Goal: Task Accomplishment & Management: Complete application form

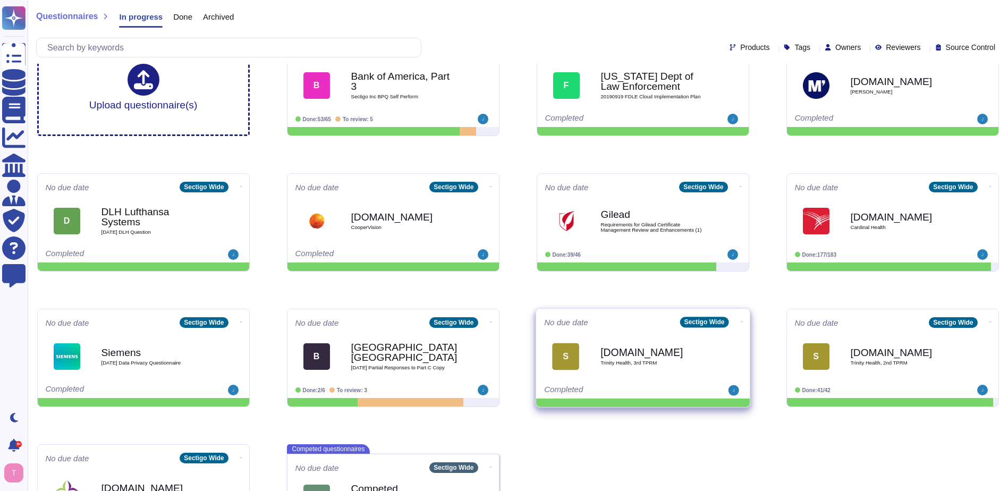
scroll to position [53, 0]
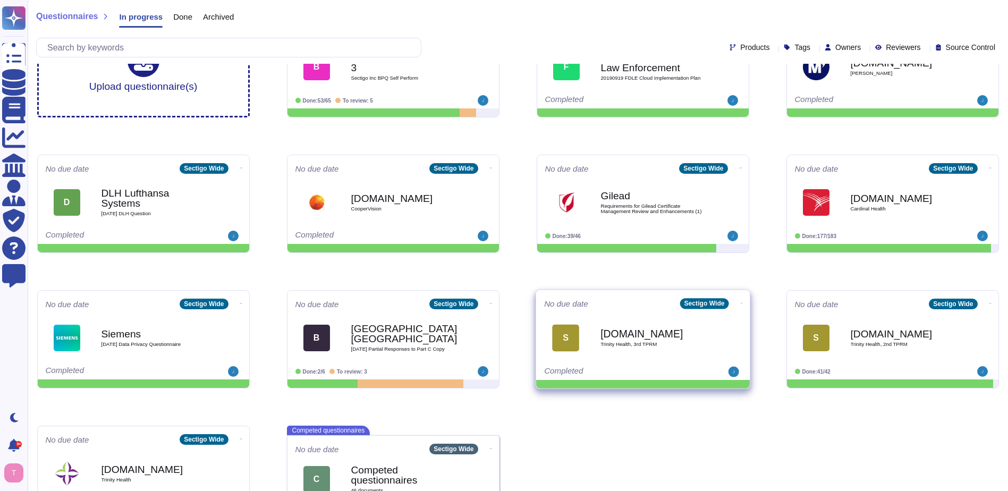
click at [647, 333] on b "[DOMAIN_NAME]" at bounding box center [653, 333] width 107 height 10
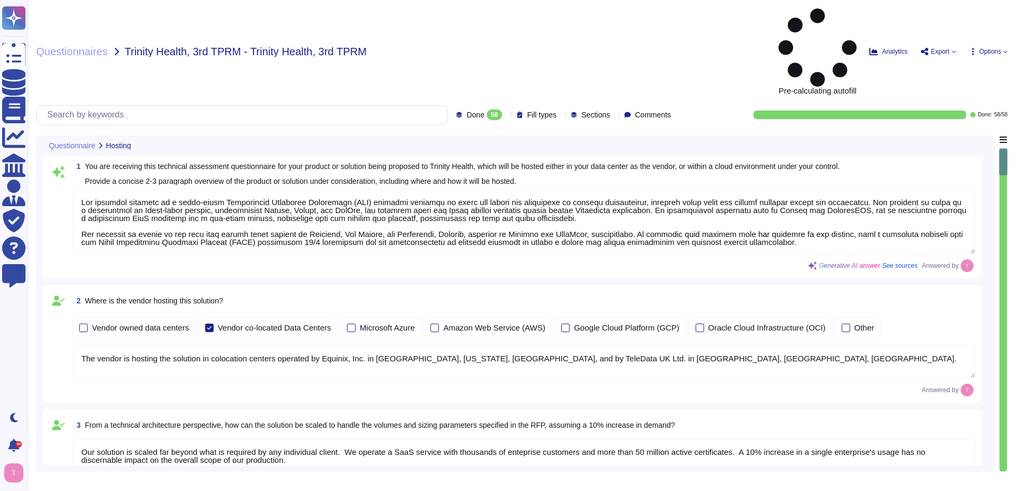
type textarea "Our proposed solution is a cloud-based Certificate Lifecycle Management (CLM) p…"
type textarea "The vendor is hosting the solution in colocation centers operated by Equinix, I…"
type textarea "Our solution is scaled far beyond what is required by any individual client. We…"
type textarea "Our solution is designed to facilitate an enterprise-level implementation throu…"
type textarea "SCM supports ACME, SCEP, and EST for certificate provisioning and deployment. A…"
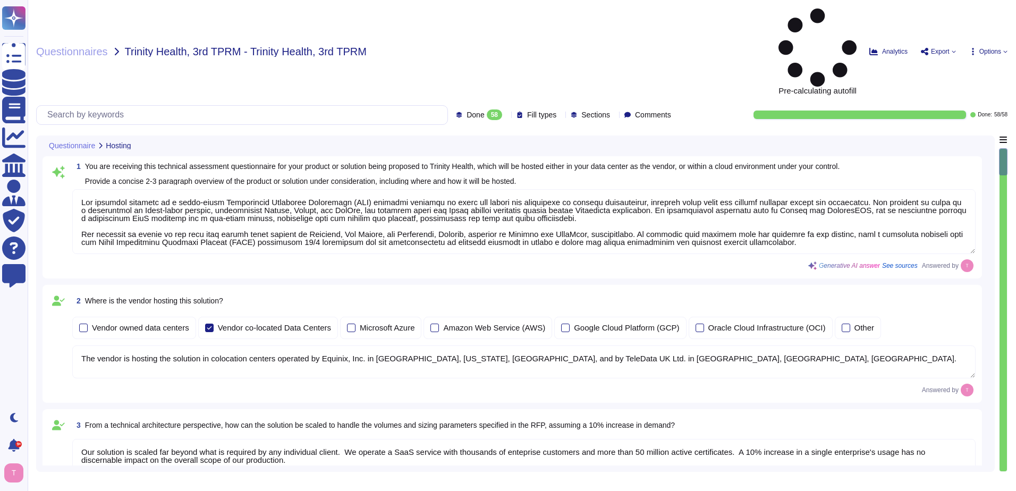
type textarea "No integration will be required for the services; however, certain integrations…"
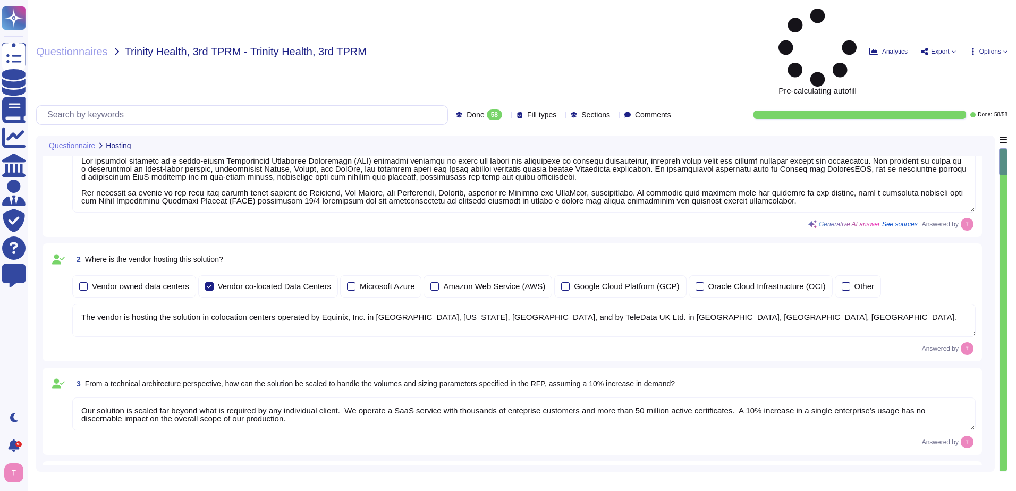
scroll to position [106, 0]
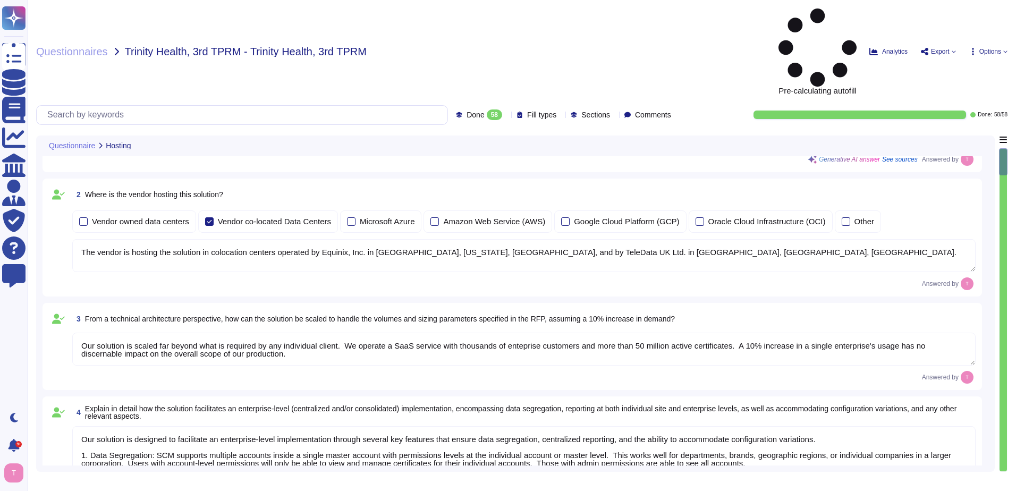
type textarea "Our product's architecture is built on a combination of Linux-based systems, sp…"
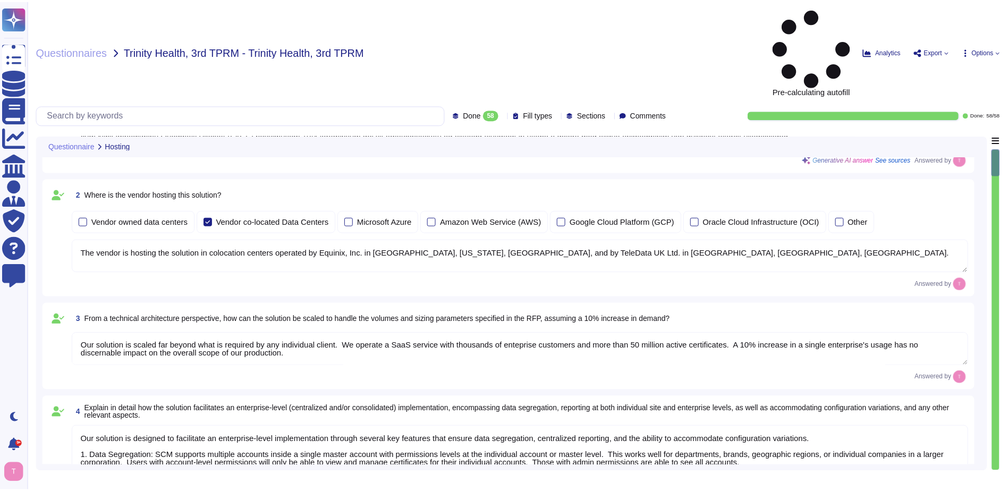
scroll to position [0, 0]
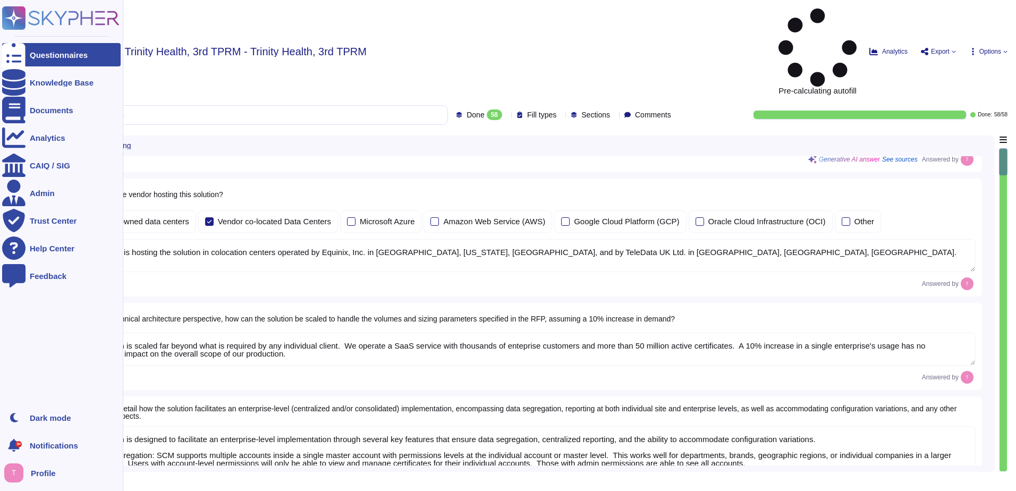
click at [61, 55] on div "Questionnaires" at bounding box center [59, 55] width 58 height 8
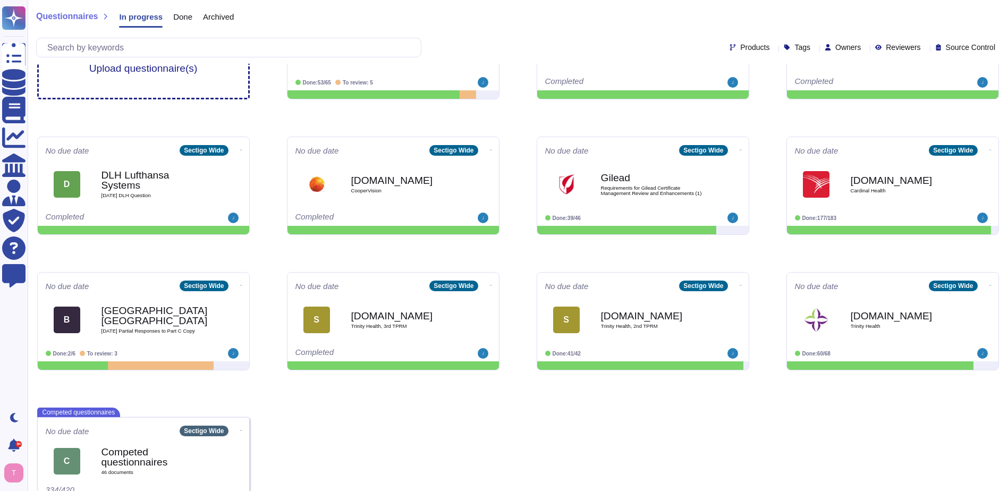
scroll to position [95, 0]
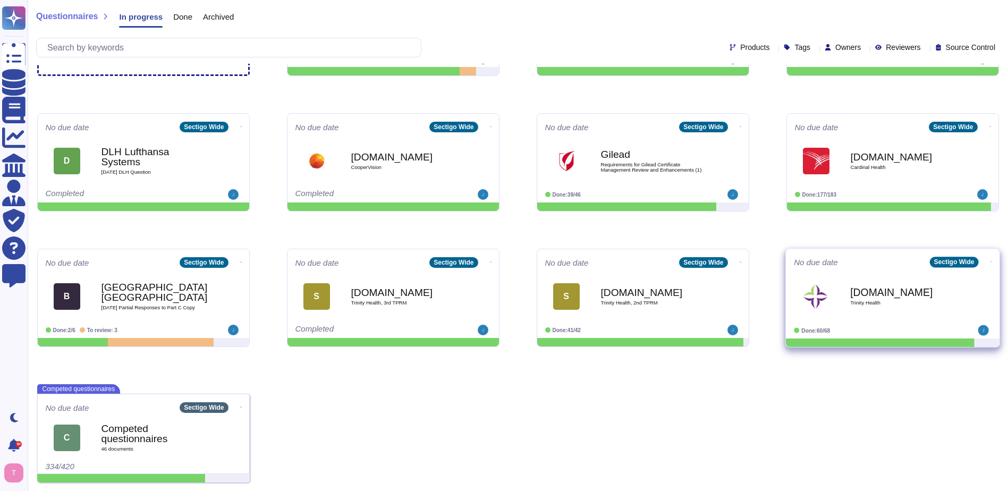
click at [871, 295] on b "[DOMAIN_NAME]" at bounding box center [903, 292] width 107 height 10
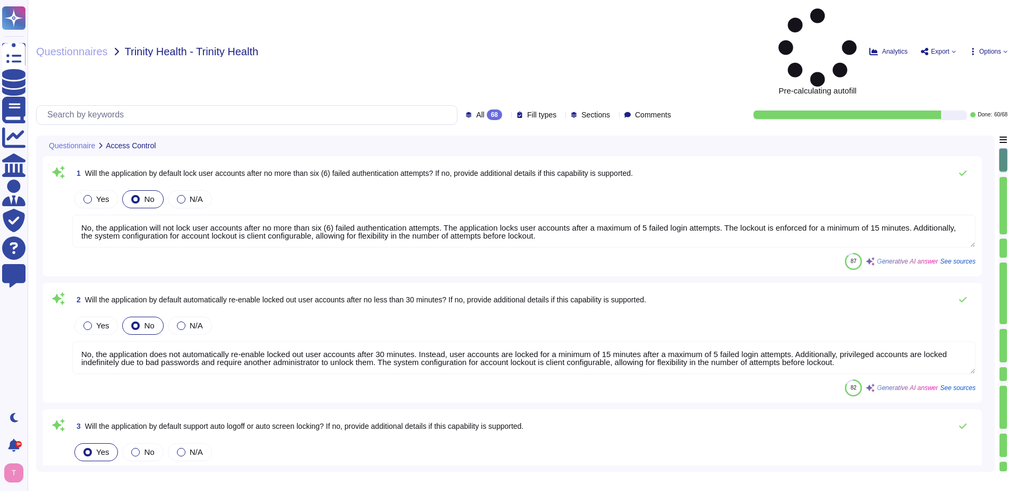
type textarea "No, the application will not lock user accounts after no more than six (6) fail…"
type textarea "No, the application does not automatically re-enable locked out user accounts a…"
type textarea "Yes, the application is designed to log out users and expire the session after …"
type textarea "No, the application is designed to log out users and expire the session after a…"
type textarea "Yes, the application is designed to log out users and expire the session after …"
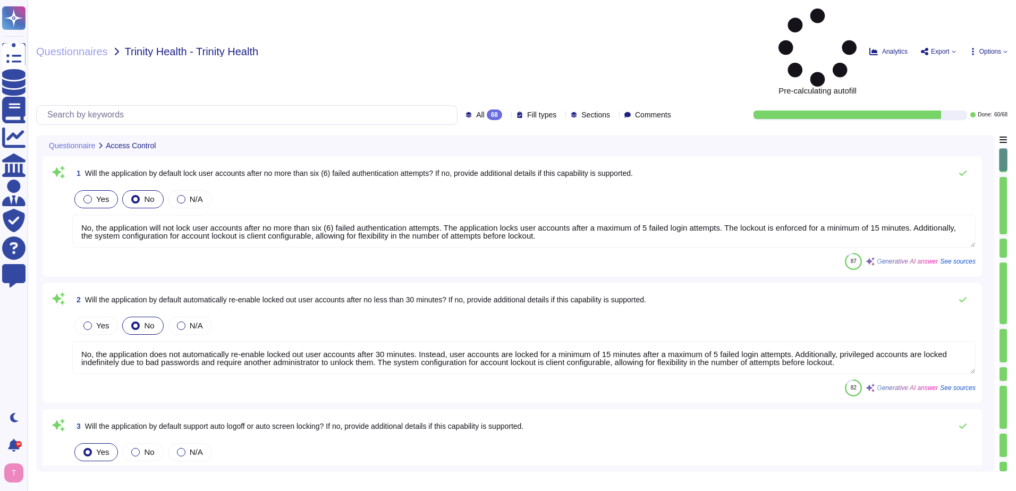
click at [87, 195] on div at bounding box center [87, 199] width 9 height 9
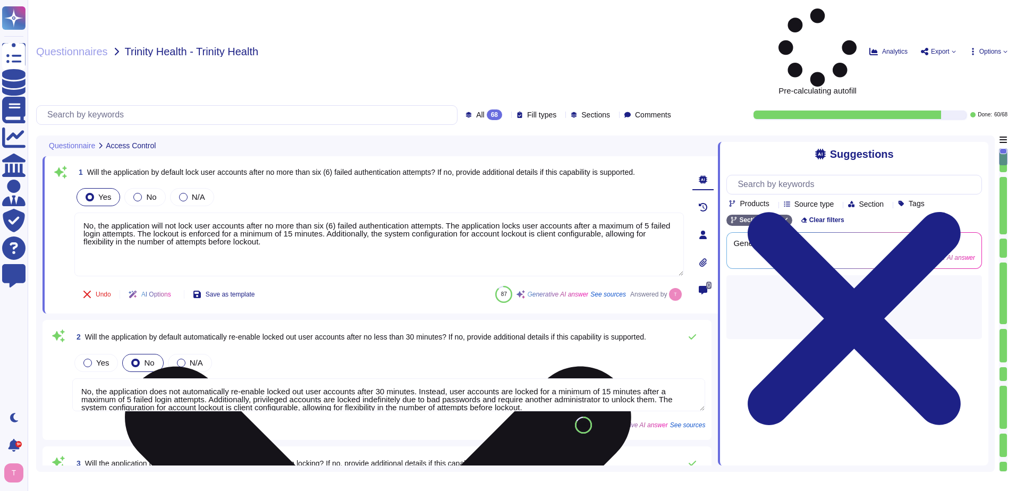
drag, startPoint x: 446, startPoint y: 148, endPoint x: 84, endPoint y: 151, distance: 361.9
click at [84, 213] on textarea "No, the application will not lock user accounts after no more than six (6) fail…" at bounding box center [379, 245] width 610 height 64
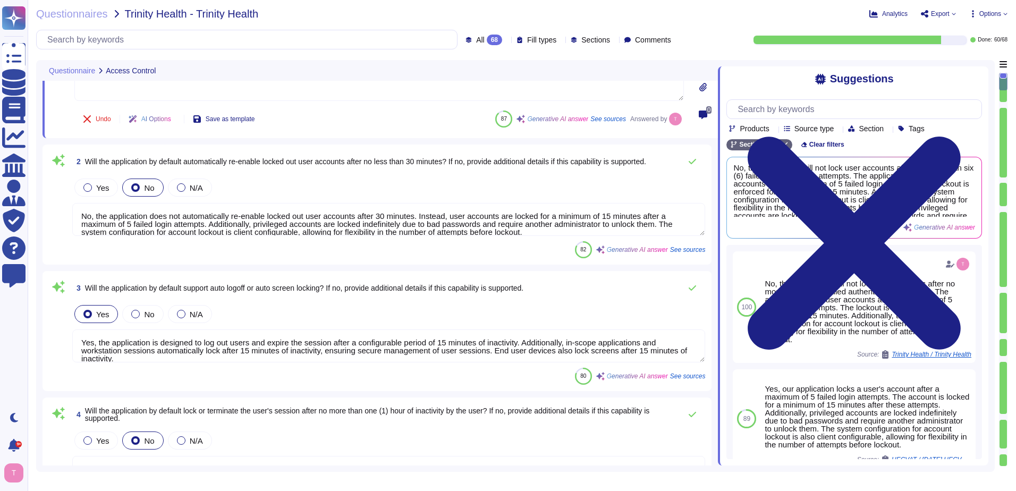
scroll to position [106, 0]
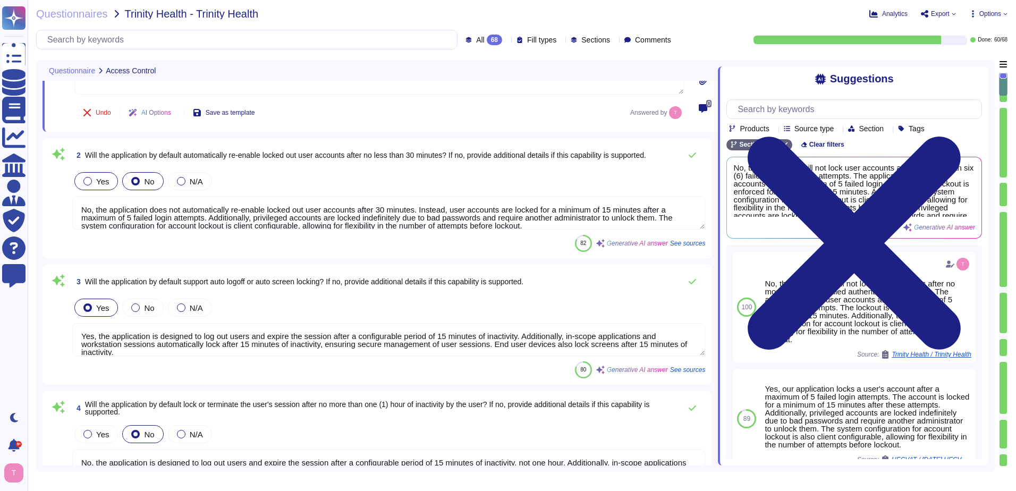
type textarea "The application locks user accounts after a maximum of 5 failed login attempts.…"
click at [89, 183] on div at bounding box center [87, 181] width 9 height 9
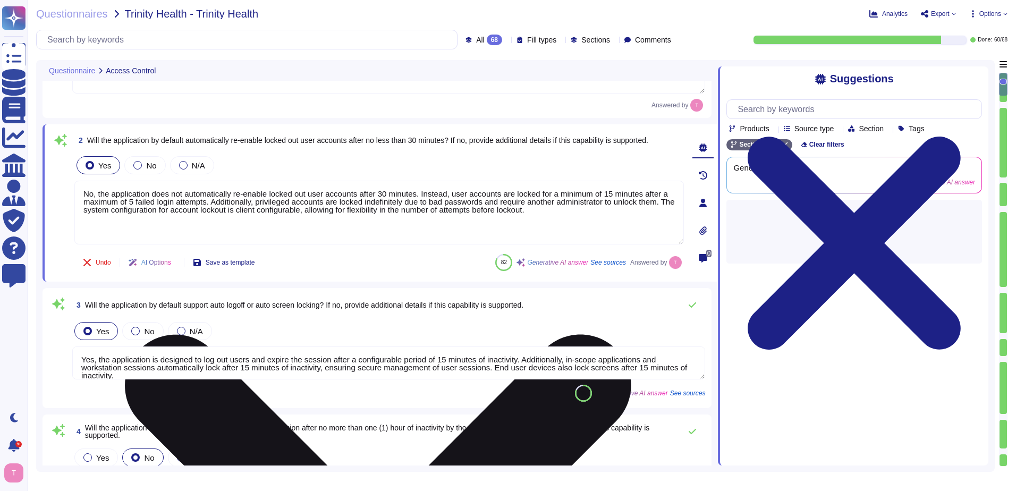
drag, startPoint x: 453, startPoint y: 194, endPoint x: 79, endPoint y: 199, distance: 374.1
click at [81, 196] on textarea "No, the application does not automatically re-enable locked out user accounts a…" at bounding box center [379, 213] width 610 height 64
type textarea "Uuser accounts are locked for a minimum of 15 minutes after a maximum of 5 fail…"
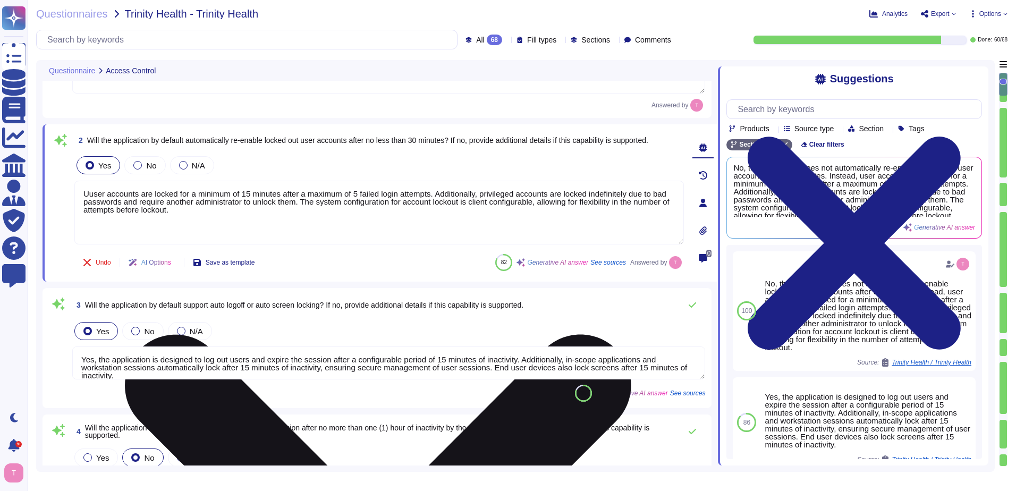
click at [273, 210] on textarea "Uuser accounts are locked for a minimum of 15 minutes after a maximum of 5 fail…" at bounding box center [379, 213] width 610 height 64
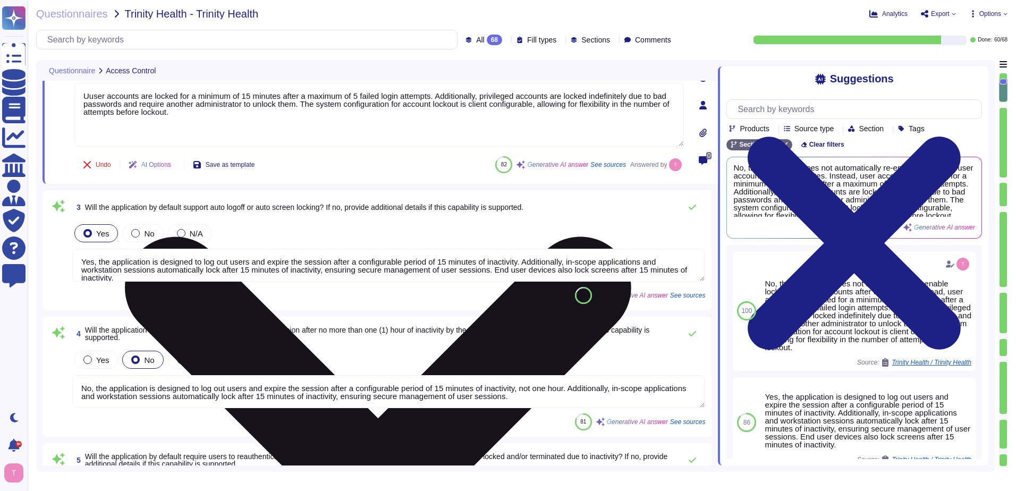
type textarea "No, the application does not by default limit user accessibility by time of day…"
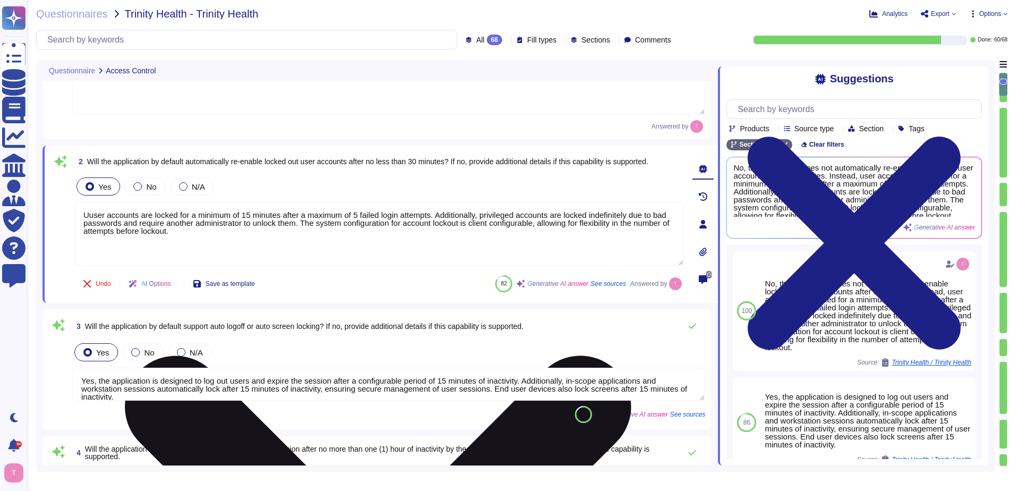
scroll to position [53, 0]
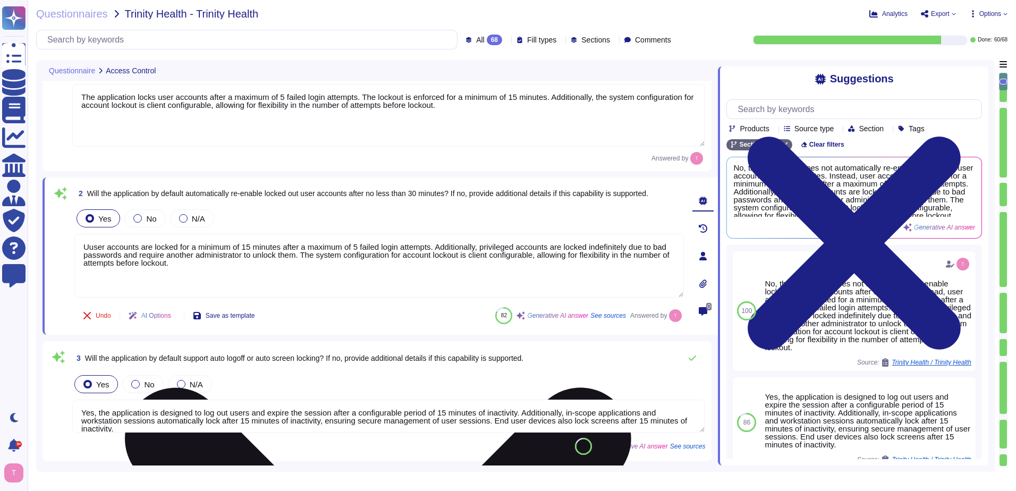
drag, startPoint x: 436, startPoint y: 247, endPoint x: 429, endPoint y: 264, distance: 18.8
click at [429, 264] on textarea "Uuser accounts are locked for a minimum of 15 minutes after a maximum of 5 fail…" at bounding box center [379, 266] width 610 height 64
click at [382, 276] on textarea "Uuser accounts are locked for a minimum of 15 minutes after a maximum of 5 fail…" at bounding box center [379, 266] width 610 height 64
click at [422, 249] on textarea "Uuser accounts are locked for a minimum of 15 minutes after a maximum of 5 fail…" at bounding box center [379, 266] width 610 height 64
drag, startPoint x: 436, startPoint y: 246, endPoint x: 300, endPoint y: 258, distance: 137.2
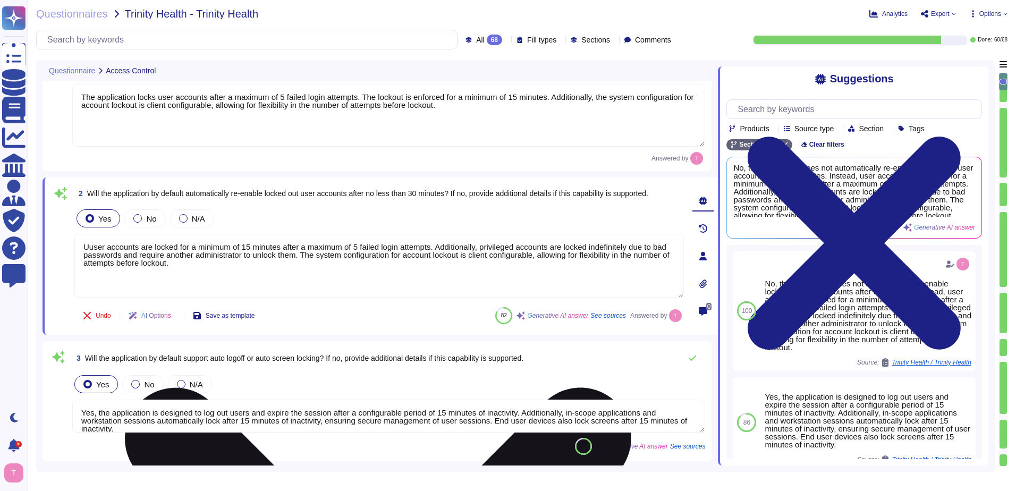
click at [300, 258] on textarea "Uuser accounts are locked for a minimum of 15 minutes after a maximum of 5 fail…" at bounding box center [379, 266] width 610 height 64
type textarea "Uuser accounts are locked for a minimum of 15 minutes after a maximum of 5 fail…"
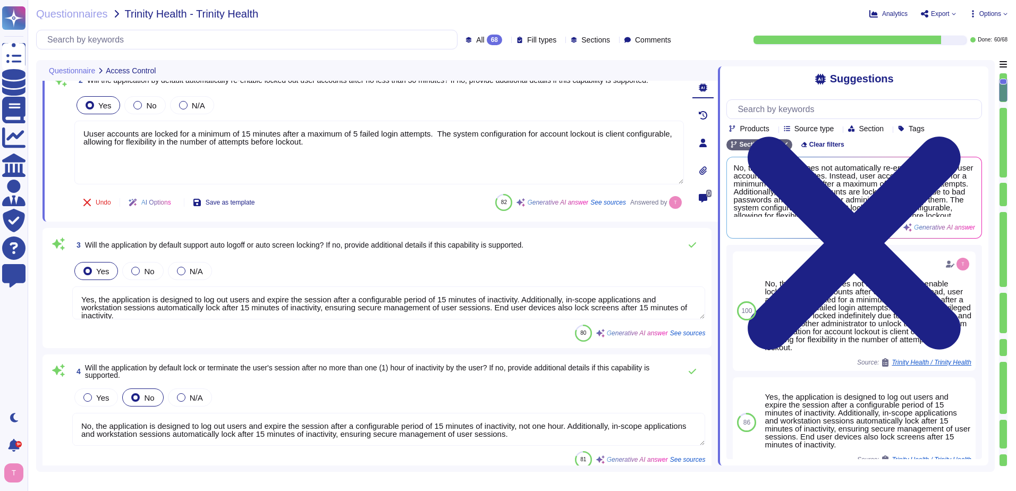
scroll to position [213, 0]
type textarea "No, the application does not by default limit user accessibility by time of day…"
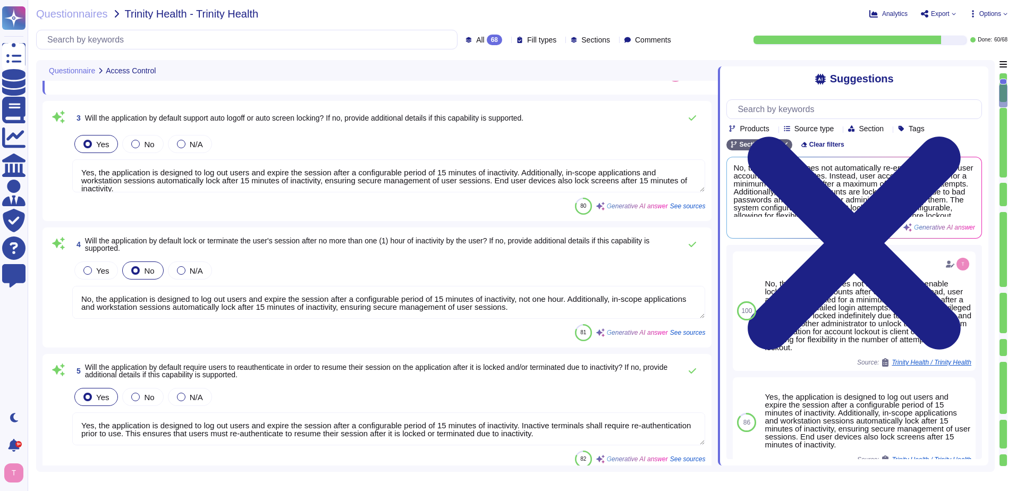
type textarea "Uuser accounts are locked for a minimum of 15 minutes after a maximum of 5 fail…"
type textarea "Yes, our application supports Role-Based Access Control (RBAC) by default. It a…"
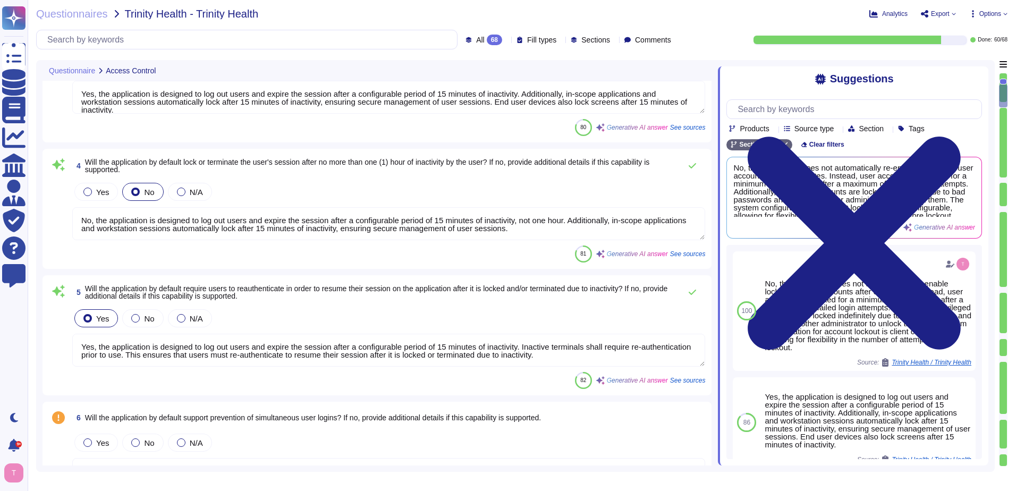
click at [89, 191] on div at bounding box center [87, 192] width 9 height 9
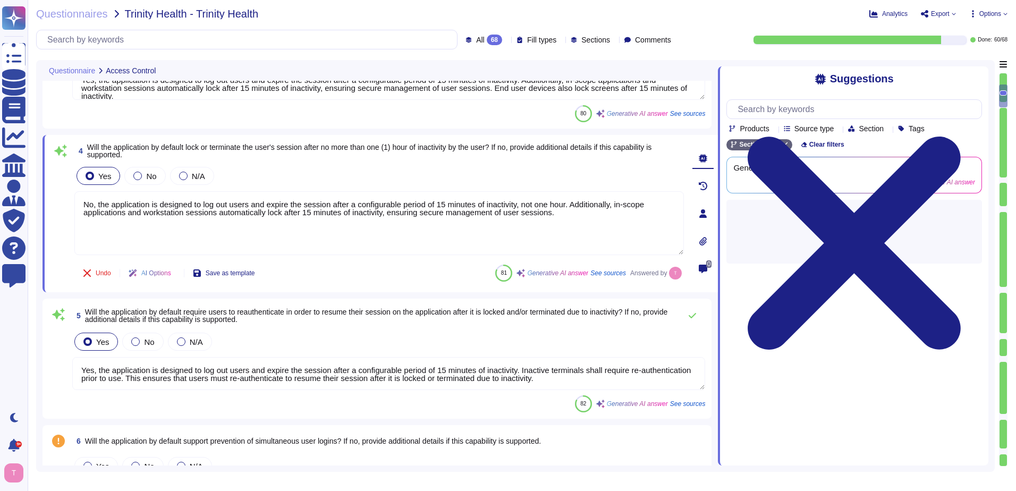
drag, startPoint x: 101, startPoint y: 205, endPoint x: 67, endPoint y: 205, distance: 34.0
click at [67, 205] on div "4 Will the application by default lock or terminate the user's session after no…" at bounding box center [367, 213] width 633 height 145
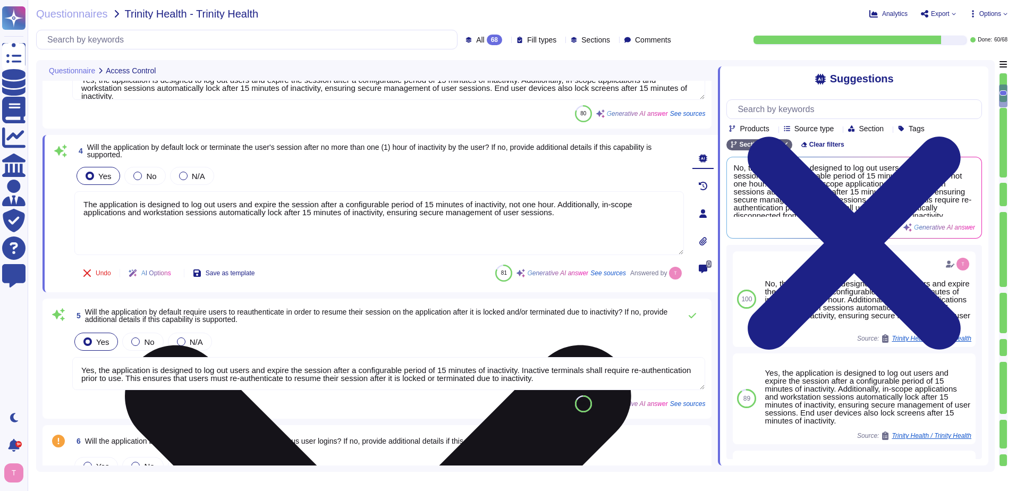
click at [555, 205] on textarea "The application is designed to log out users and expire the session after a con…" at bounding box center [379, 223] width 610 height 64
drag, startPoint x: 507, startPoint y: 214, endPoint x: 510, endPoint y: 202, distance: 12.6
click at [510, 202] on textarea "The application is designed to log out users and expire the session after a con…" at bounding box center [379, 223] width 610 height 64
type textarea "The application is designed to log out users and expire the session after a con…"
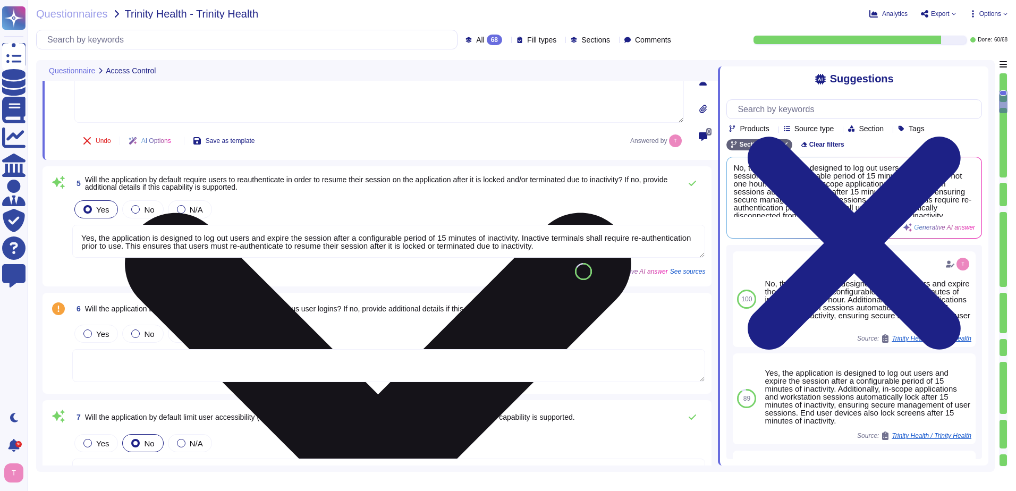
scroll to position [531, 0]
type textarea "Yes, the application supports the principle of least privilege by provisioning …"
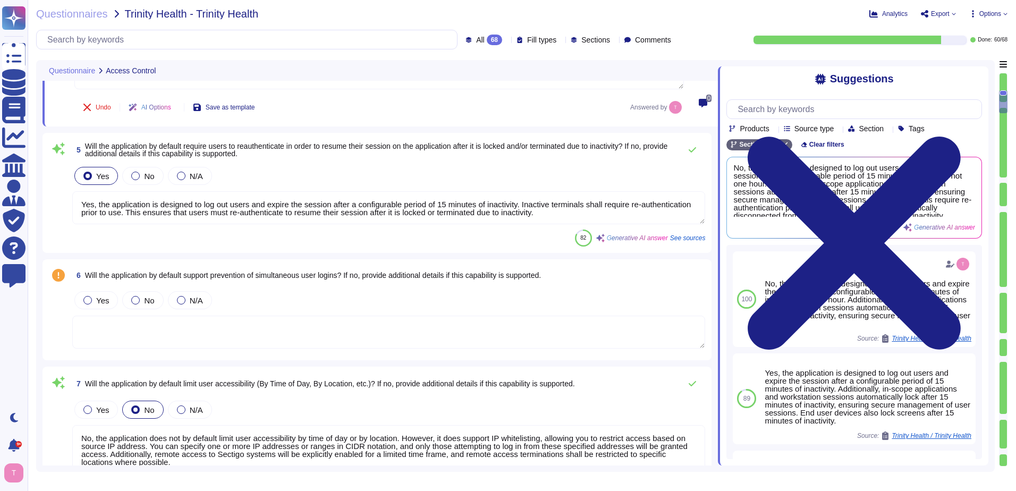
type textarea "The application is designed to log out users and expire the session after a con…"
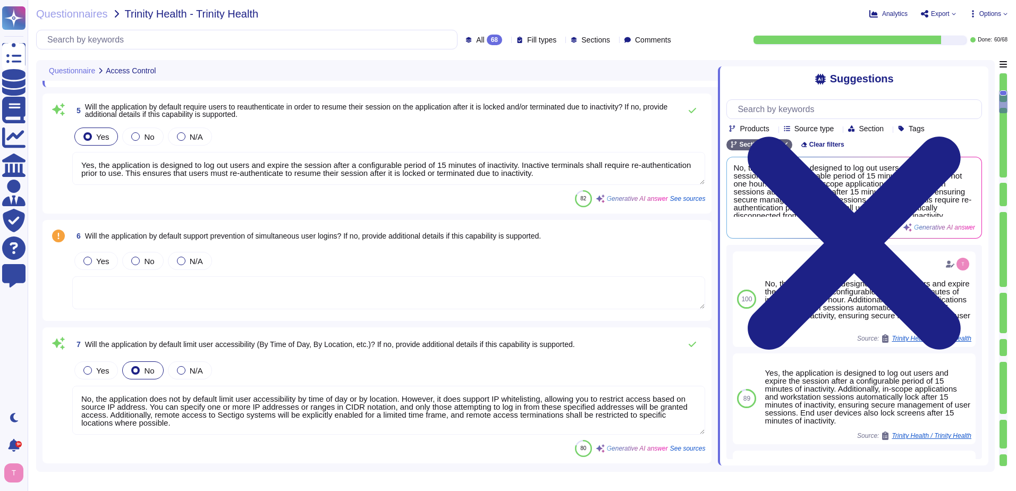
scroll to position [638, 0]
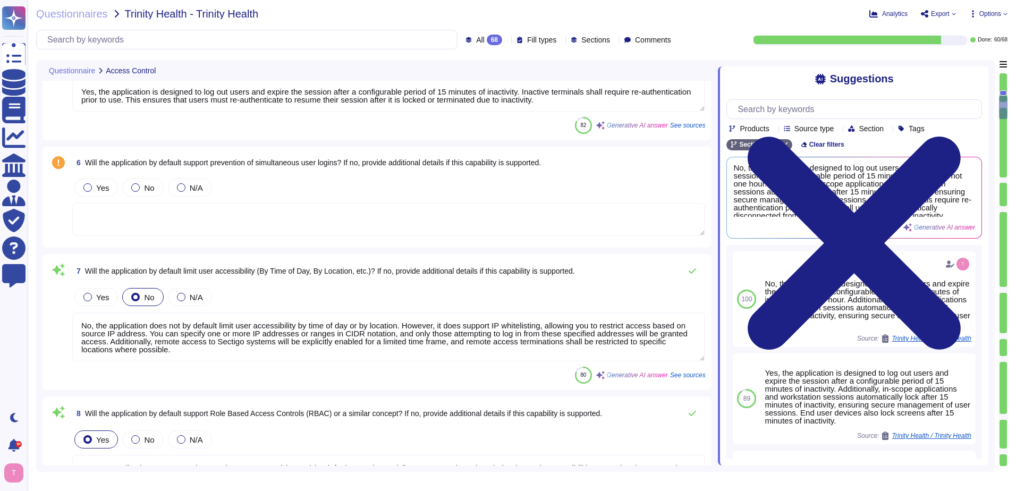
type textarea "Yes, access roles and permissions that constitute privileged access within the …"
click at [88, 190] on div at bounding box center [87, 187] width 9 height 9
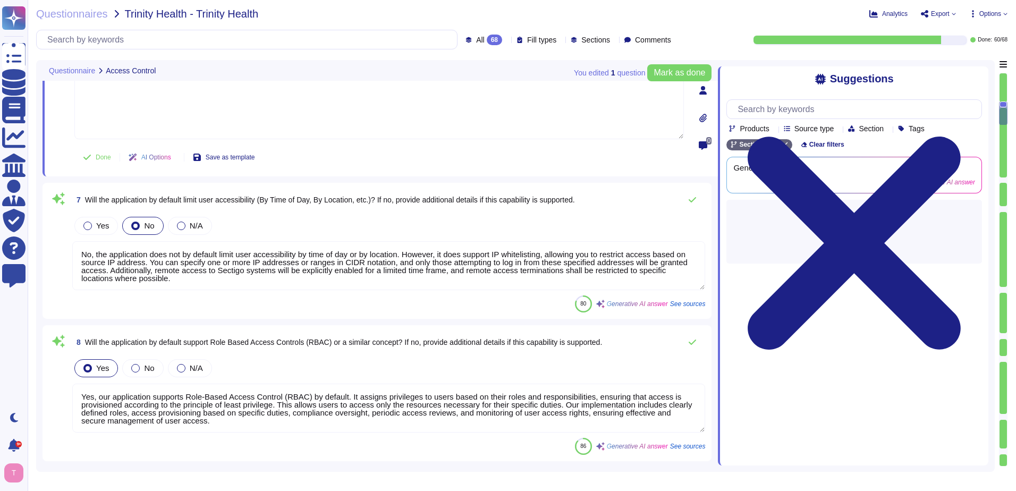
scroll to position [797, 0]
type textarea "Yes, the application logs administrative activity by default, including user ac…"
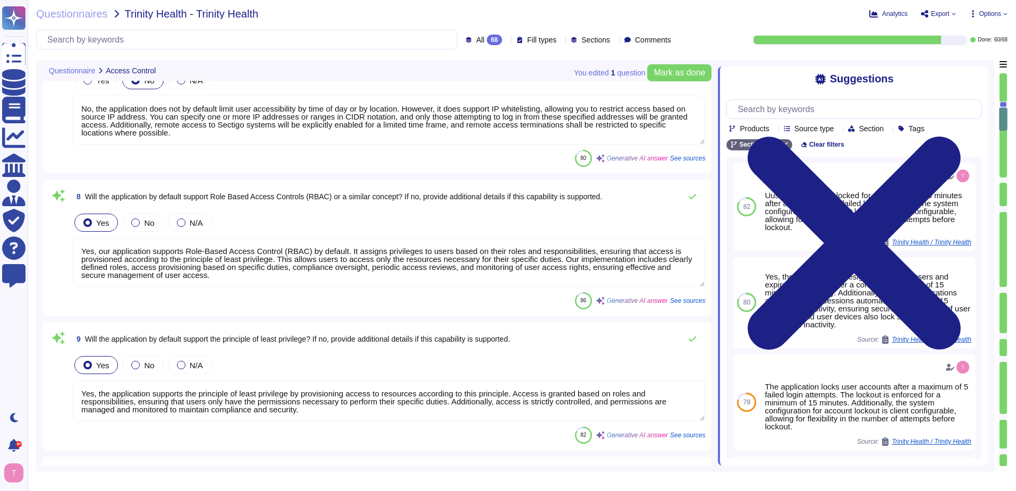
type textarea "Yes, the application requires multi-factor authentication (MFA) for access to p…"
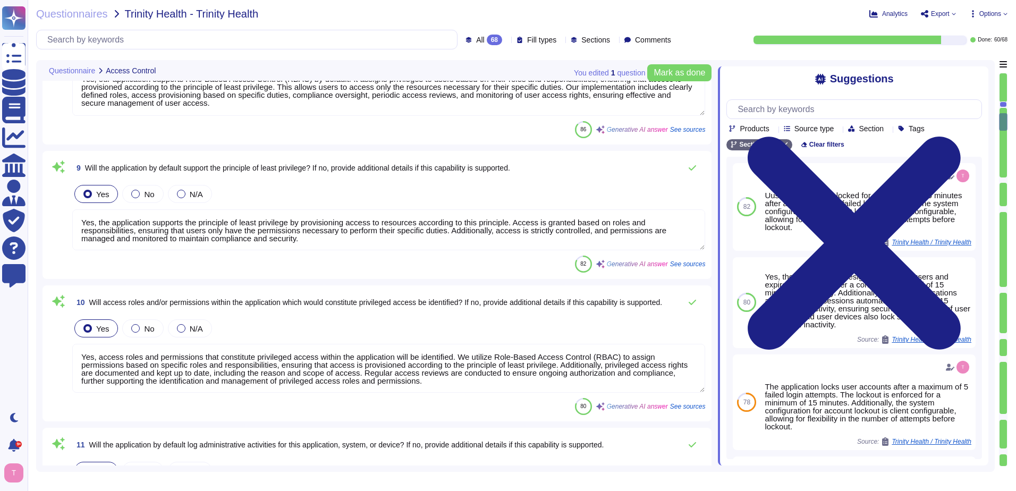
scroll to position [1063, 0]
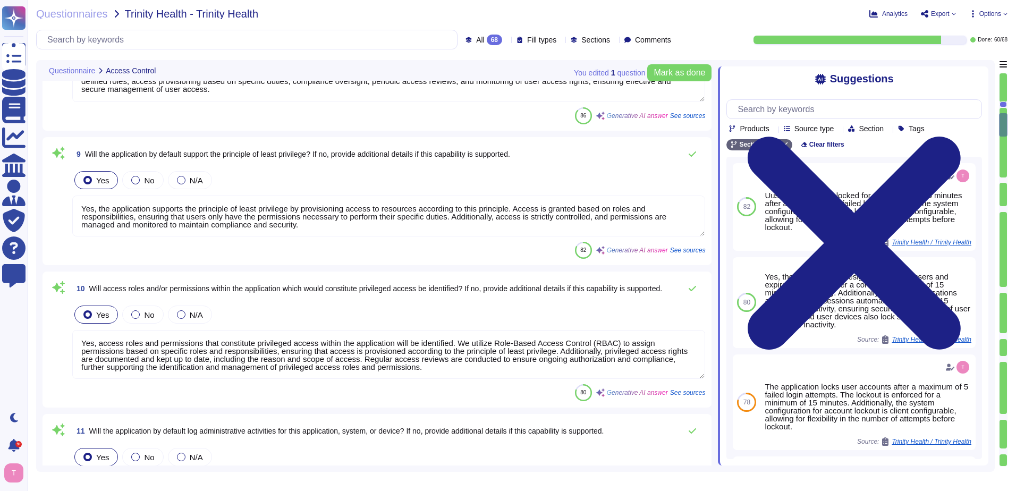
type textarea "Yes, our organization maintains a Service Level Agreement (SLA) that targets 99…"
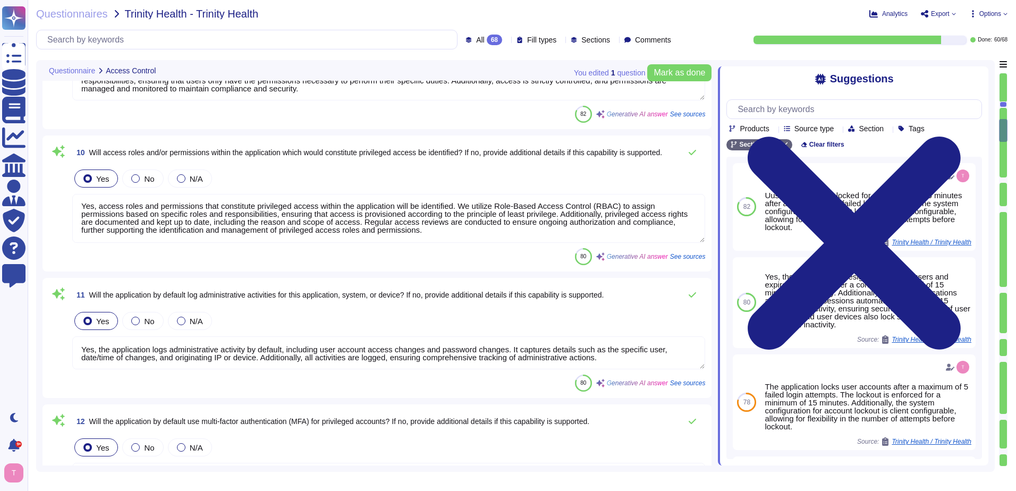
scroll to position [1275, 0]
type textarea "Our SCM response and resolution commitments are as follows: 1. Response Times f…"
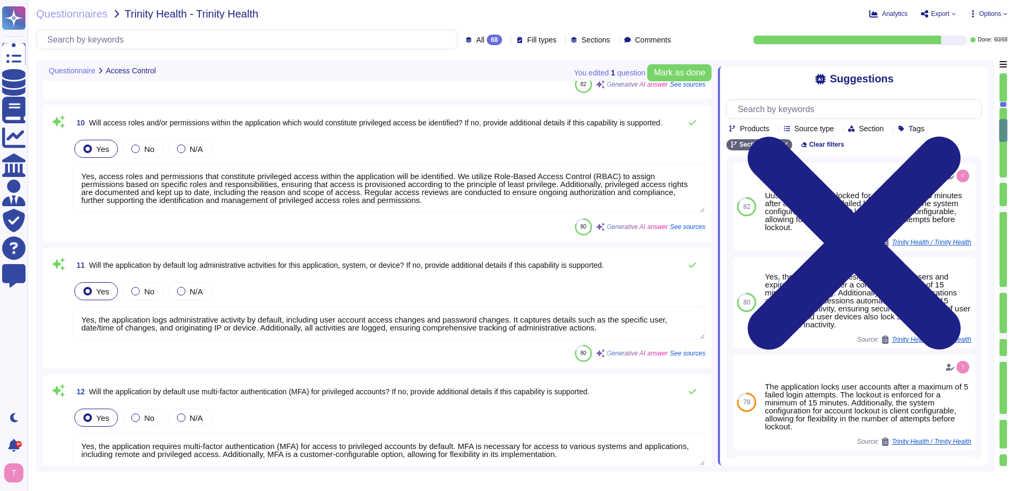
scroll to position [0, 0]
drag, startPoint x: 454, startPoint y: 172, endPoint x: 69, endPoint y: 170, distance: 385.3
click at [69, 170] on div "10 Will access roles and/or permissions within the application which would cons…" at bounding box center [377, 173] width 656 height 123
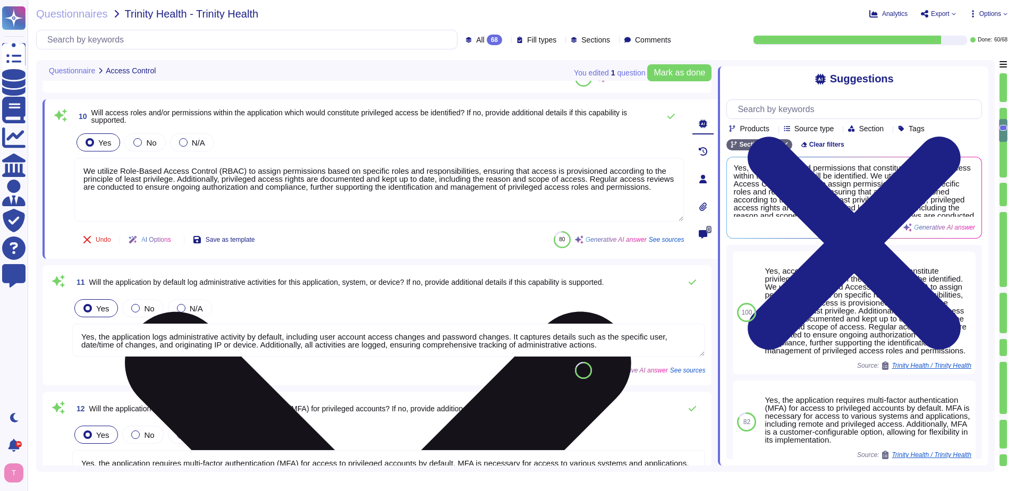
drag, startPoint x: 177, startPoint y: 177, endPoint x: 679, endPoint y: 201, distance: 502.2
click at [679, 201] on textarea "We utilize Role-Based Access Control (RBAC) to assign permissions based on spec…" at bounding box center [379, 190] width 610 height 64
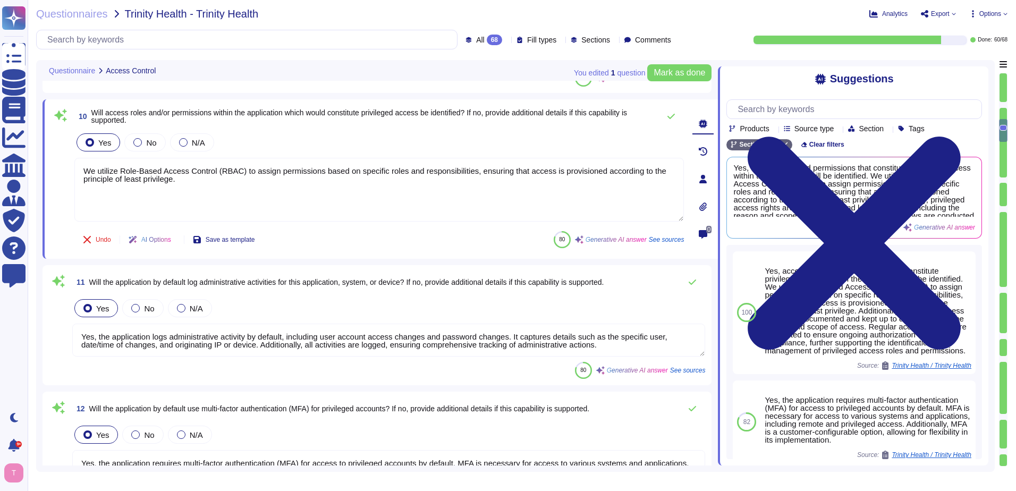
drag, startPoint x: 185, startPoint y: 179, endPoint x: 71, endPoint y: 170, distance: 114.1
click at [71, 170] on div "10 Will access roles and/or permissions within the application which would cons…" at bounding box center [367, 179] width 633 height 147
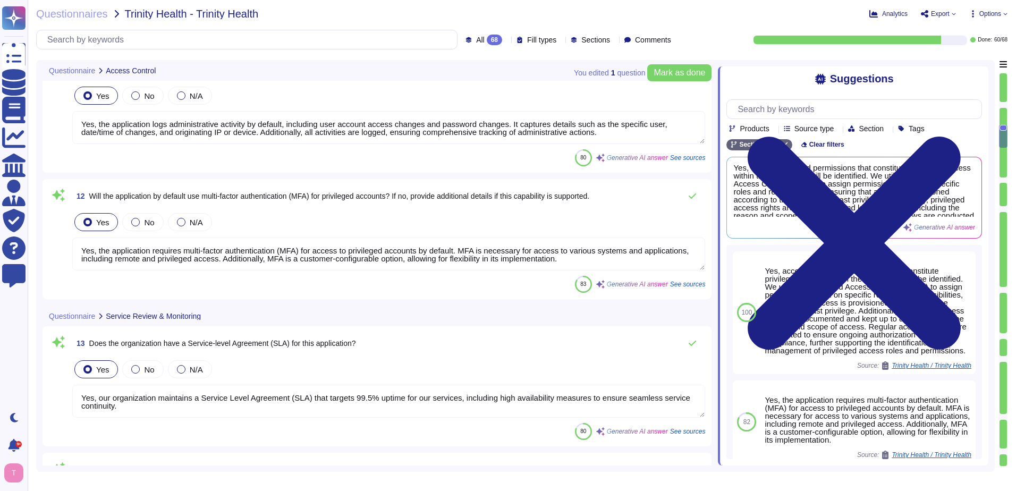
type textarea "Customers set and manage their own user permissions."
type textarea "Our Service Level Agreements (SLAs) include the following: - Uptime: - 99.5% up…"
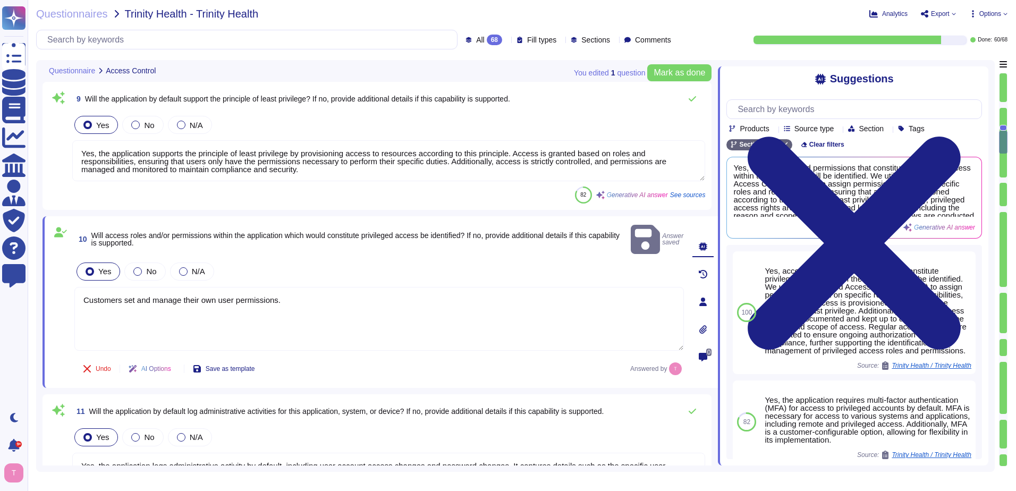
scroll to position [1044, 0]
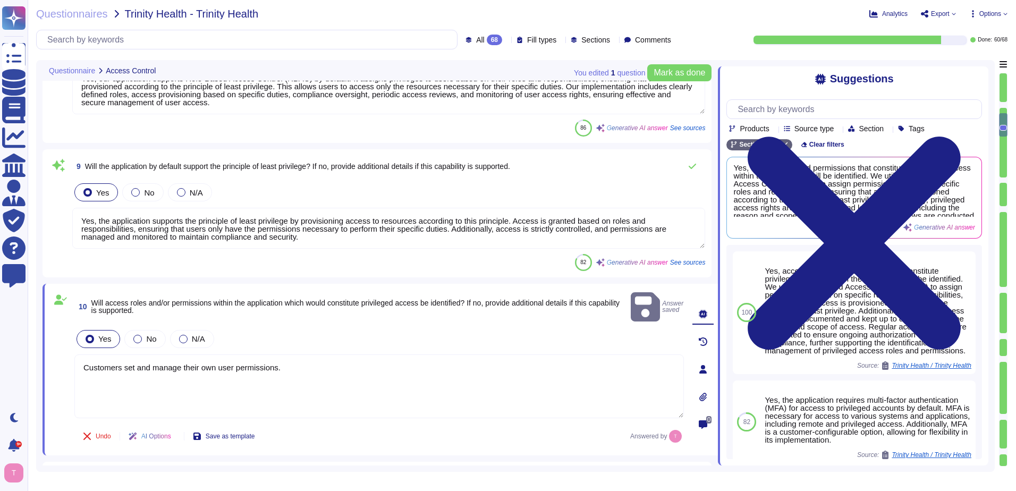
type textarea "No, the application does not by default limit user accessibility by time of day…"
type textarea "Yes, our application supports Role-Based Access Control (RBAC) by default. It a…"
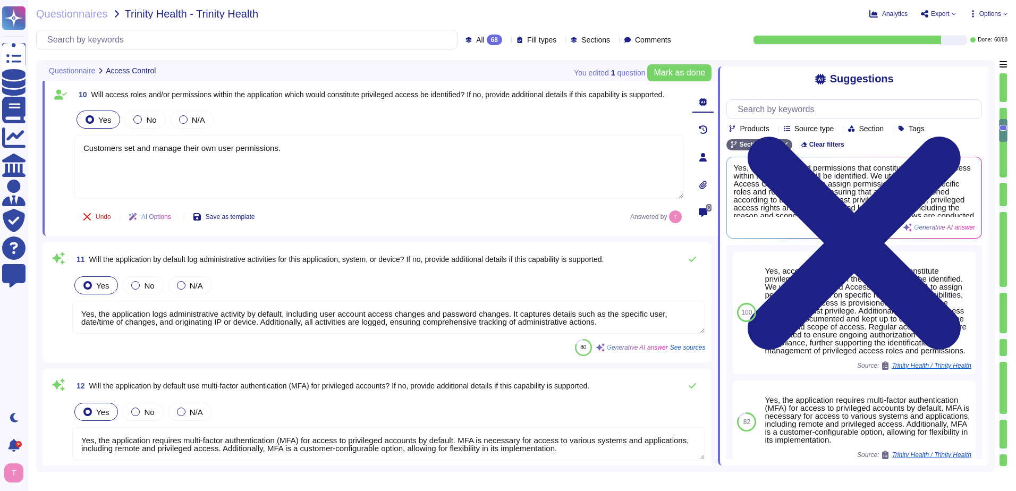
type textarea "Our SCM response and resolution commitments are as follows: 1. Response Times f…"
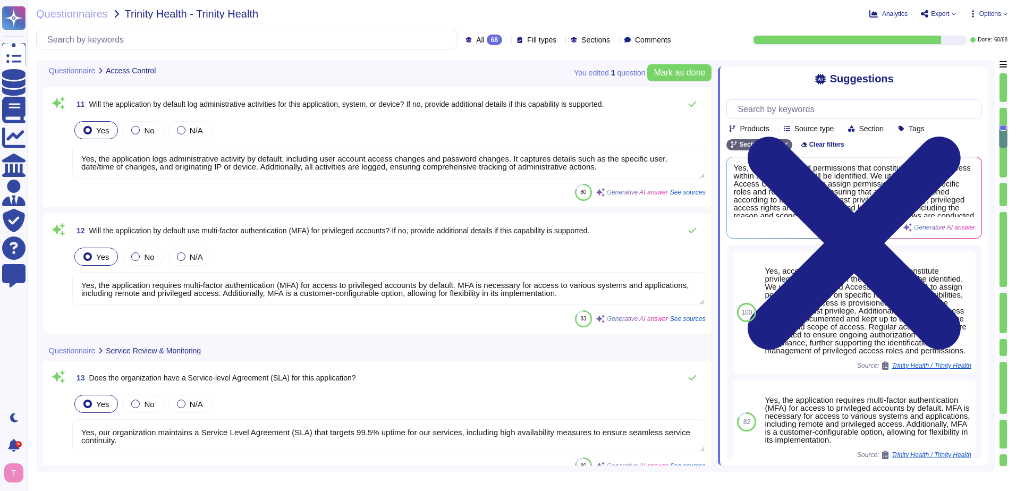
scroll to position [1469, 0]
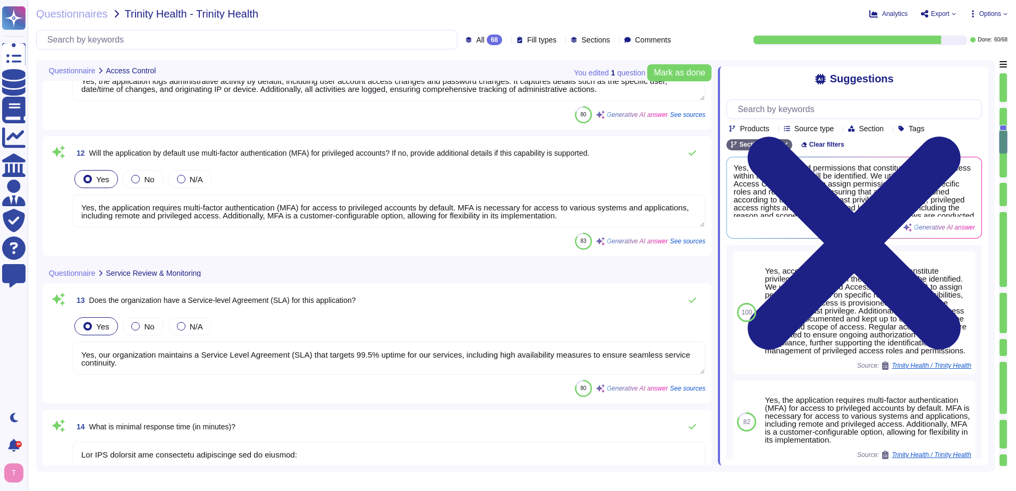
type textarea "Our Service Level Agreements (SLAs) include the following: - Uptime: - 99.5% up…"
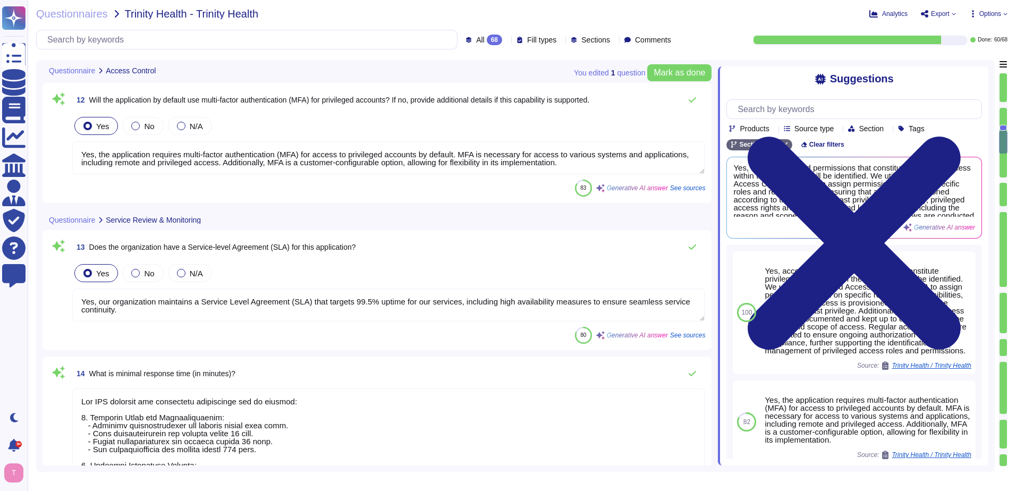
scroll to position [1, 0]
drag, startPoint x: 79, startPoint y: 153, endPoint x: 265, endPoint y: 163, distance: 185.7
click at [265, 163] on textarea "Yes, the application requires multi-factor authentication (MFA) for access to p…" at bounding box center [388, 157] width 633 height 33
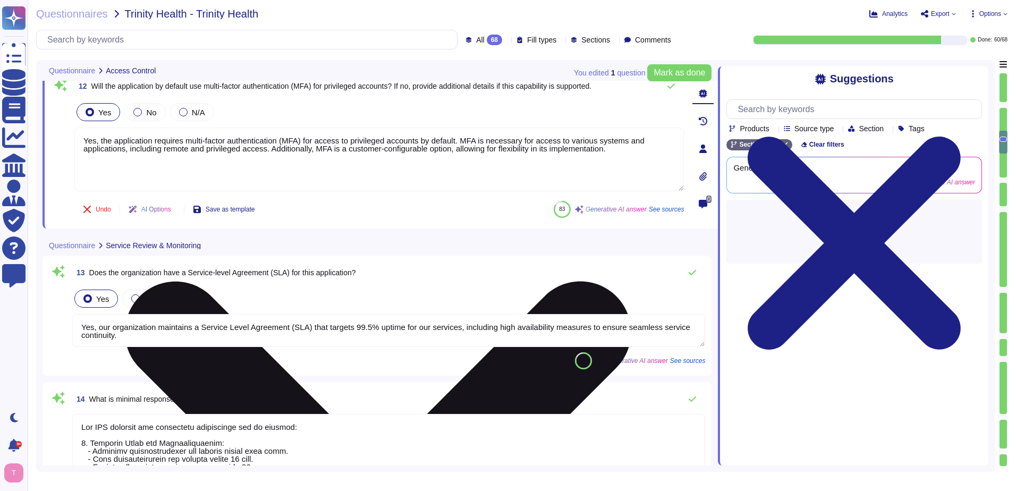
scroll to position [0, 0]
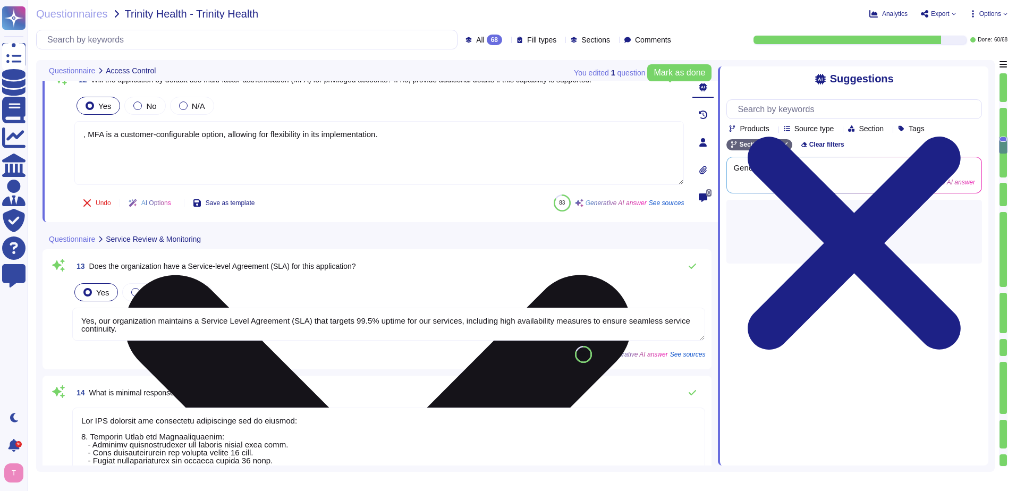
type textarea "MFA is a customer-configurable option, allowing for flexibility in its implemen…"
click at [409, 131] on textarea "MFA is a customer-configurable option, allowing for flexibility in its implemen…" at bounding box center [379, 153] width 610 height 64
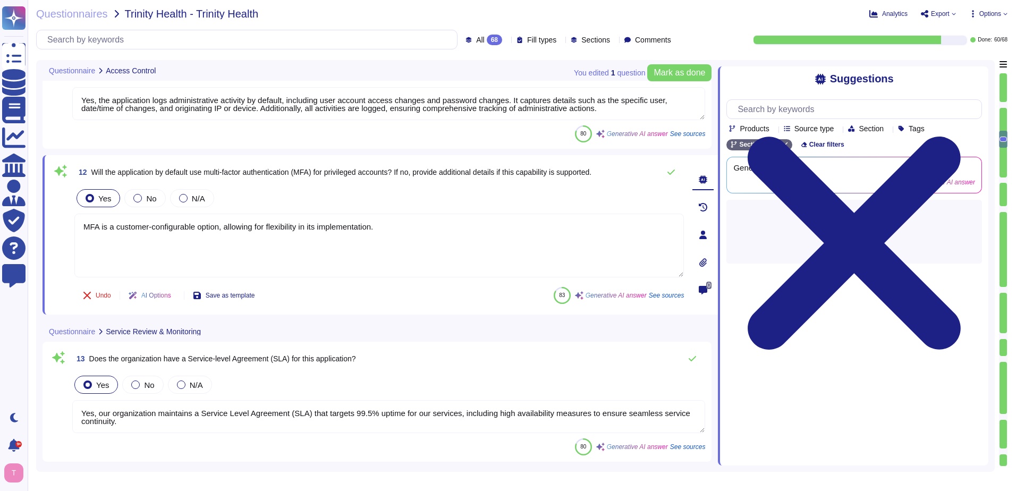
scroll to position [1416, 0]
type textarea "Yes, the application supports the principle of least privilege by provisioning …"
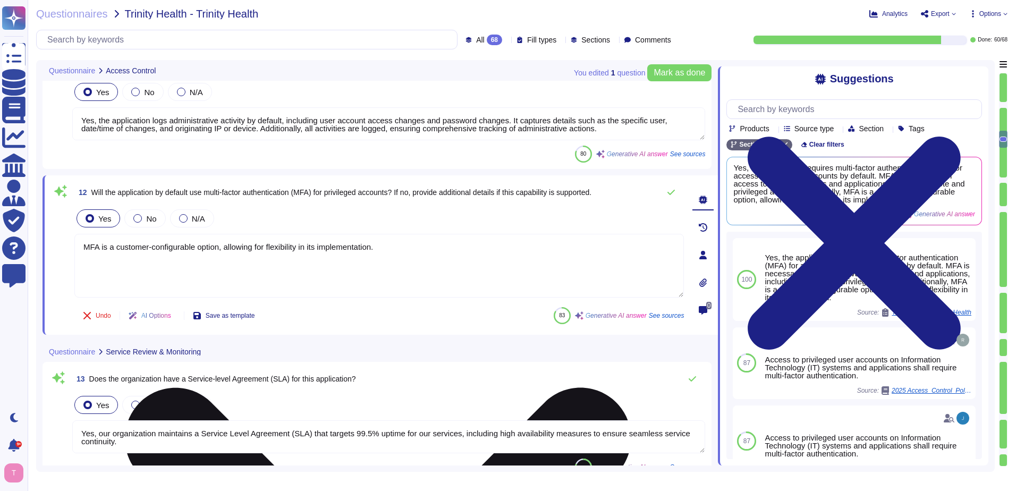
drag, startPoint x: 376, startPoint y: 246, endPoint x: 222, endPoint y: 247, distance: 154.1
click at [222, 247] on textarea "MFA is a customer-configurable option, allowing for flexibility in its implemen…" at bounding box center [379, 266] width 610 height 64
type textarea "MFA is a customer-configurable optionn."
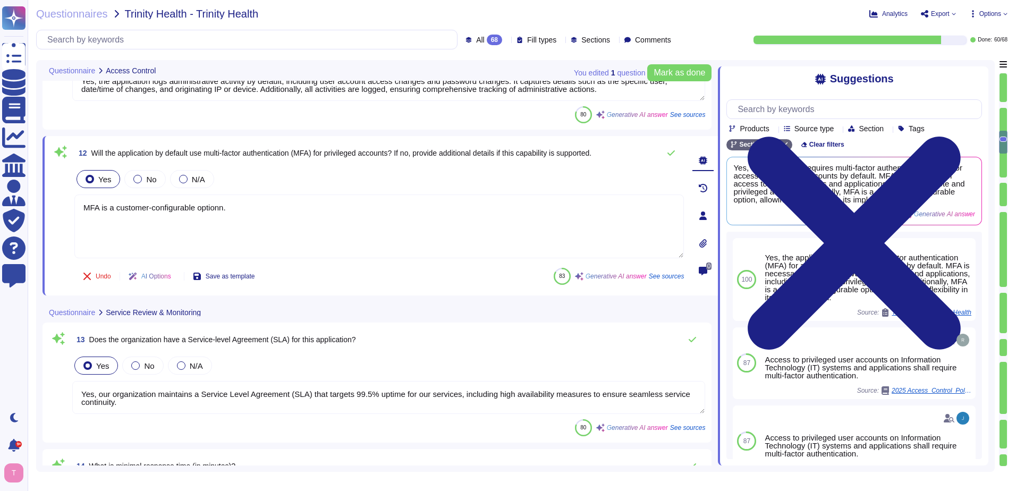
type textarea "Our Service Level Agreements (SLAs) include the following: - Uptime: - 99.5% up…"
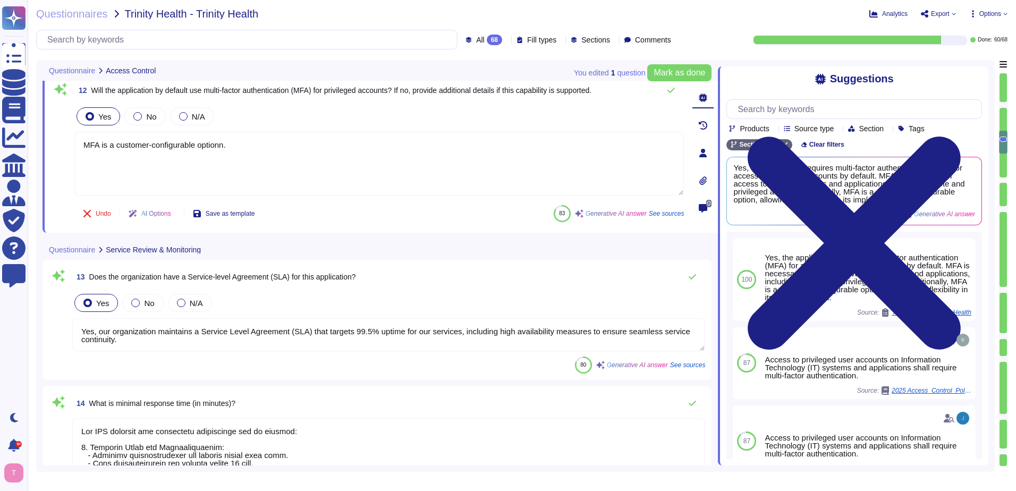
scroll to position [1522, 0]
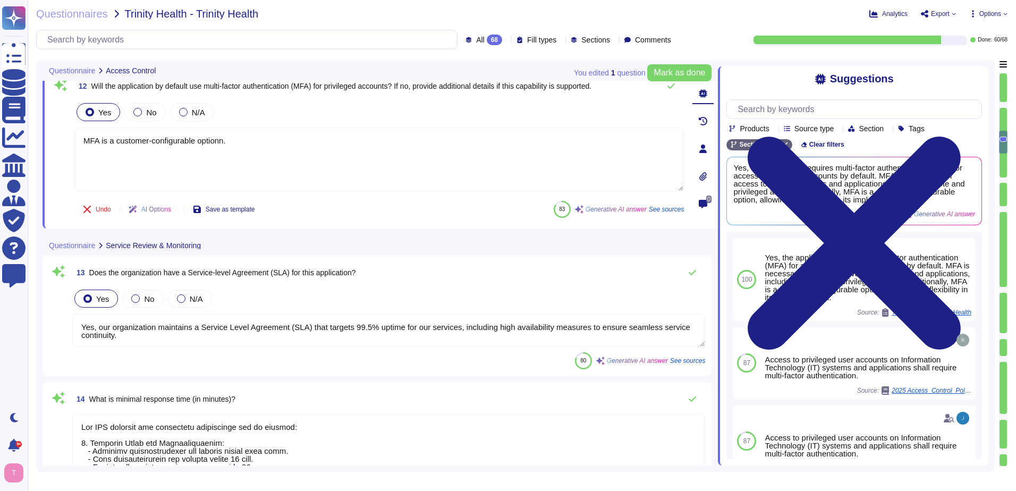
type textarea "MFA is a customer-configurable option."
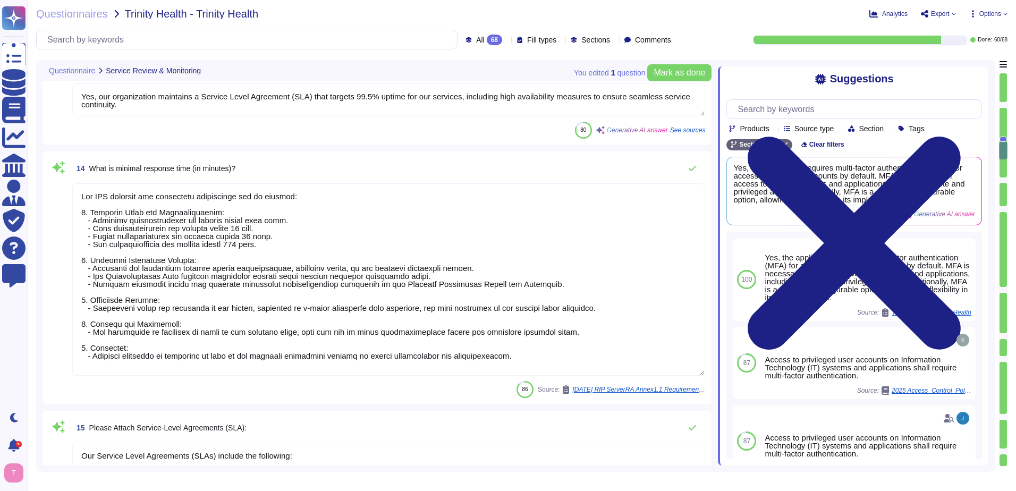
type textarea "Sectigo's systems and applications log data shall be stored for a reasonable pe…"
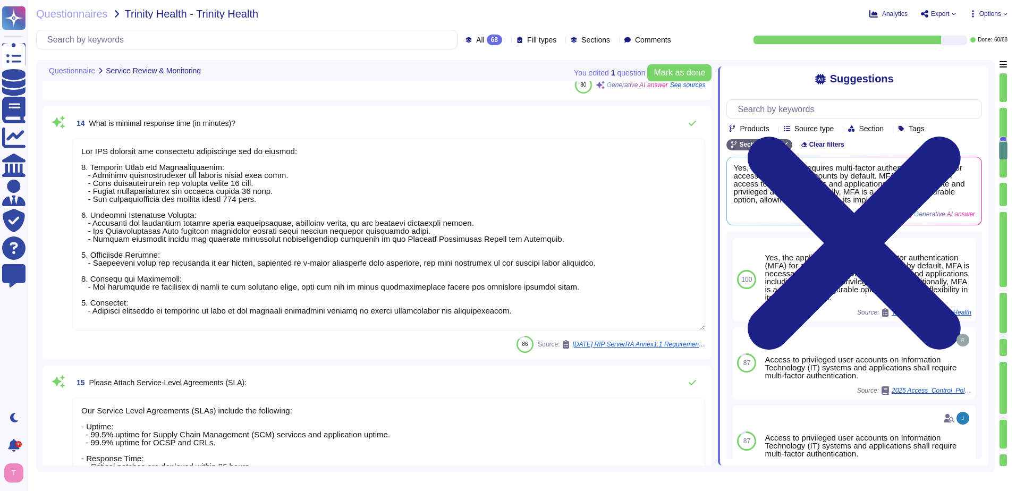
scroll to position [1788, 0]
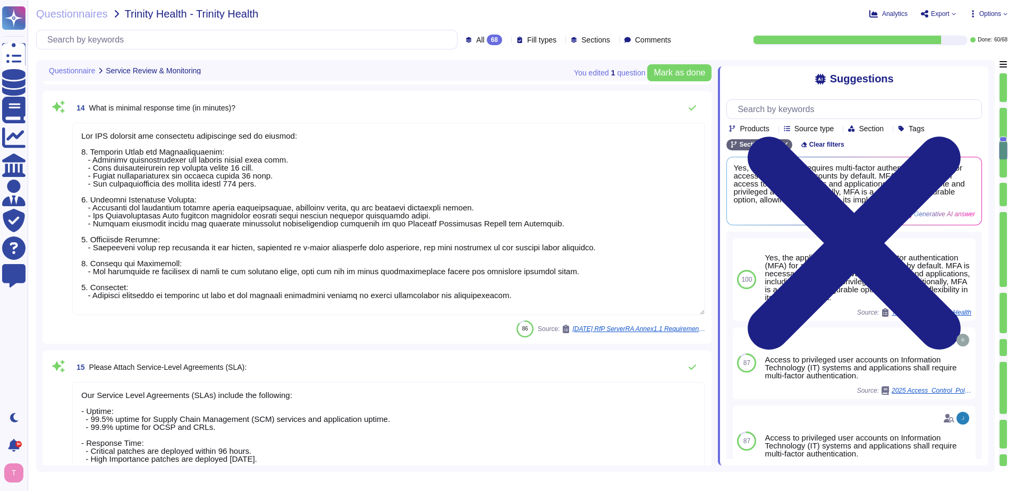
type textarea "Yes, the application will generate and retain access logs for defined events. S…"
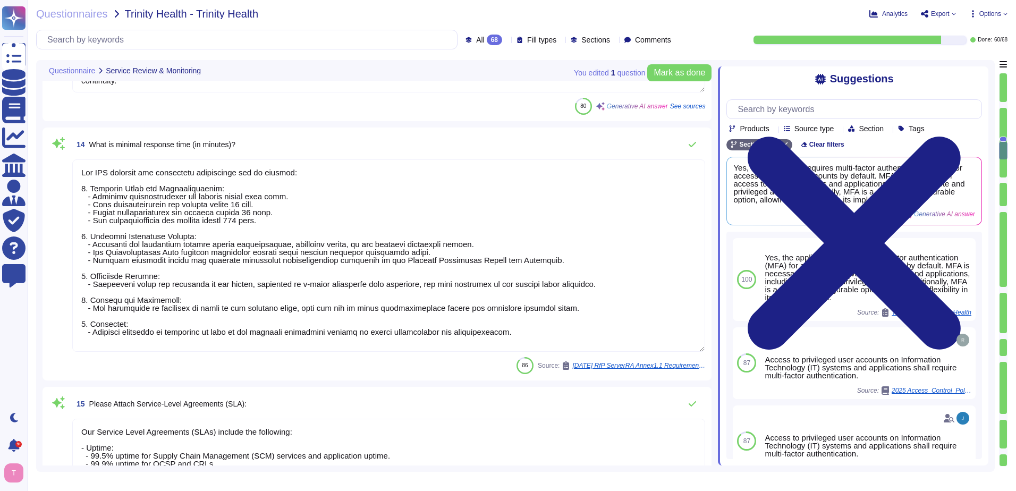
scroll to position [1735, 0]
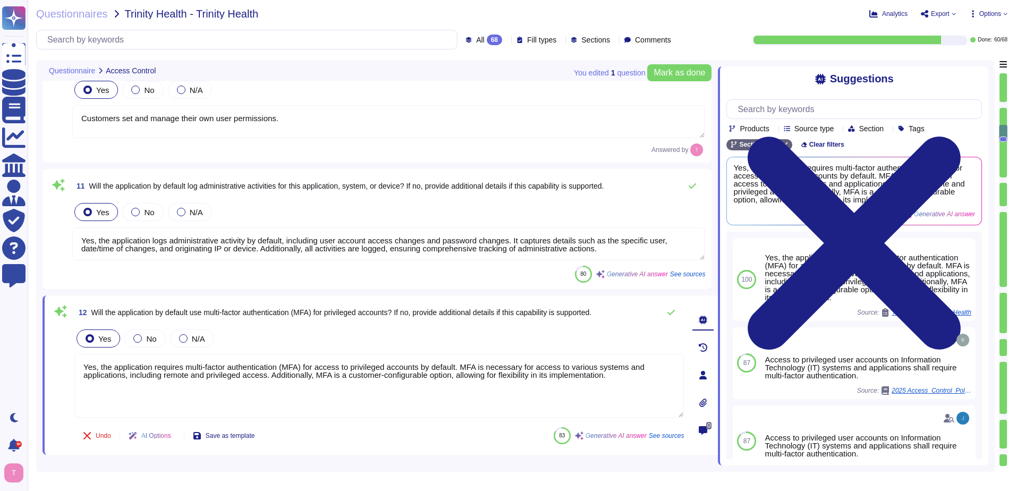
type textarea "Yes, our application supports Role-Based Access Control (RBAC) by default. It a…"
type textarea "Yes, the application supports the principle of least privilege by provisioning …"
type textarea "Customers set and manage their own user permissions."
type textarea "Yes, the application logs administrative activity by default, including user ac…"
type textarea "Yes, the application requires multi-factor authentication (MFA) for access to p…"
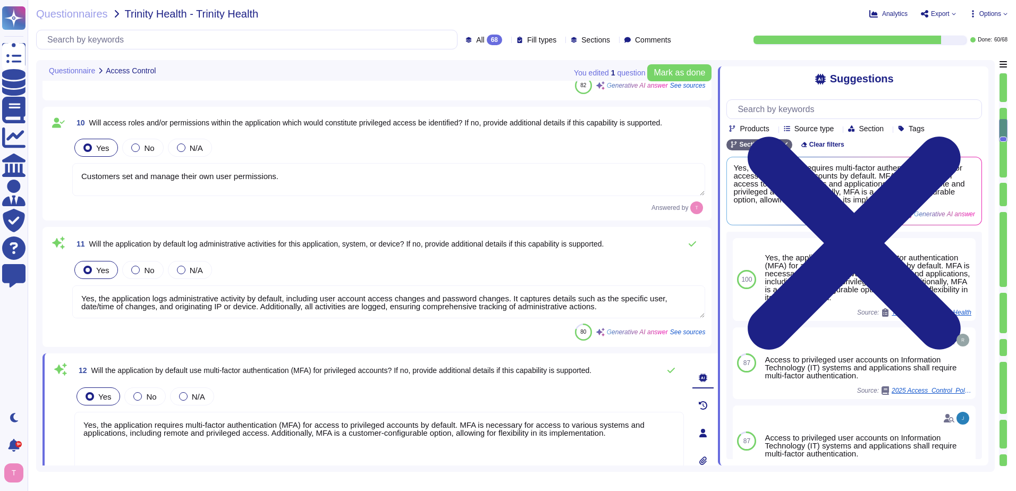
scroll to position [1, 0]
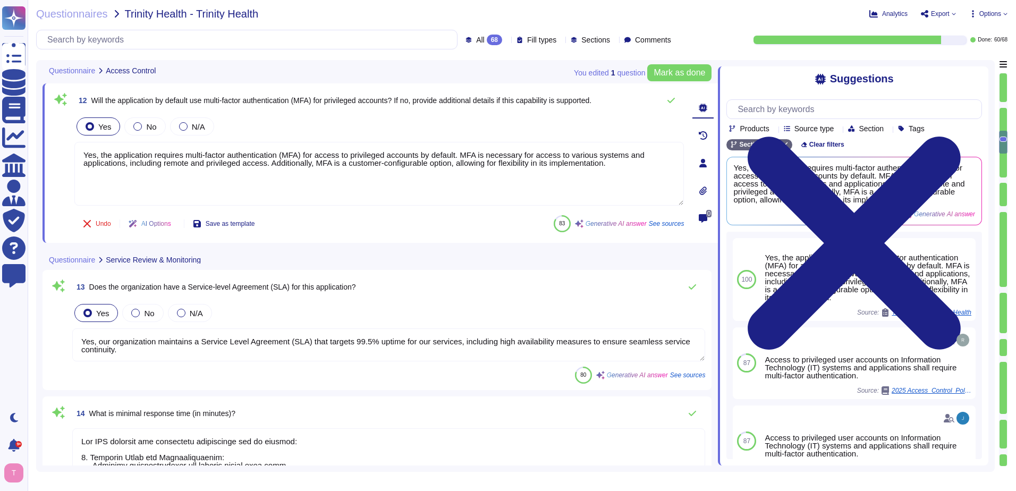
type textarea "Our Service Level Agreements (SLAs) include the following: - Uptime: - 99.5% up…"
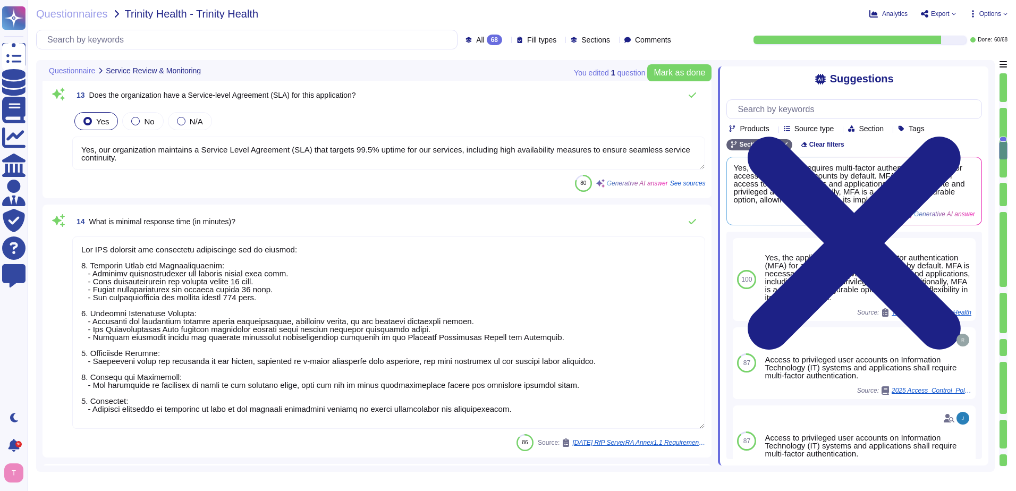
type textarea "Sectigo's systems and applications log data shall be stored for a reasonable pe…"
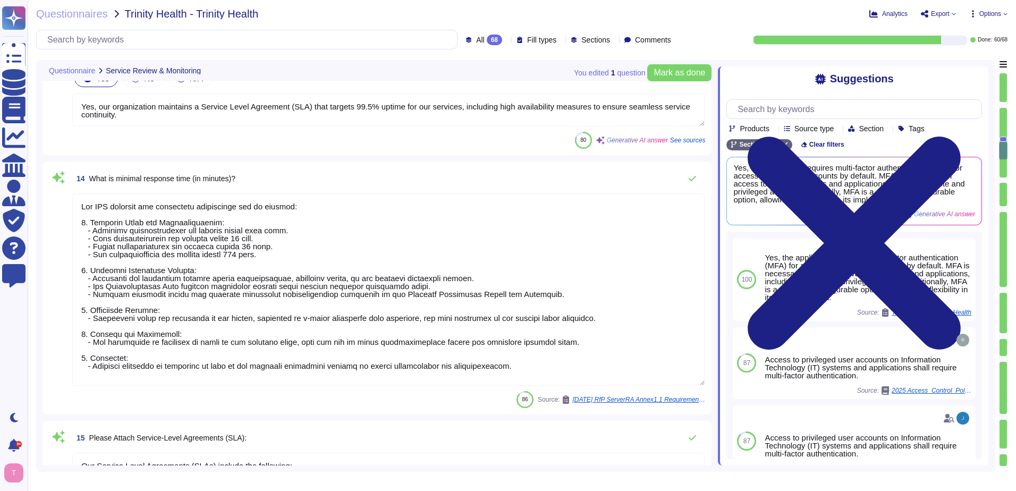
scroll to position [1693, 0]
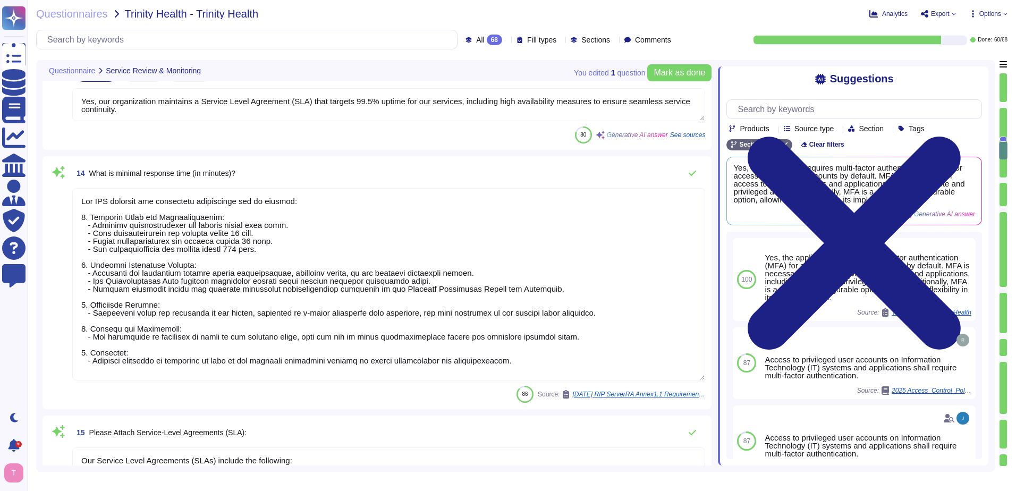
drag, startPoint x: 521, startPoint y: 363, endPoint x: 79, endPoint y: 199, distance: 471.8
click at [79, 199] on textarea at bounding box center [388, 284] width 633 height 192
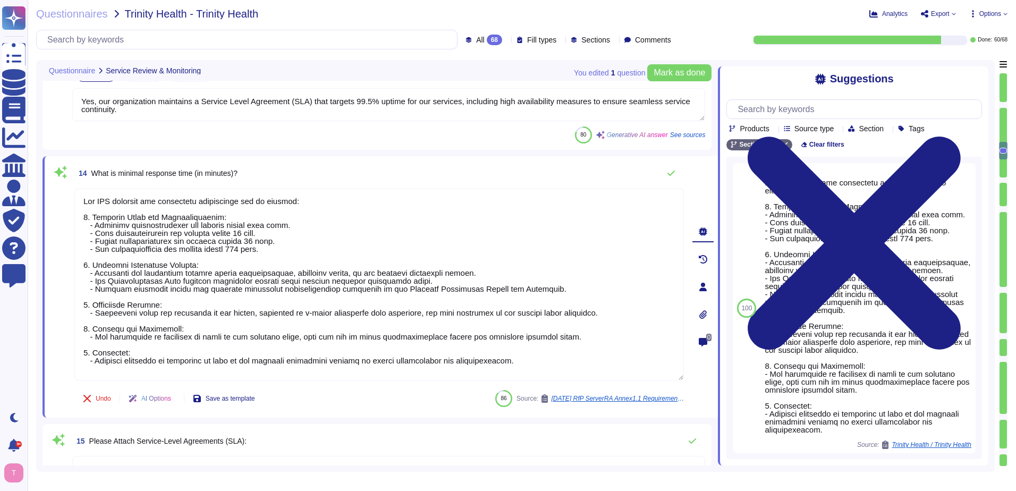
type textarea "W"
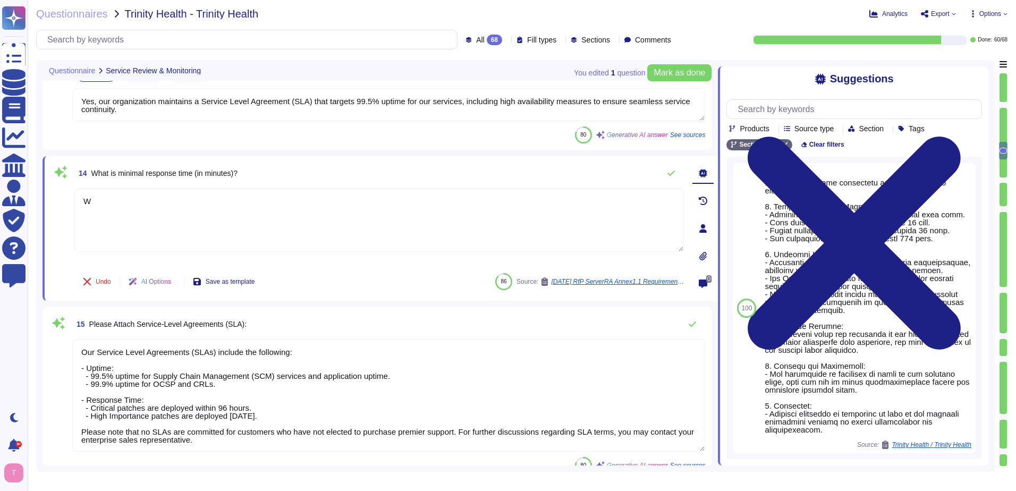
type textarea "Yes, the application will generate and retain access logs for defined events. S…"
type textarea "W"
type textarea "SCM is a SaaS product that is always available on demand."
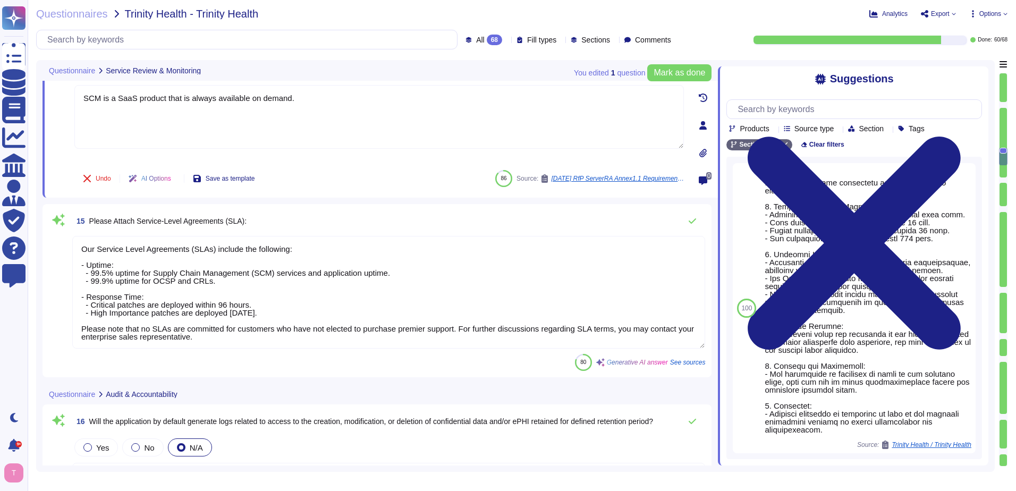
type textarea "Yes, the application by default generates audit logs that capture user login, u…"
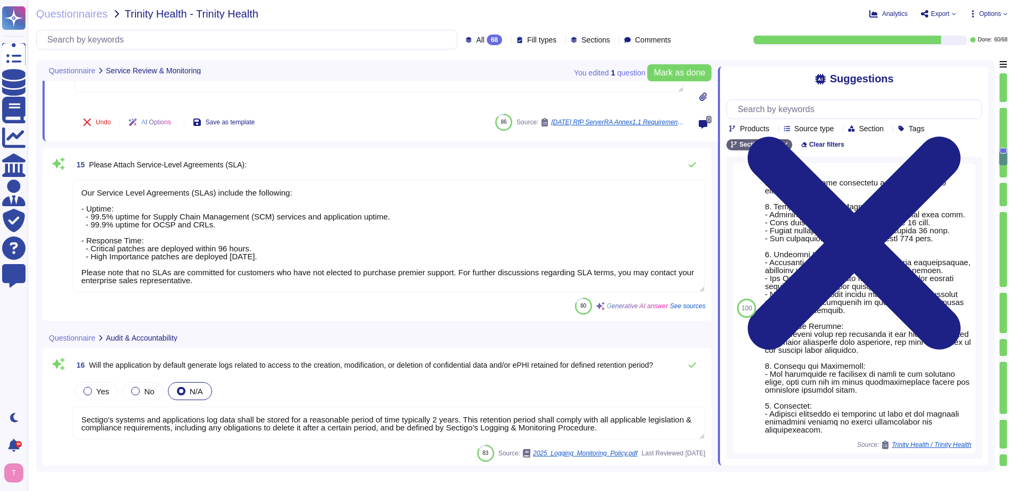
scroll to position [1, 0]
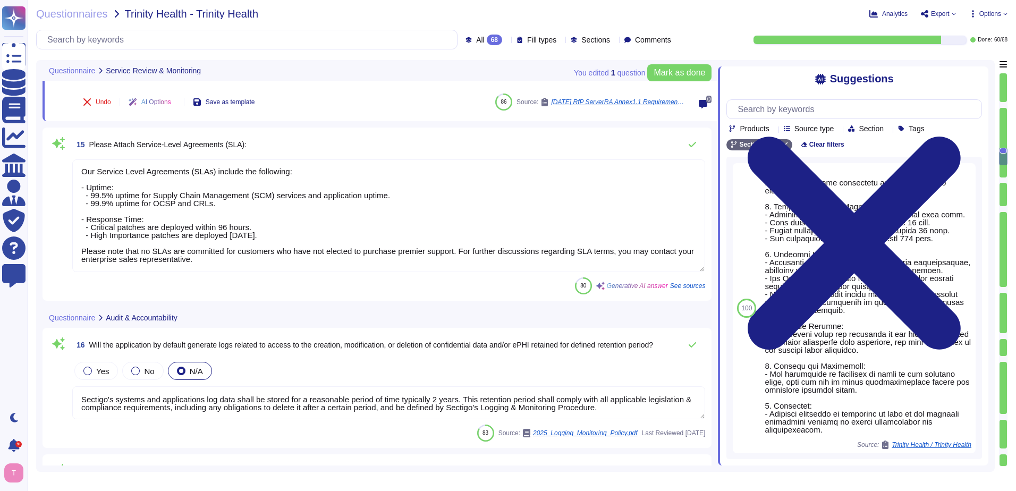
type textarea "SCM is a SaaS product that is always available on demand."
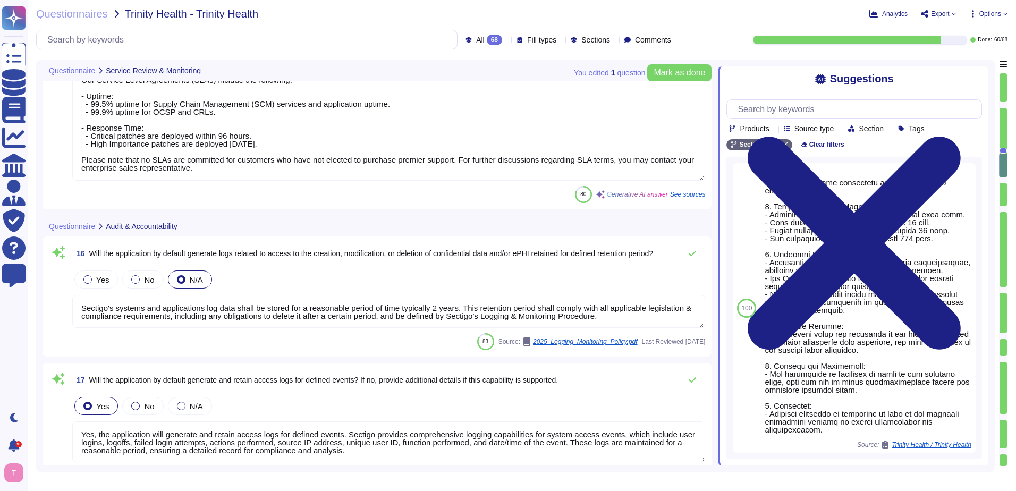
scroll to position [2012, 0]
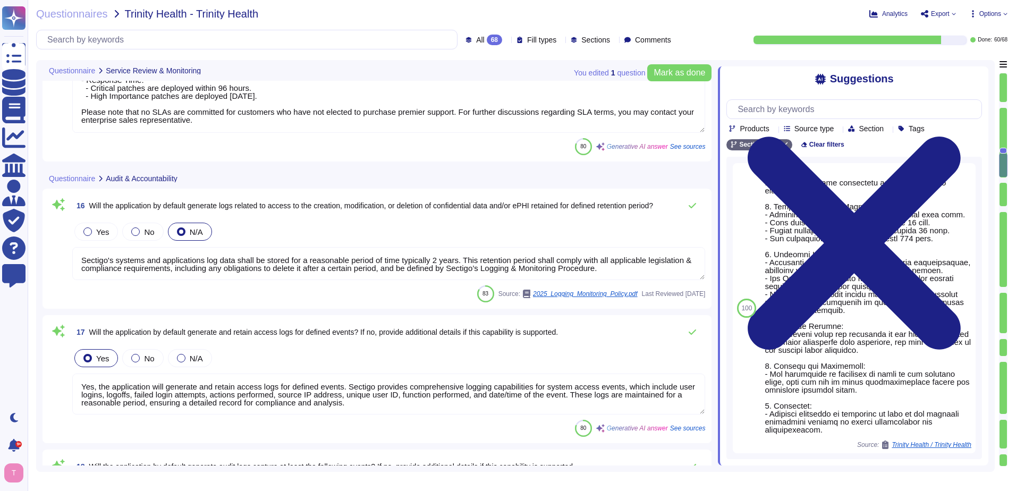
type textarea "Yes, the application will generate audit logs that contain events related to us…"
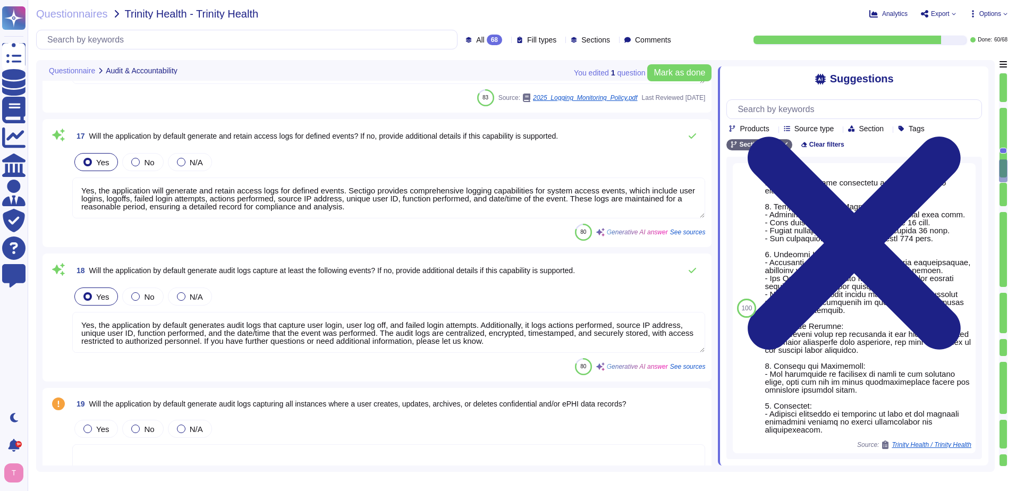
type textarea "Yes, the application will generate logs related to general system events. Logs …"
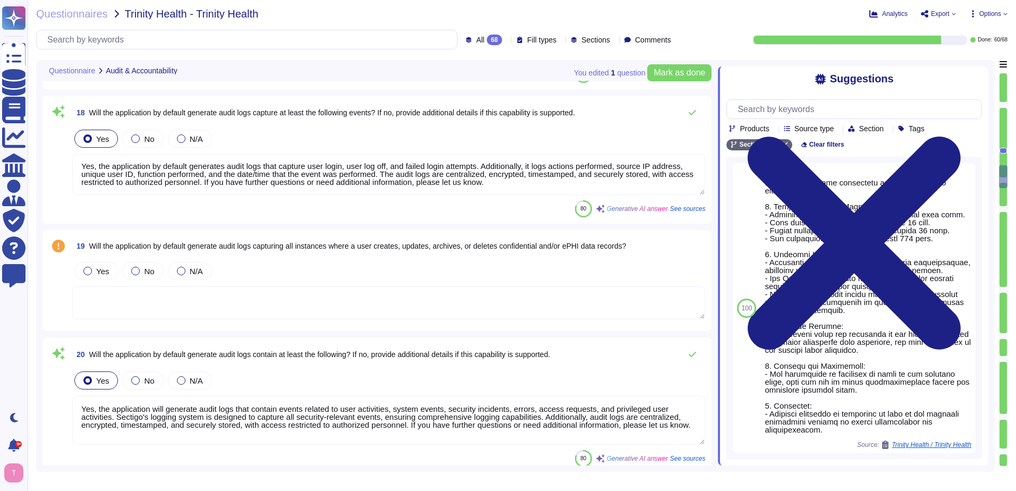
type textarea "Yes, the application supports access controls that restrict access to applicati…"
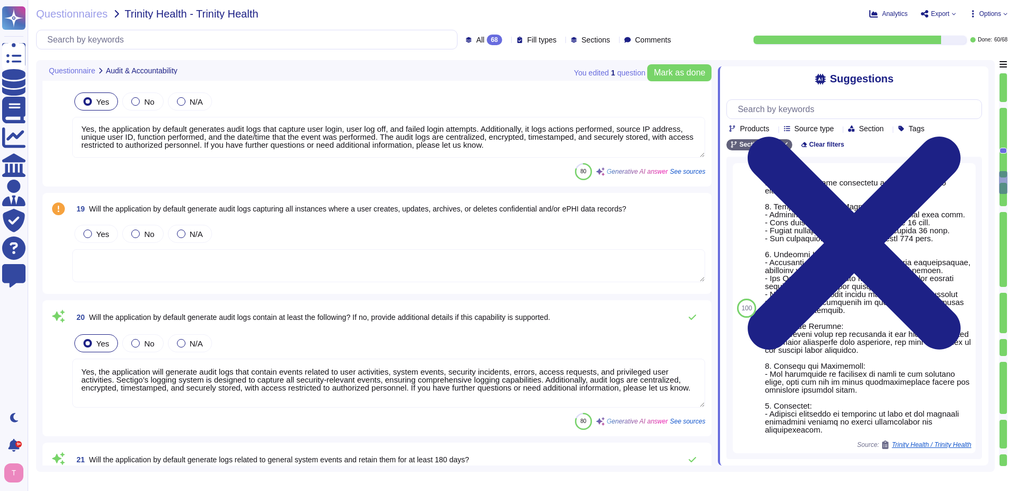
type textarea "Yes, the application secures application logs against unauthorized access, modi…"
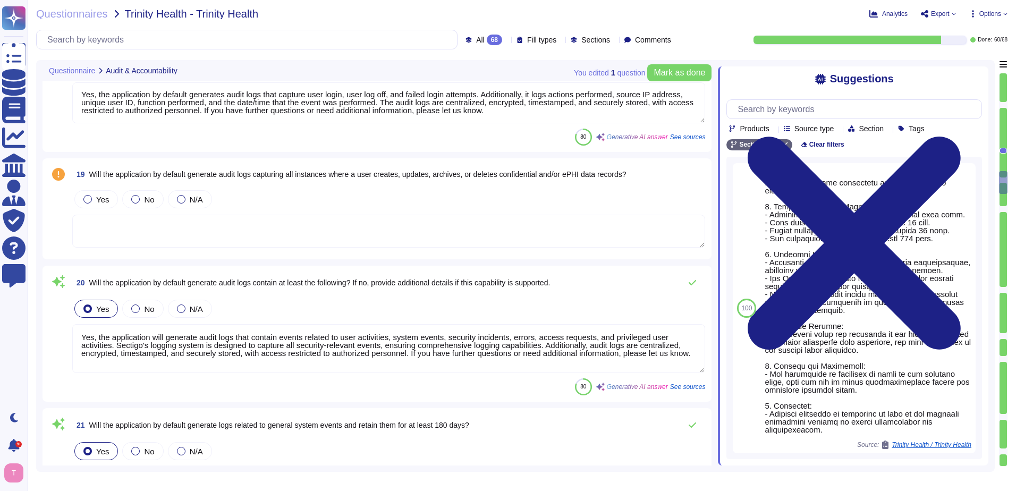
scroll to position [2437, 0]
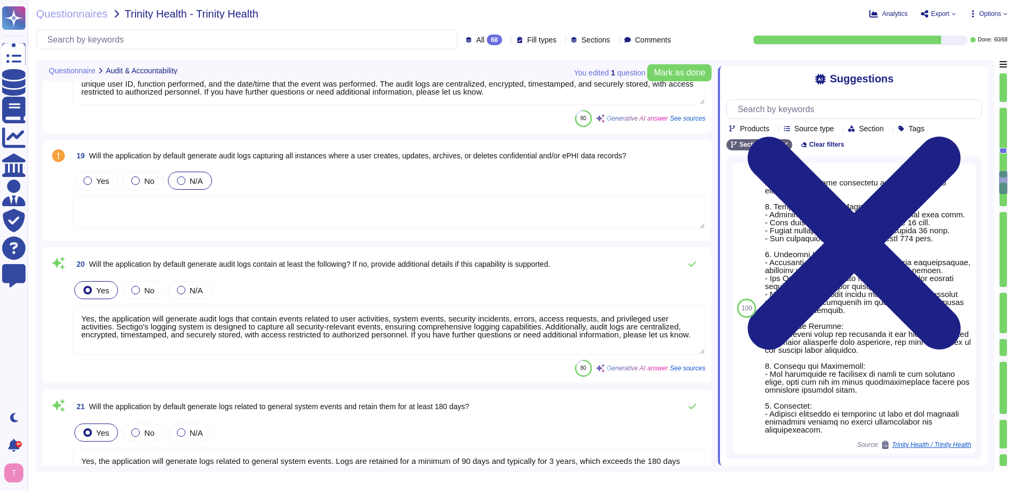
click at [177, 179] on div at bounding box center [181, 180] width 9 height 9
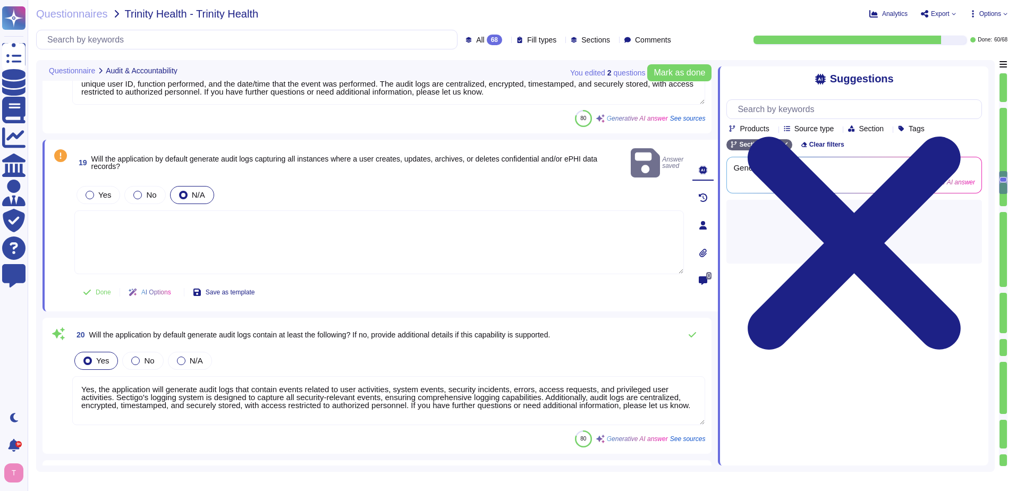
click at [166, 210] on textarea at bounding box center [379, 242] width 610 height 64
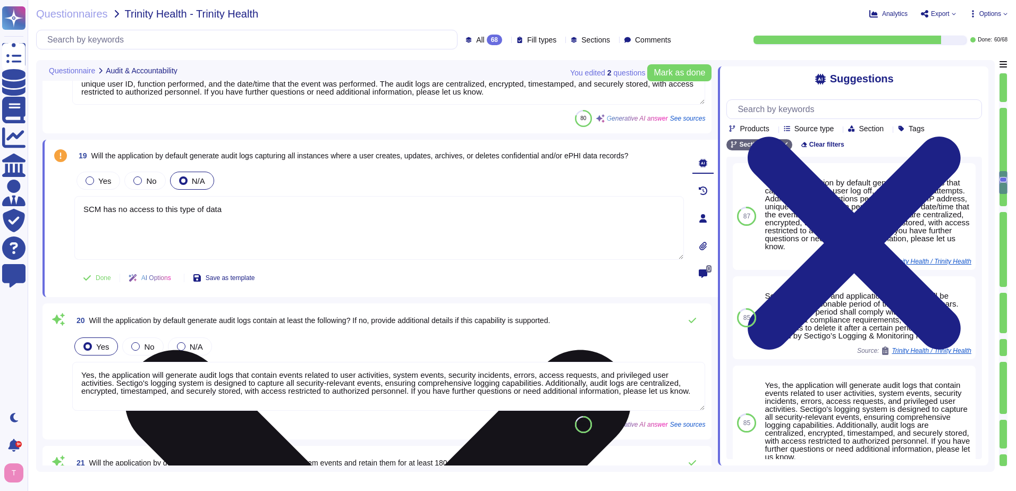
type textarea "SCM has no access to this type of data."
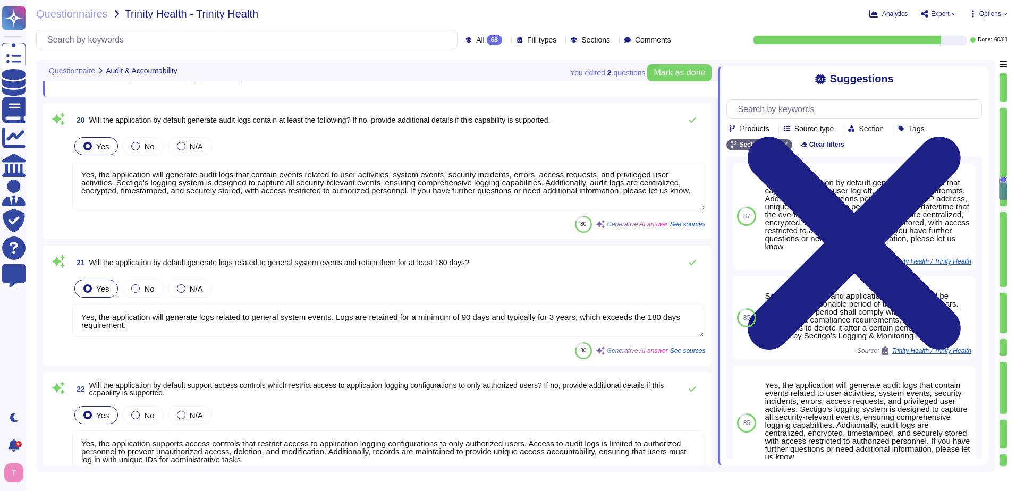
scroll to position [2650, 0]
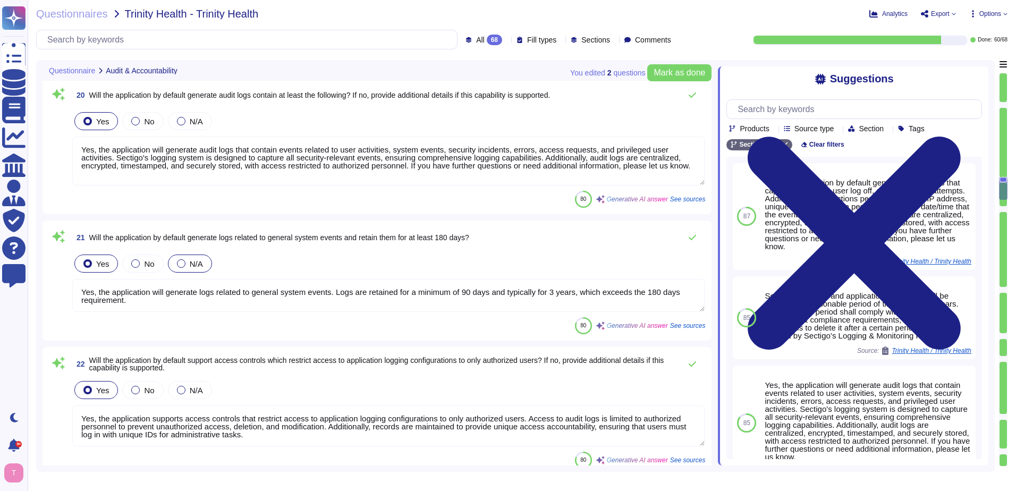
type textarea "Log data shall be sent to a central logging server with alert policies or artif…"
type textarea "SCM has no access to this type of data."
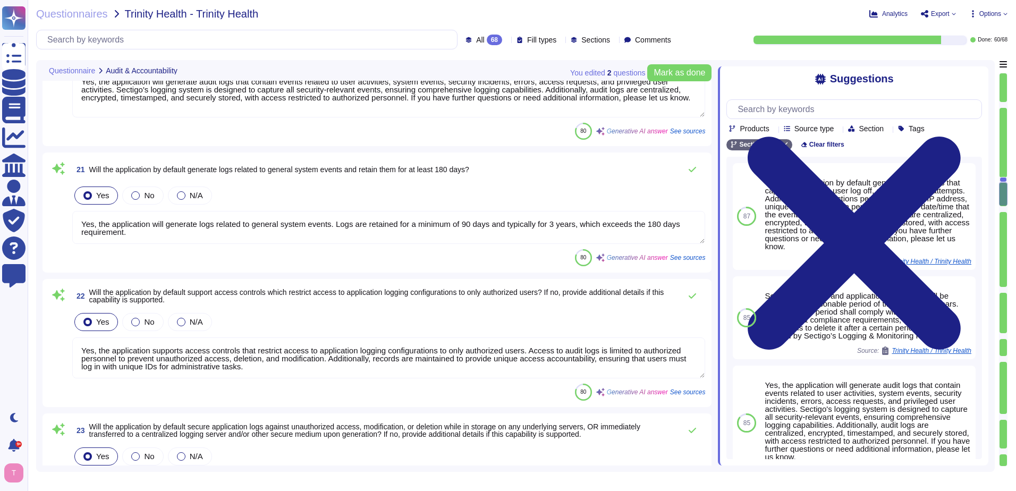
scroll to position [2756, 0]
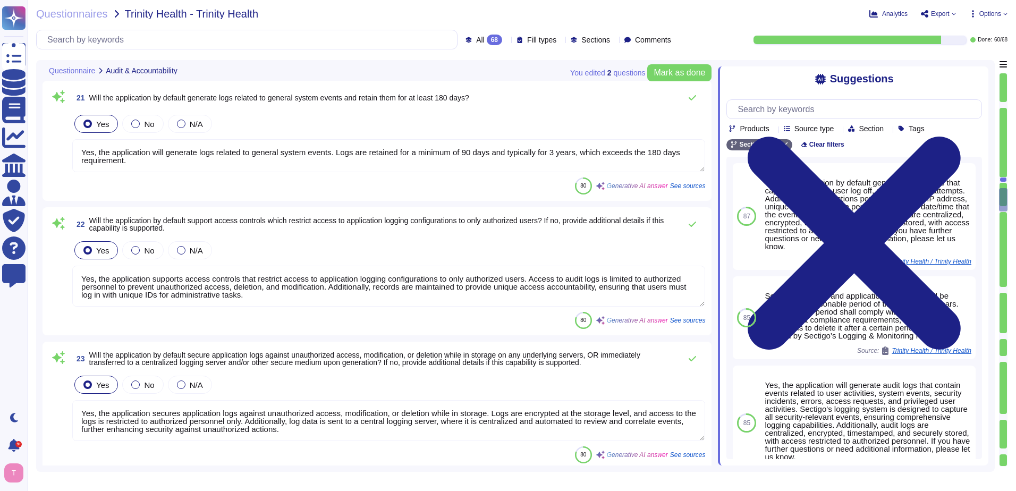
type textarea "Log data shall be sent to a central logging server with alert policies or artif…"
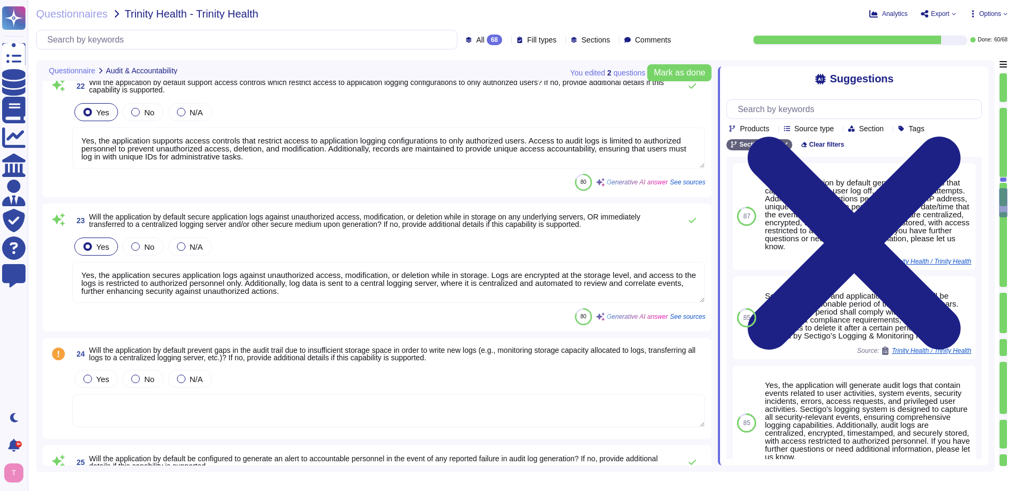
type textarea "Sectigo Certificate Manager provides comprehensive logging capabilities for use…"
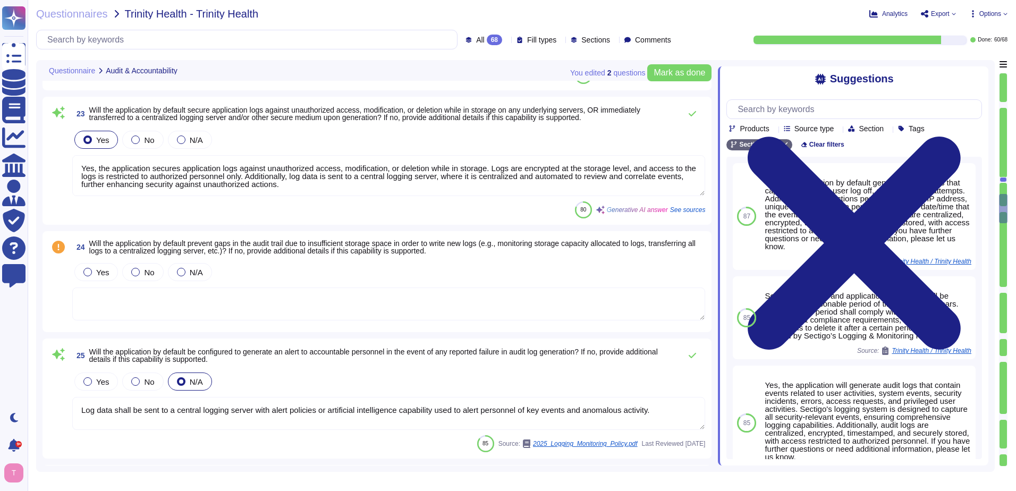
scroll to position [1, 0]
click at [89, 274] on div at bounding box center [87, 272] width 9 height 9
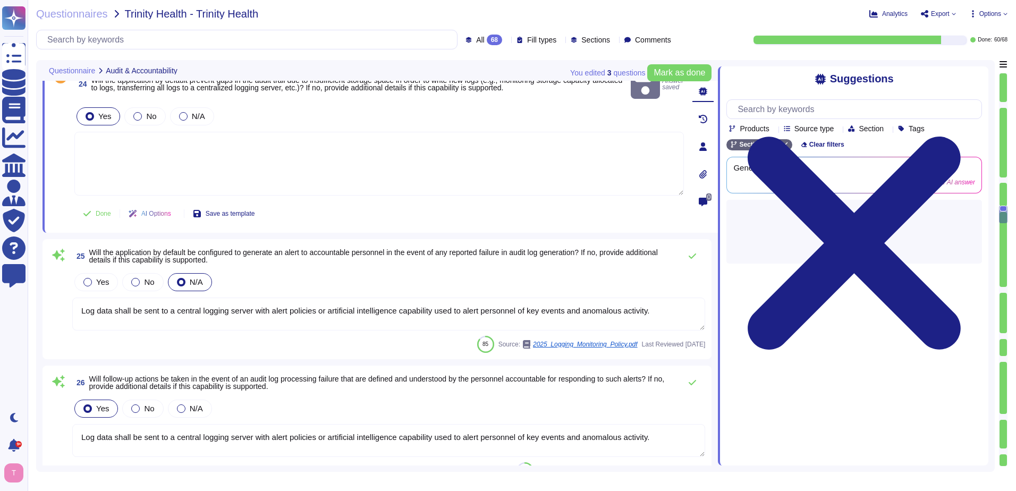
type textarea "Sectigo controls any planned changes and will review the consequences of uninte…"
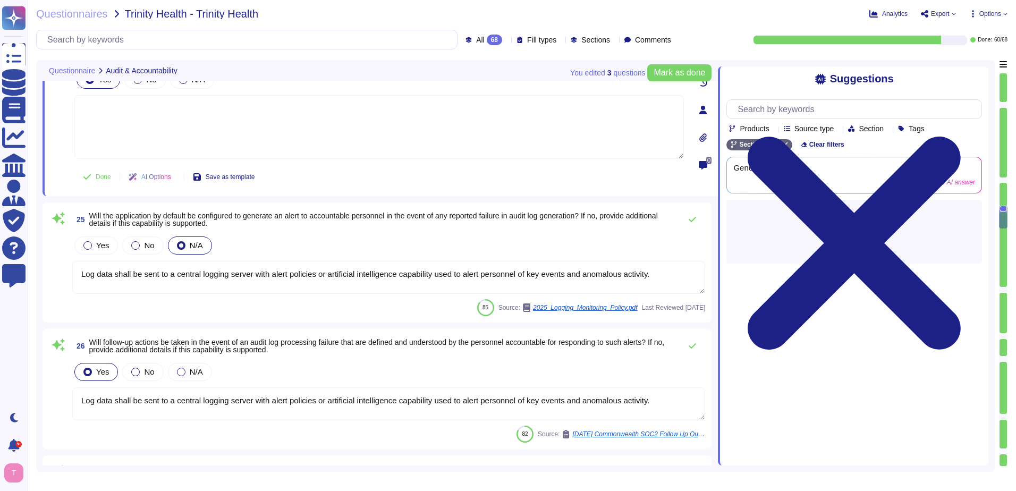
scroll to position [3234, 0]
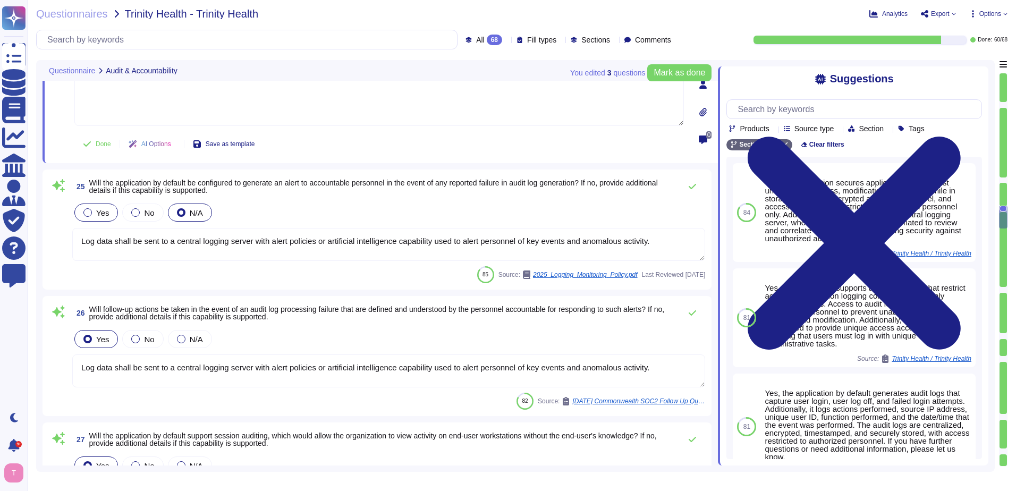
click at [89, 213] on div at bounding box center [87, 212] width 9 height 9
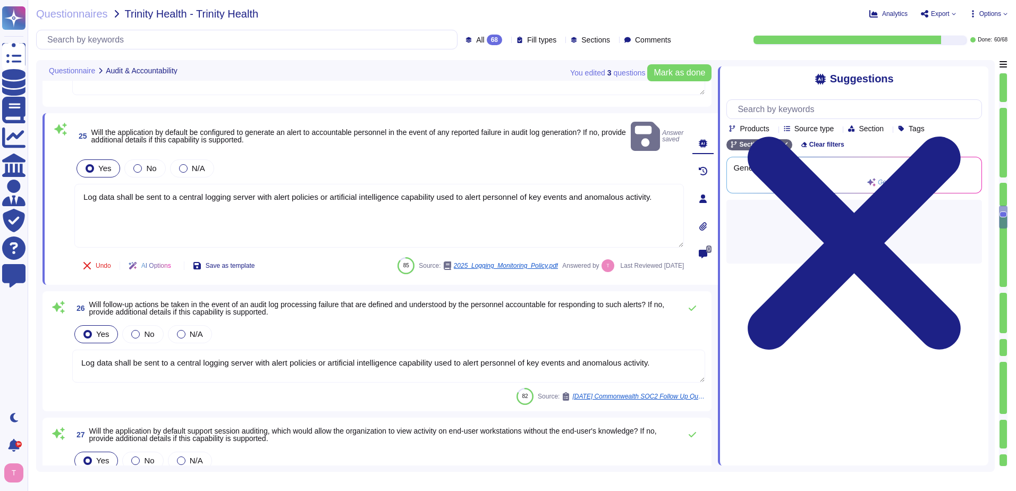
drag, startPoint x: 81, startPoint y: 183, endPoint x: 791, endPoint y: 178, distance: 710.0
click at [790, 175] on div "You edited 3 question s [PERSON_NAME] as done Questionnaire Audit & Accountabil…" at bounding box center [515, 266] width 959 height 412
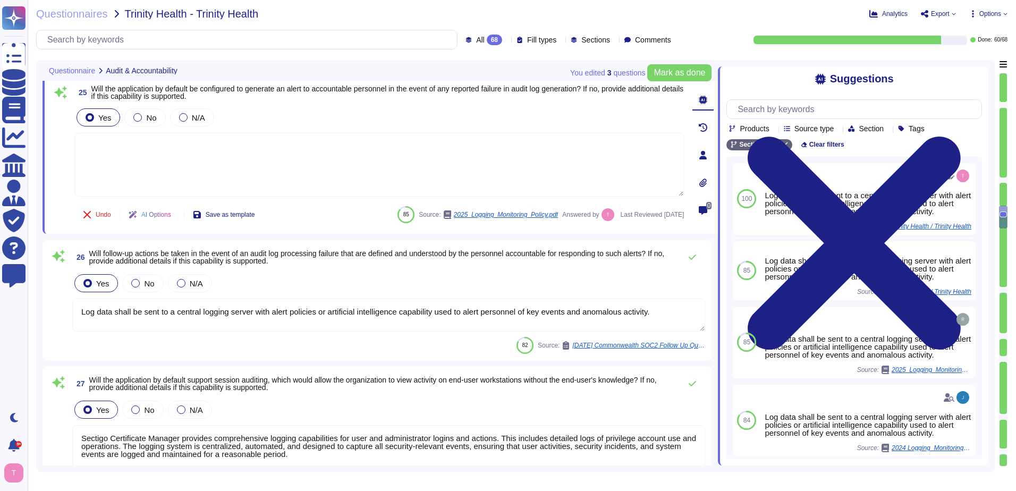
type textarea "Yes, all changes must be formally reviewed and approved prior to implementation…"
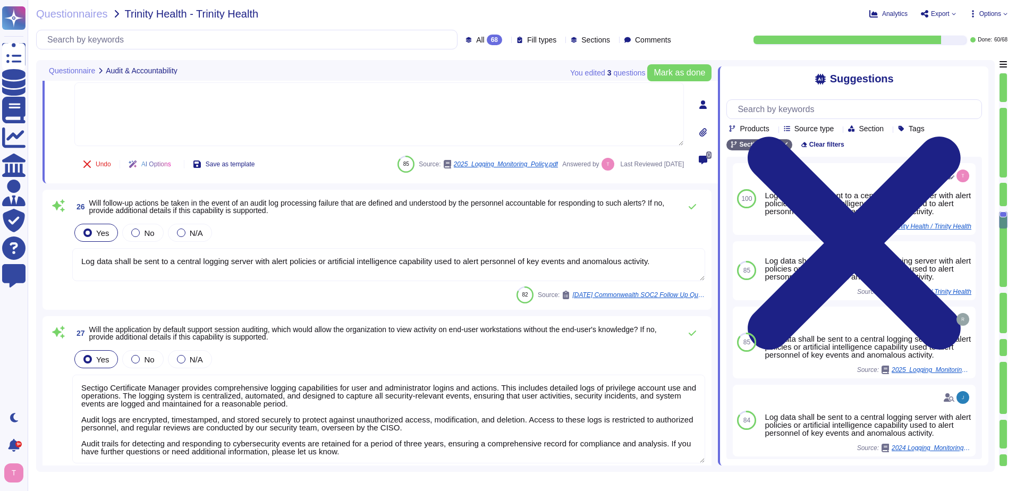
scroll to position [3340, 0]
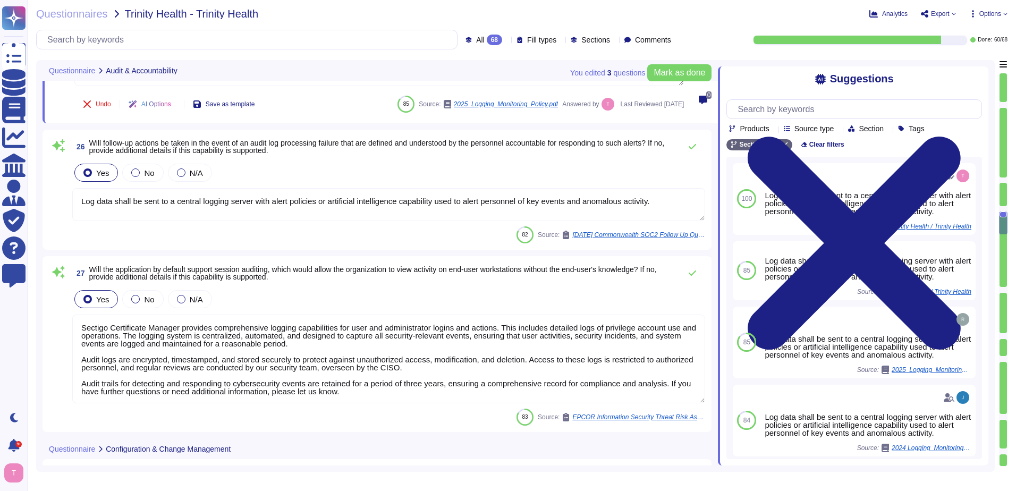
type textarea "Yes, changes will be formally tested to confirm there are no unintended impacts…"
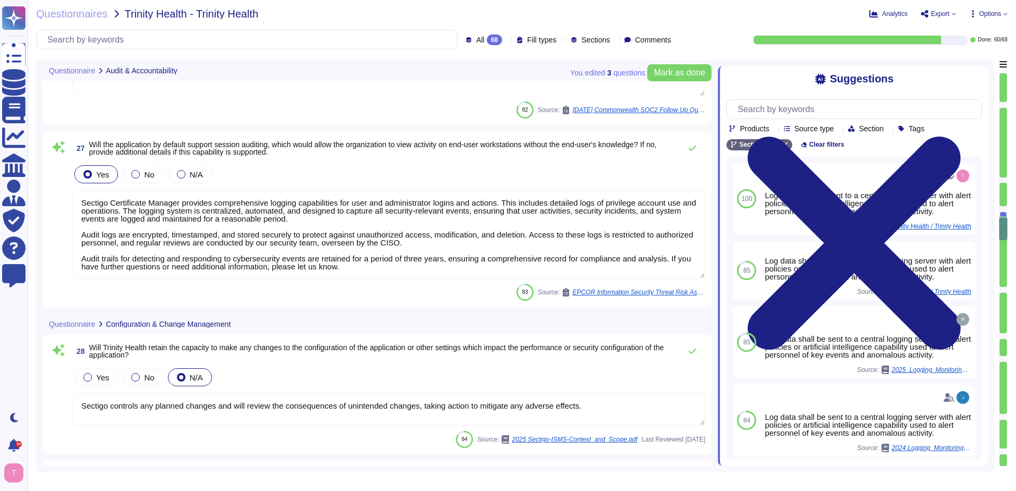
scroll to position [1, 0]
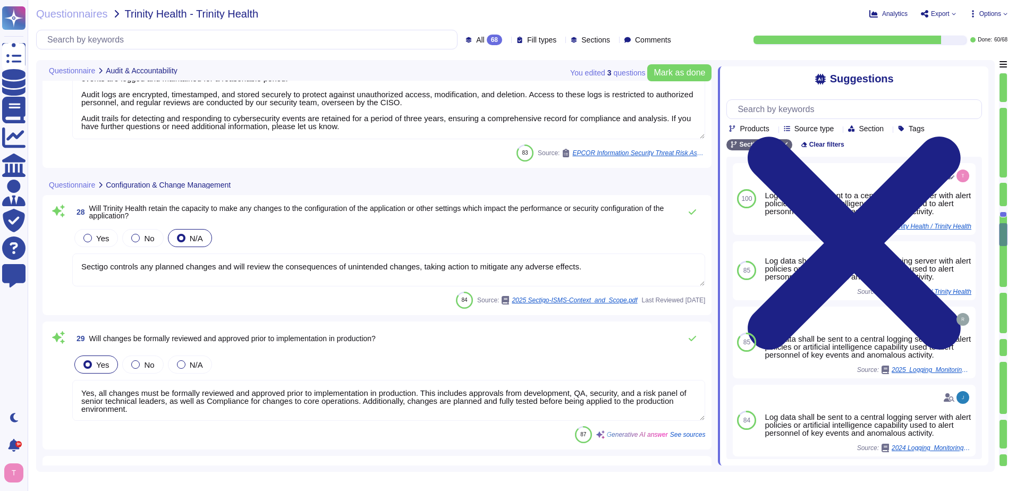
type textarea "Yes, our organization has developed secure configurations for hardware and soft…"
type textarea "Yes, the application will not reveal information upon failed authentication att…"
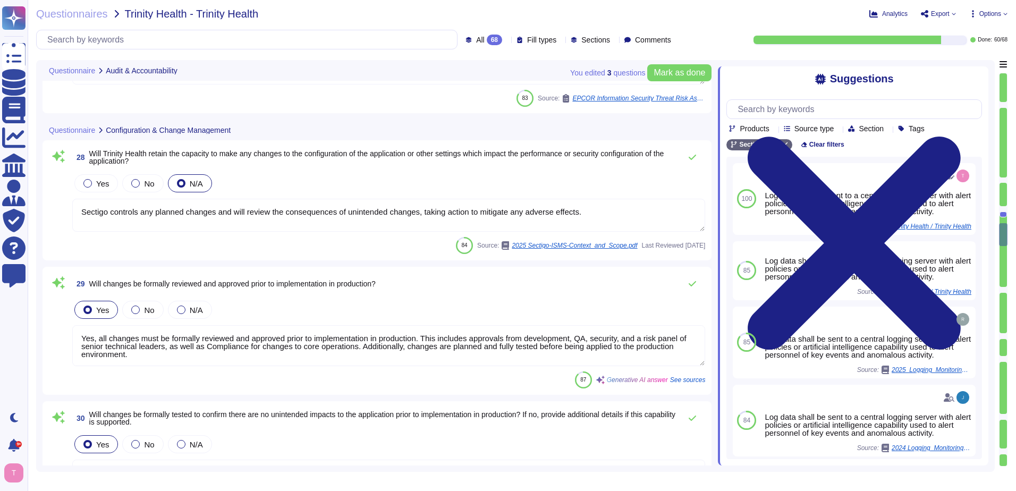
scroll to position [3712, 0]
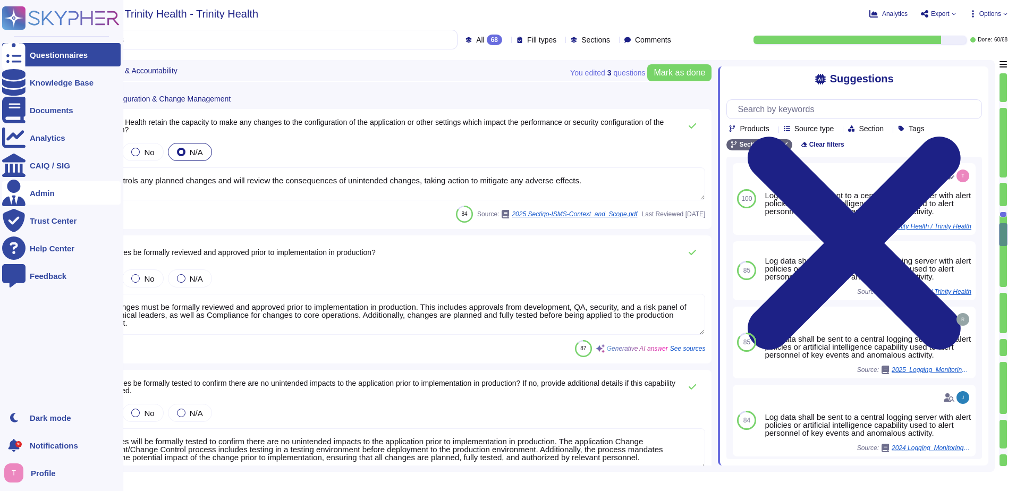
drag, startPoint x: 608, startPoint y: 182, endPoint x: 9, endPoint y: 192, distance: 599.0
click at [13, 192] on div "Questionnaires Knowledge Base Documents Analytics CAIQ / SIG Admin Trust Center…" at bounding box center [508, 245] width 1016 height 491
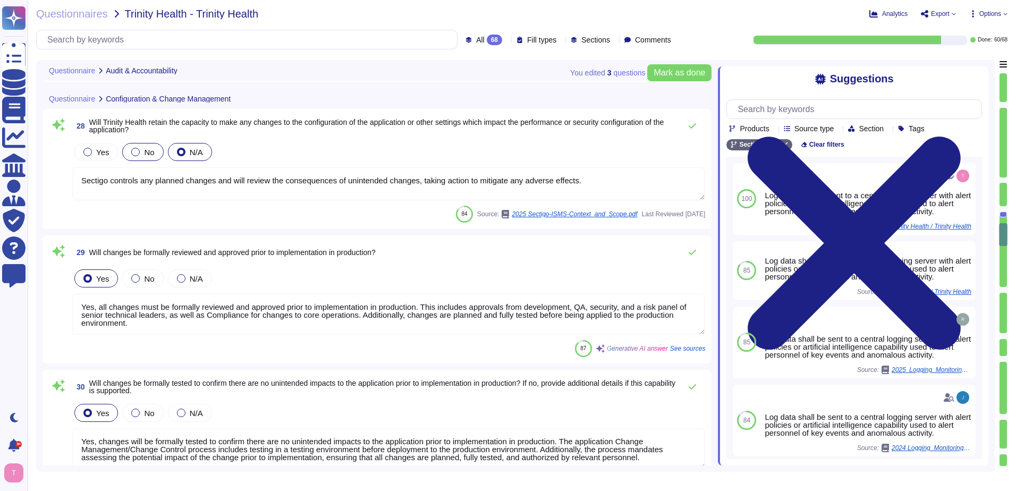
click at [135, 154] on div at bounding box center [135, 152] width 9 height 9
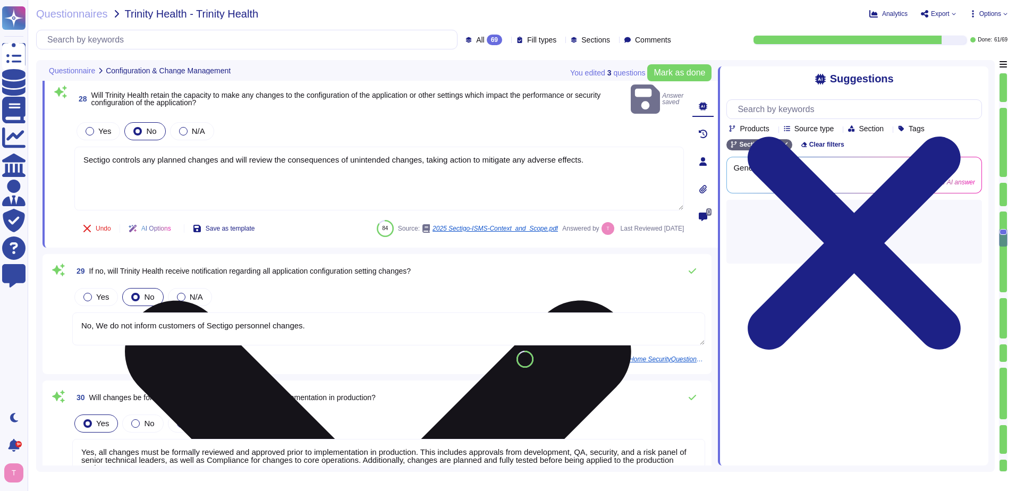
type textarea "No, We do not inform customers of Sectigo personnel changes."
type textarea "Yes, all changes must be formally reviewed and approved prior to implementation…"
type textarea "Yes, changes will be formally tested to confirm there are no unintended impacts…"
type textarea "Yes, our organization has developed secure configurations for hardware and soft…"
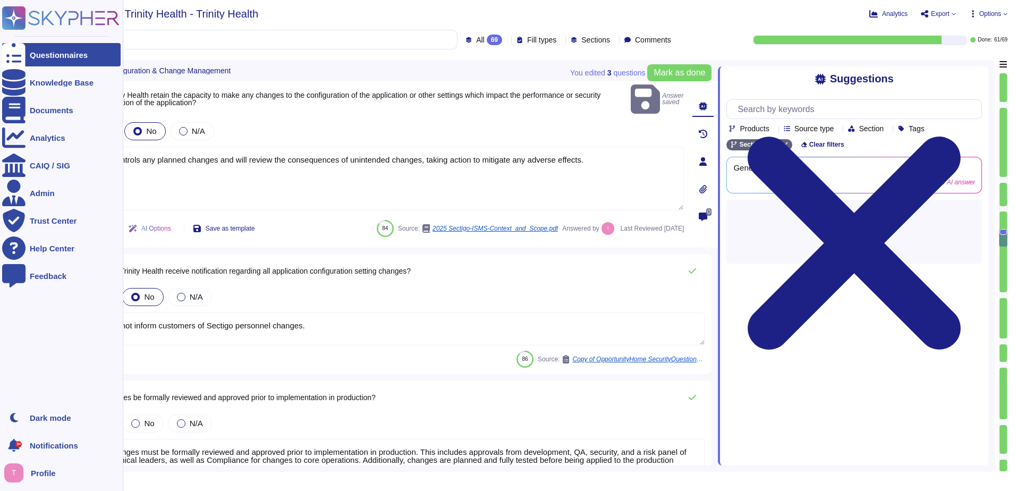
drag, startPoint x: 596, startPoint y: 143, endPoint x: 0, endPoint y: 165, distance: 596.1
click at [0, 160] on html "Questionnaires Knowledge Base Documents Analytics CAIQ / SIG Admin Trust Center…" at bounding box center [508, 245] width 1016 height 491
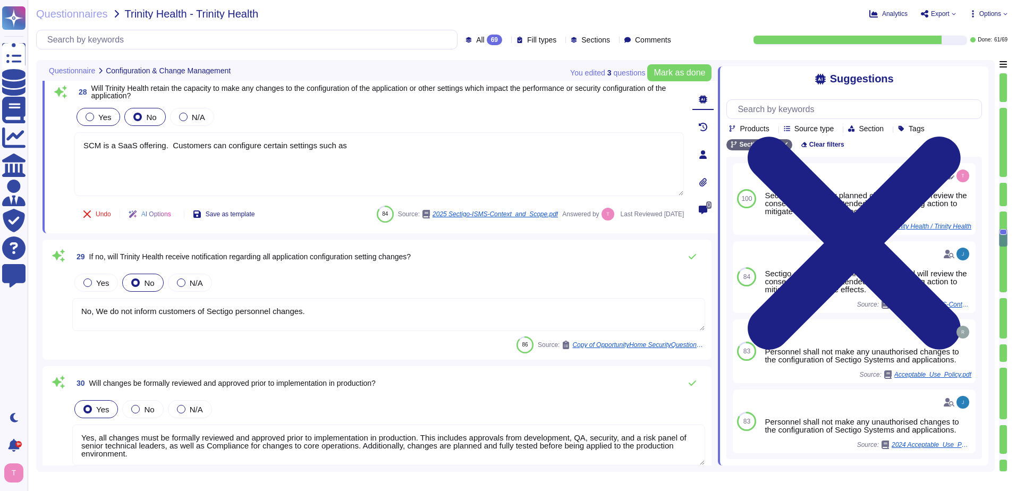
type textarea "SCM is a SaaS offering. Customers can configure certain settings such as"
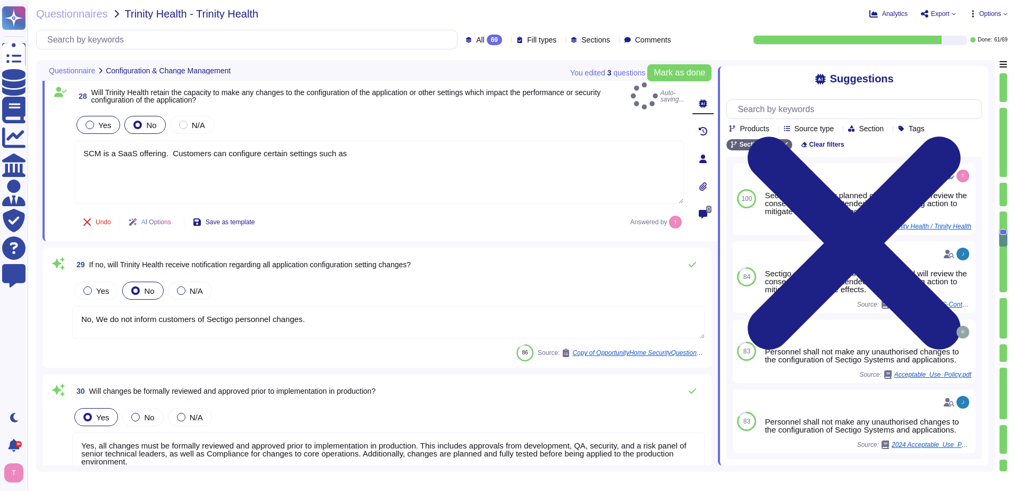
click at [92, 121] on div at bounding box center [90, 125] width 9 height 9
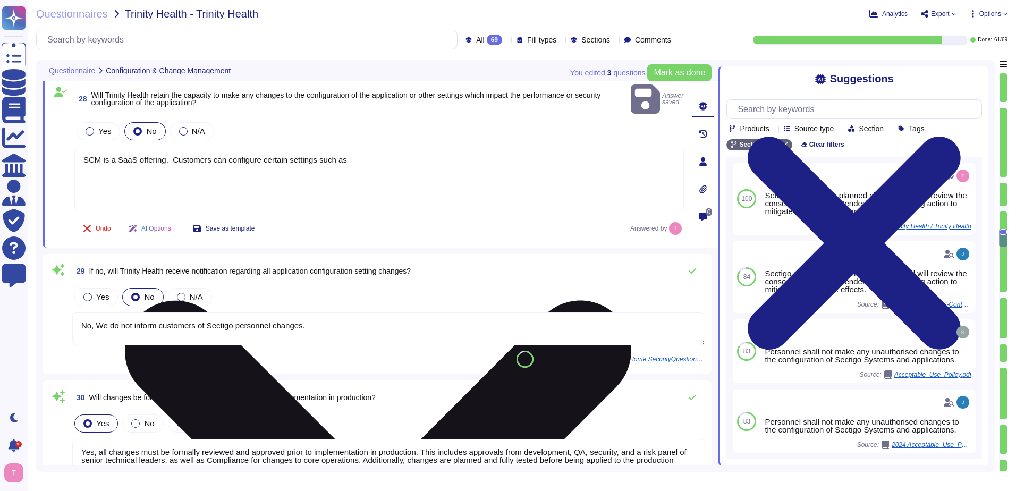
click at [361, 147] on textarea "SCM is a SaaS offering. Customers can configure certain settings such as" at bounding box center [379, 179] width 610 height 64
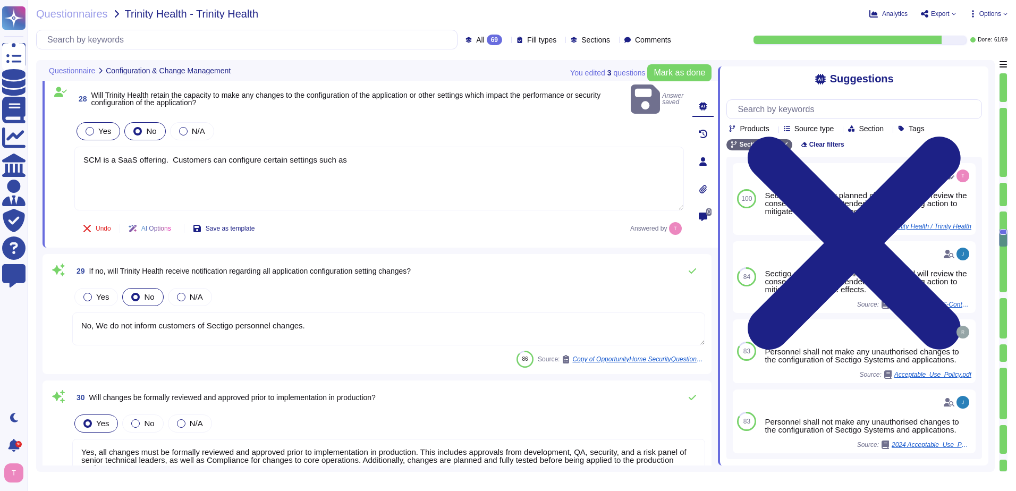
click at [89, 127] on div at bounding box center [90, 131] width 9 height 9
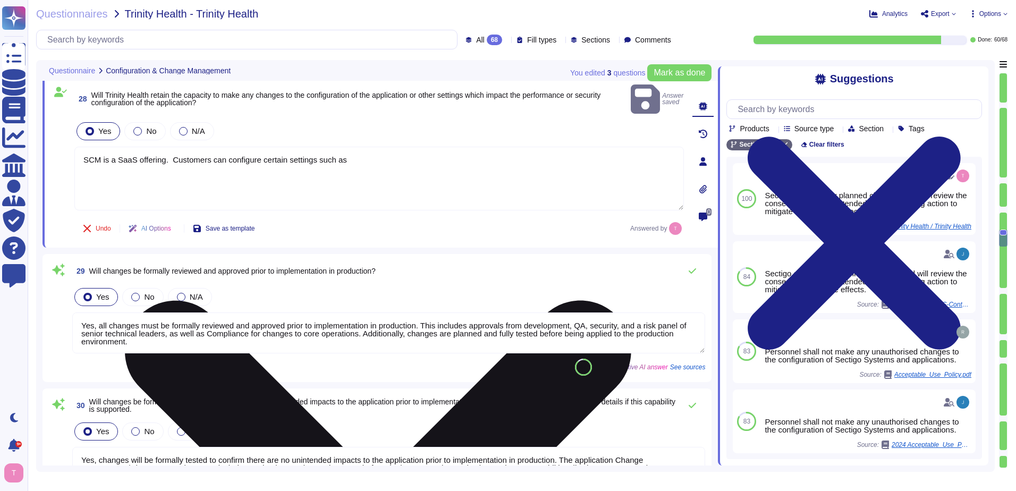
type textarea "Yes, all changes must be formally reviewed and approved prior to implementation…"
type textarea "Yes, changes will be formally tested to confirm there are no unintended impacts…"
type textarea "Yes, our organization has developed secure configurations for hardware and soft…"
type textarea "Yes, the application will not reveal information upon failed authentication att…"
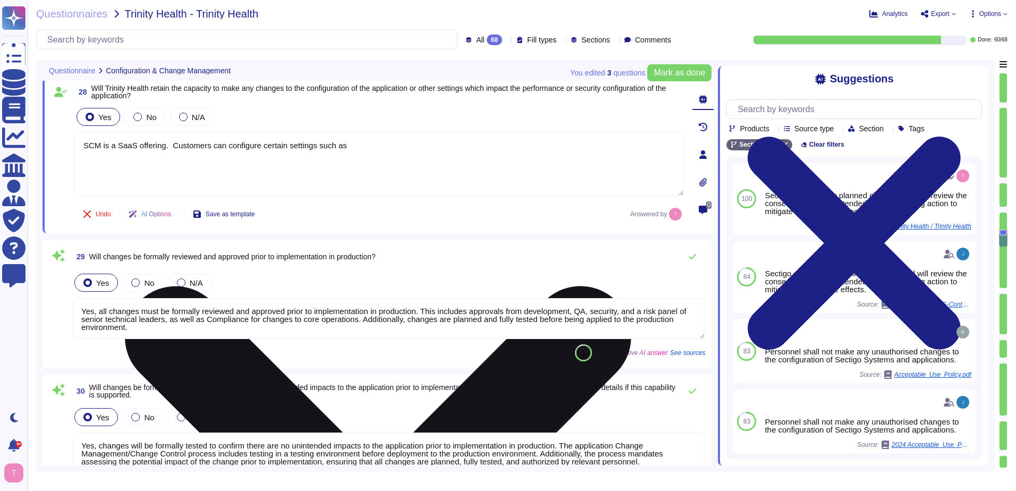
click at [362, 143] on textarea "SCM is a SaaS offering. Customers can configure certain settings such as" at bounding box center [379, 164] width 610 height 64
type textarea "SCM is a SaaS offering. Customers can configure certain settings such as login …"
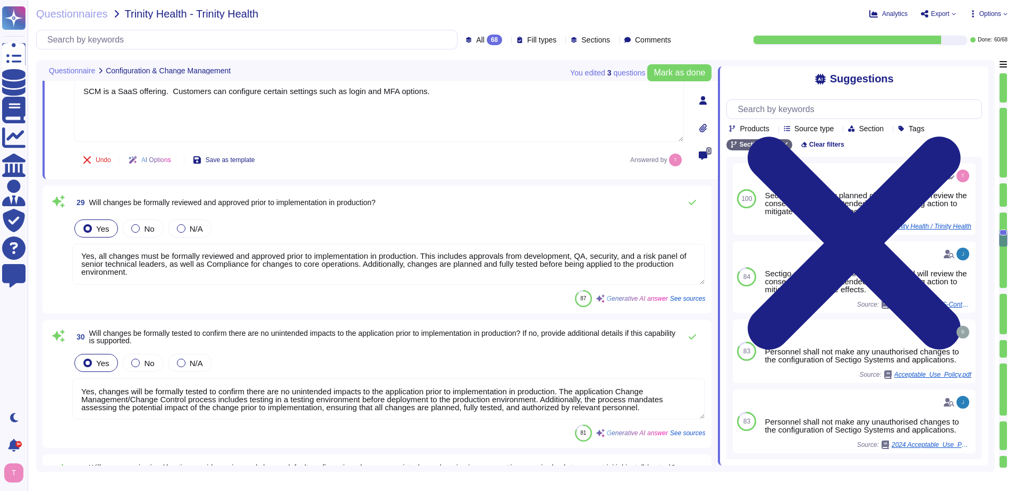
scroll to position [3819, 0]
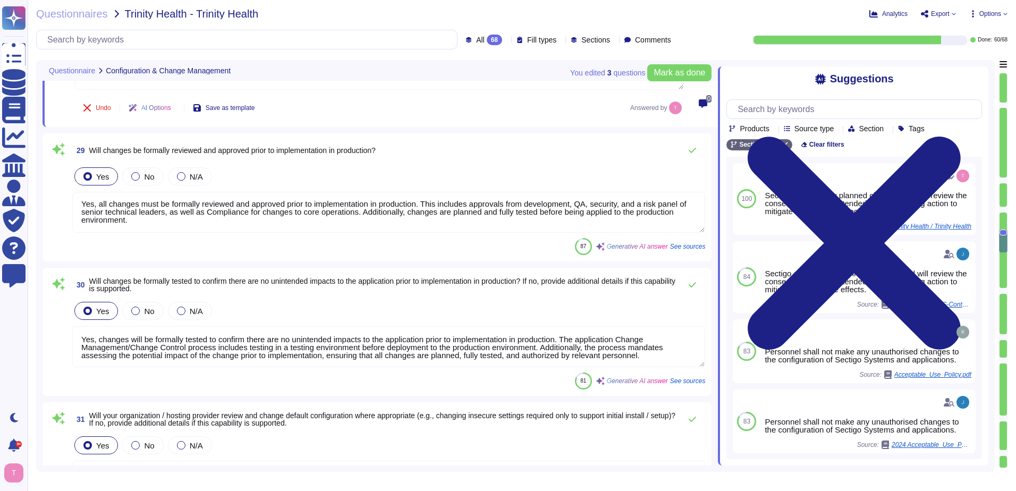
type textarea "Any new system(s) commissioned as part of Sectigo's infrastructure are added to…"
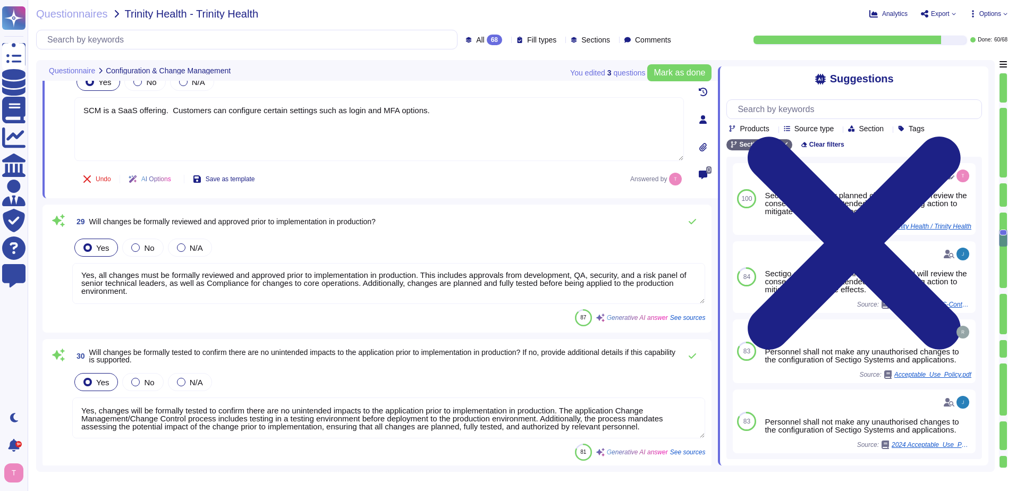
scroll to position [3765, 0]
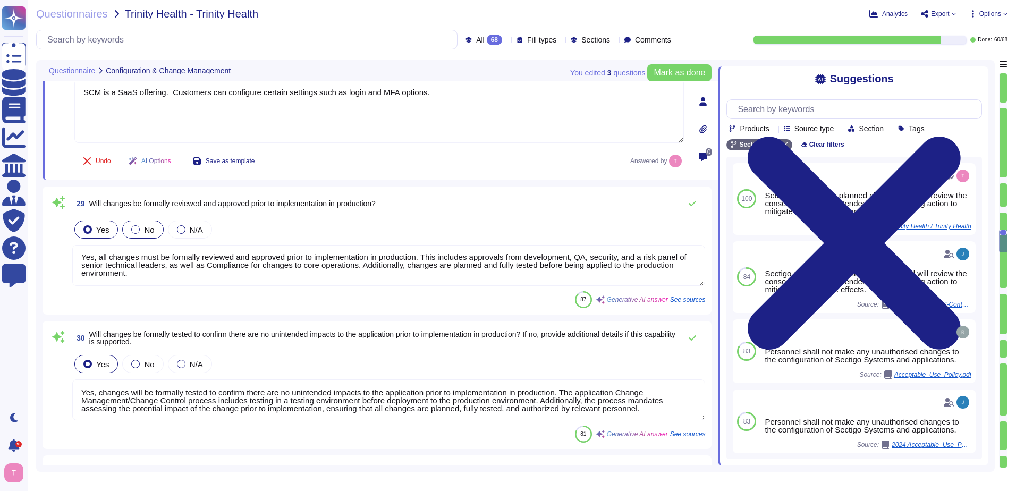
type textarea "SCM is a SaaS offering. Customers can configure certain settings such as login …"
click at [133, 226] on div at bounding box center [135, 229] width 9 height 9
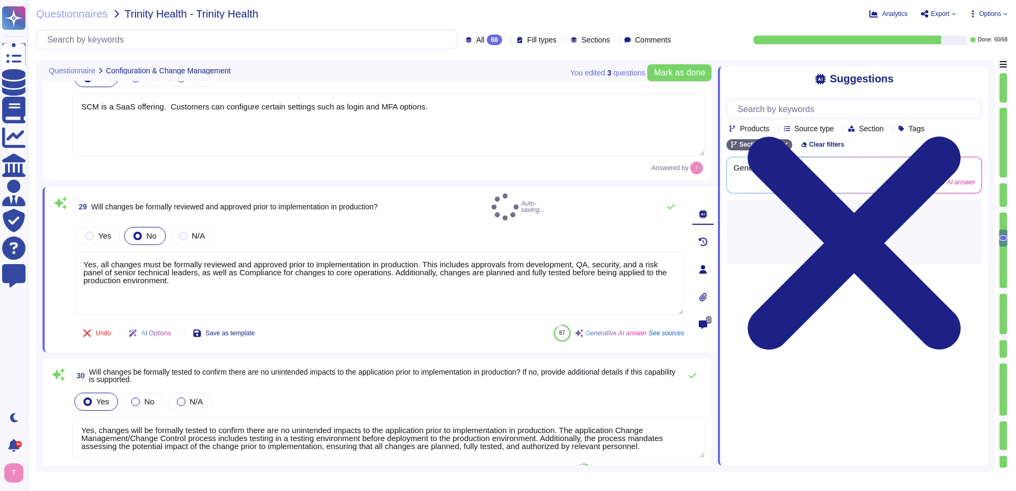
scroll to position [0, 0]
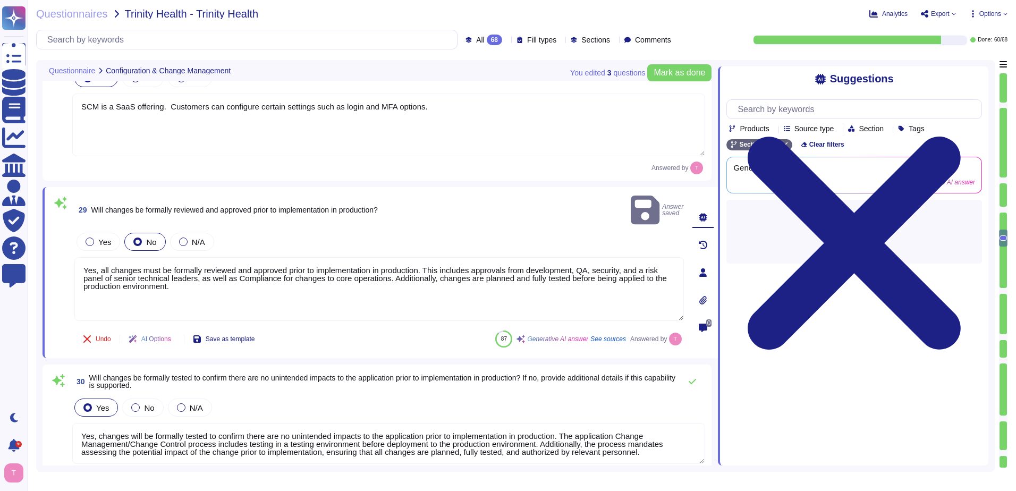
drag, startPoint x: 190, startPoint y: 258, endPoint x: 49, endPoint y: 235, distance: 142.7
click at [50, 234] on div "29 Will changes be formally reviewed and approved prior to implementation in pr…" at bounding box center [380, 273] width 675 height 172
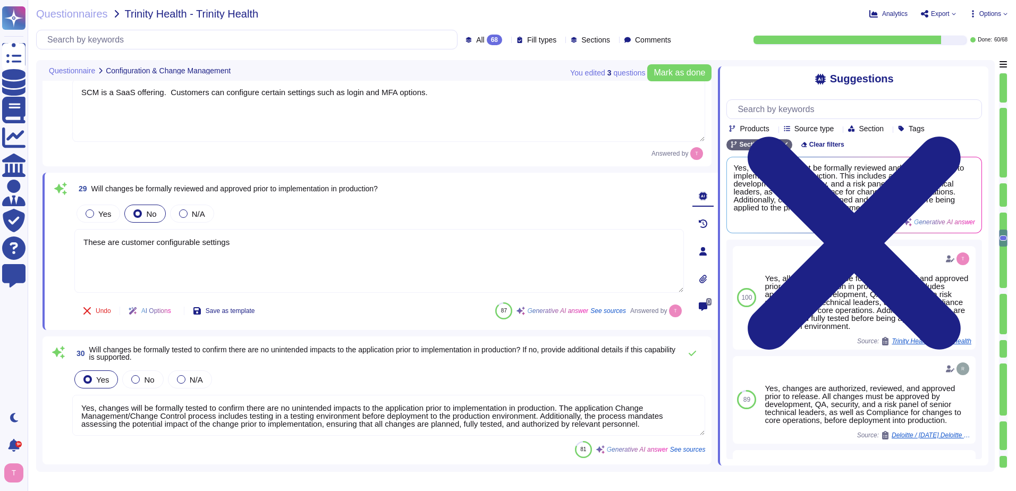
type textarea "These are customer configurable settings."
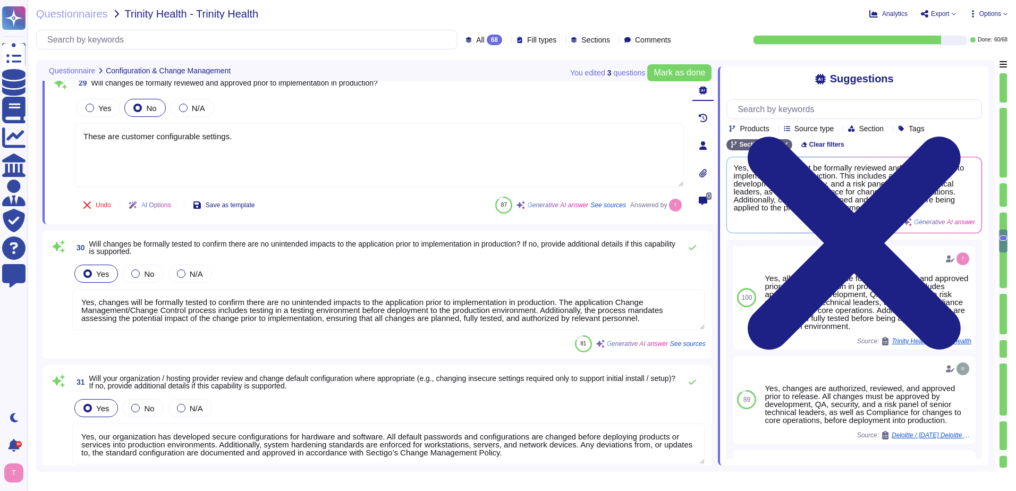
type textarea "Any new system(s) commissioned as part of Sectigo's infrastructure are added to…"
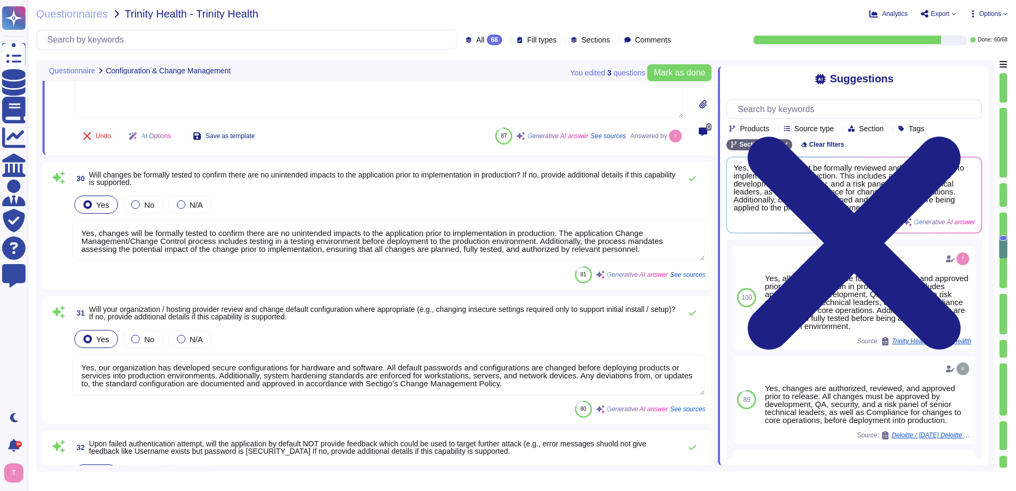
type textarea "Yes, the application will perform backups of application data on a regular basi…"
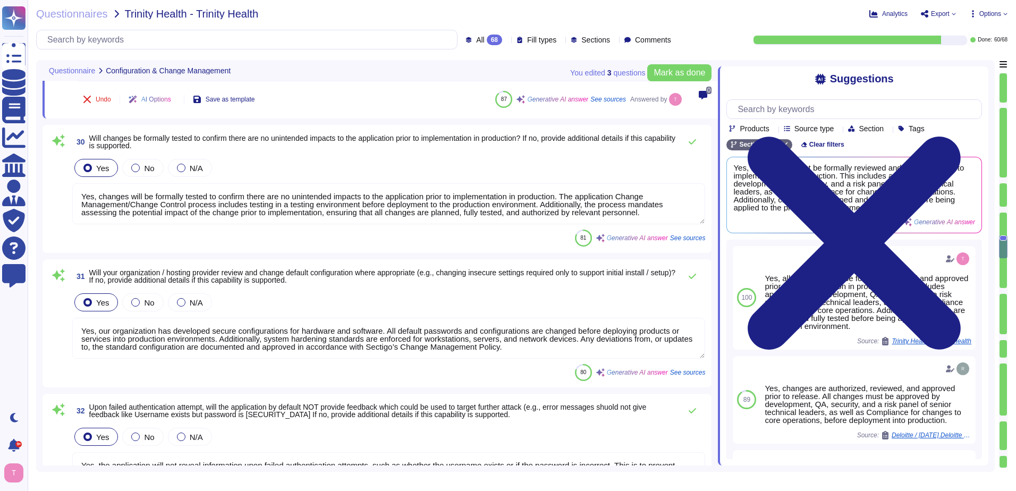
scroll to position [3978, 0]
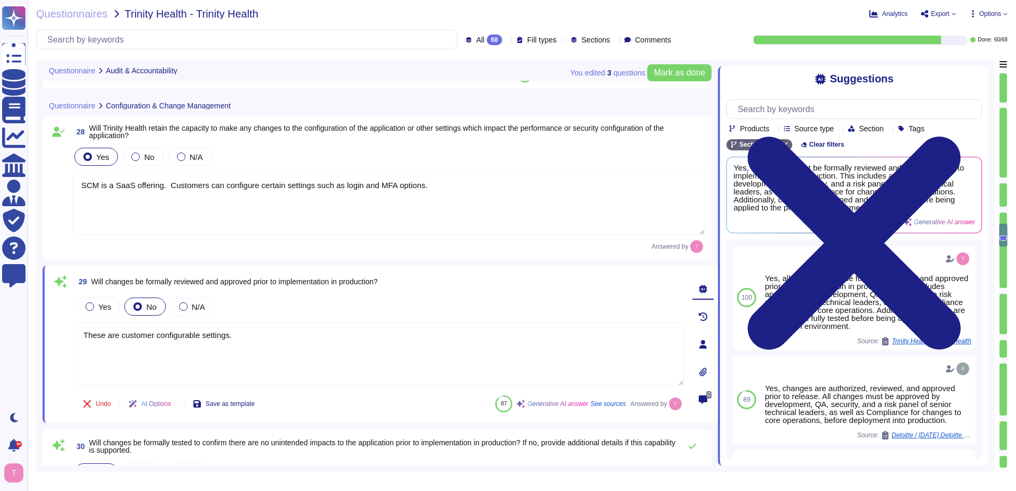
type textarea "Log data shall be sent to a central logging server with alert policies or artif…"
type textarea "Sectigo Certificate Manager provides comprehensive logging capabilities for use…"
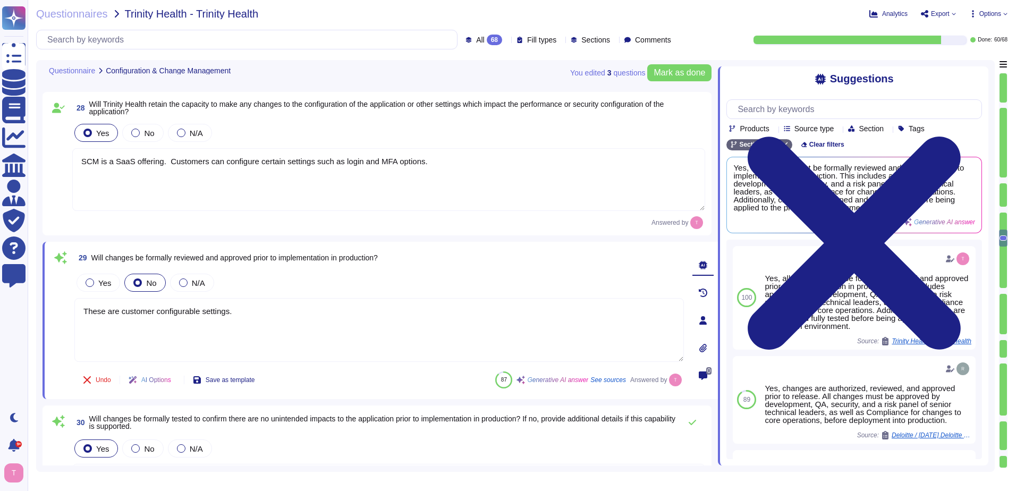
scroll to position [3765, 0]
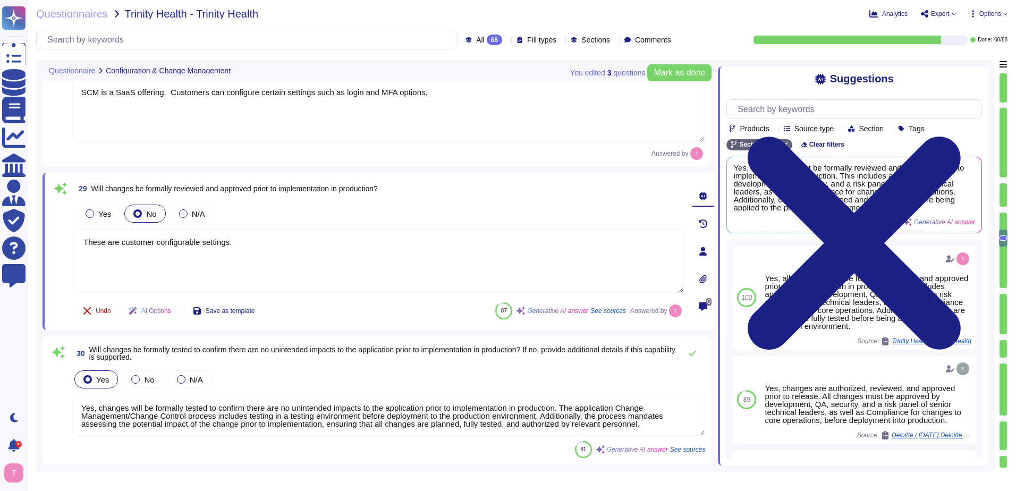
click at [100, 309] on span "Undo" at bounding box center [103, 311] width 15 height 6
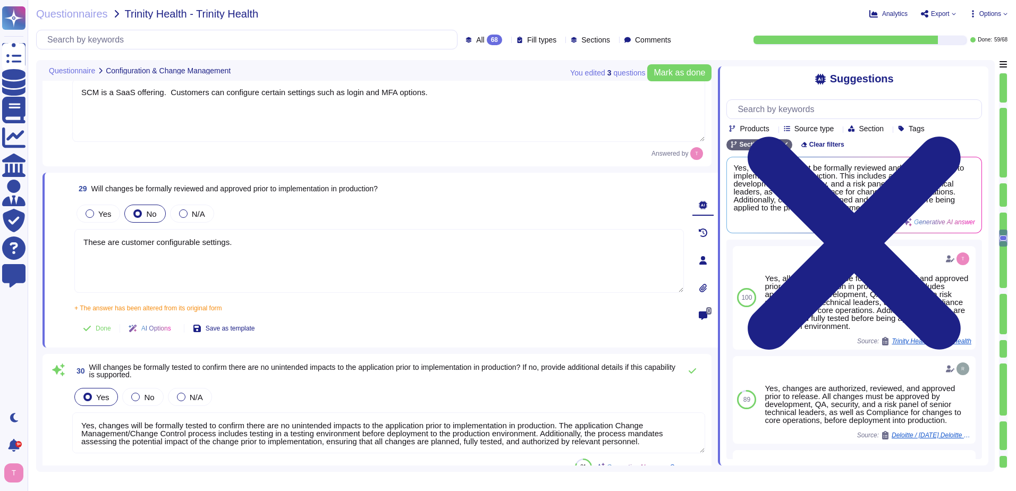
drag, startPoint x: 241, startPoint y: 240, endPoint x: -2, endPoint y: 240, distance: 243.4
click at [0, 240] on html "Questionnaires Knowledge Base Documents Analytics CAIQ / SIG Admin Trust Center…" at bounding box center [508, 245] width 1016 height 491
click at [90, 211] on div at bounding box center [90, 213] width 9 height 9
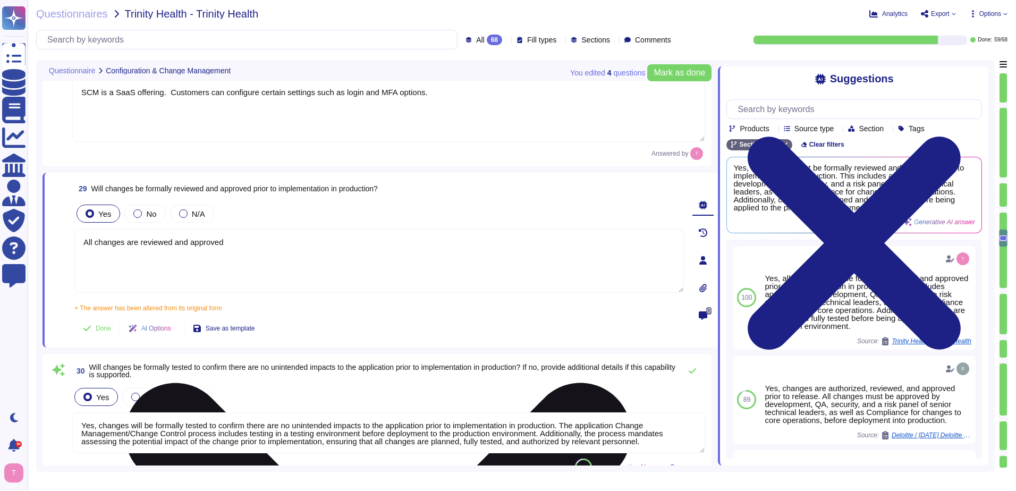
type textarea "All changes are reviewed and approved."
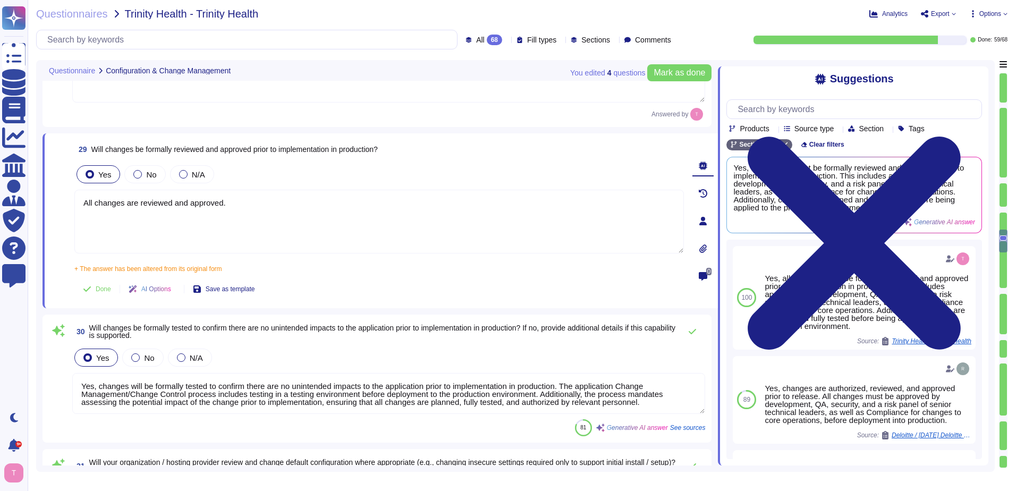
type textarea "Any new system(s) commissioned as part of Sectigo's infrastructure are added to…"
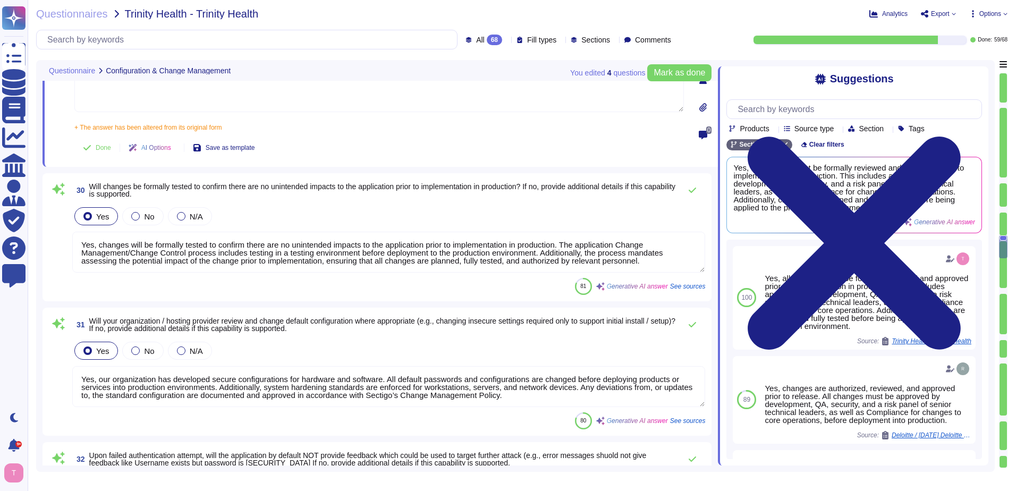
type textarea "Yes, the application will perform backups of application data on a regular basi…"
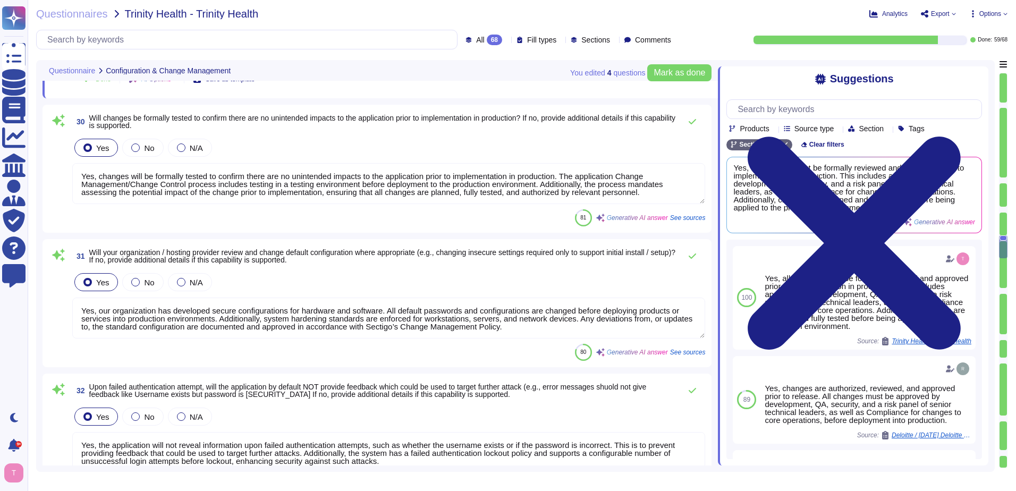
type textarea "All changes are reviewed and approved."
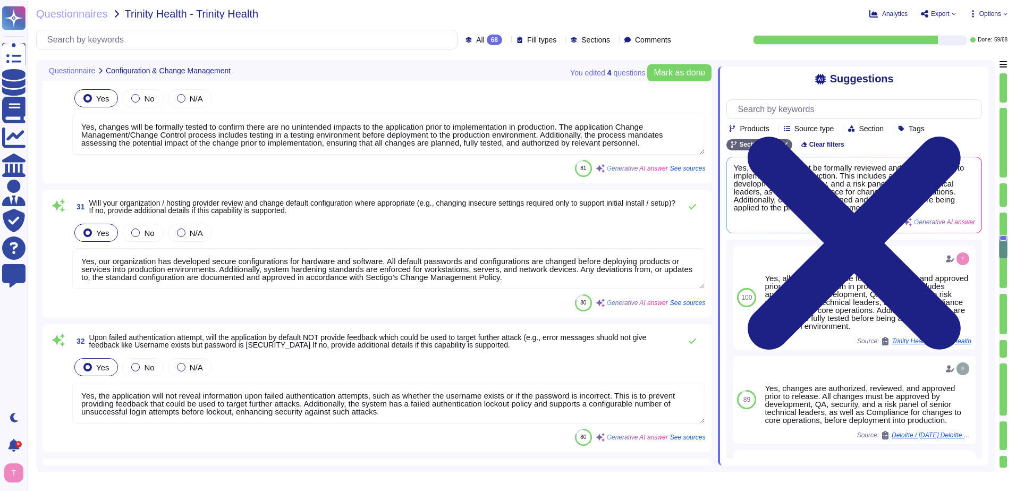
scroll to position [4084, 0]
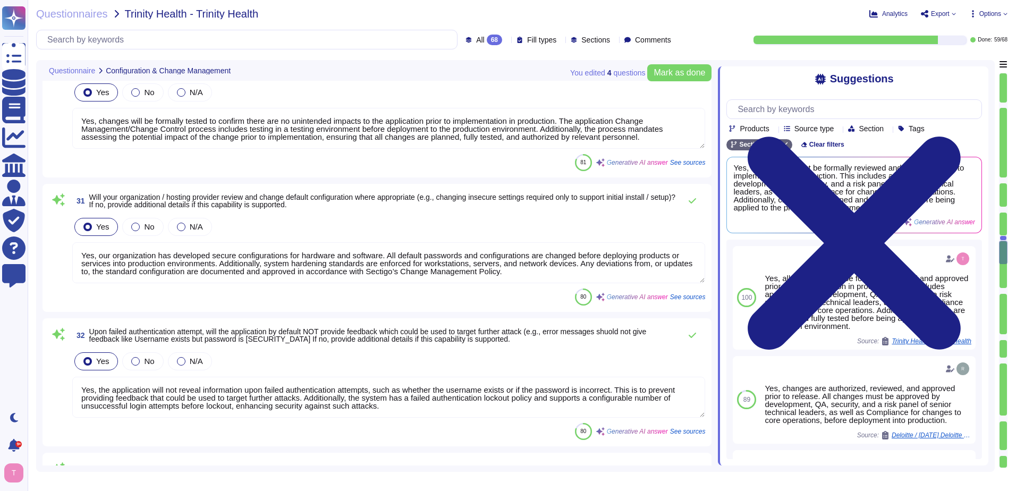
type textarea "Yes, the application will perform backups of application data on a regular basi…"
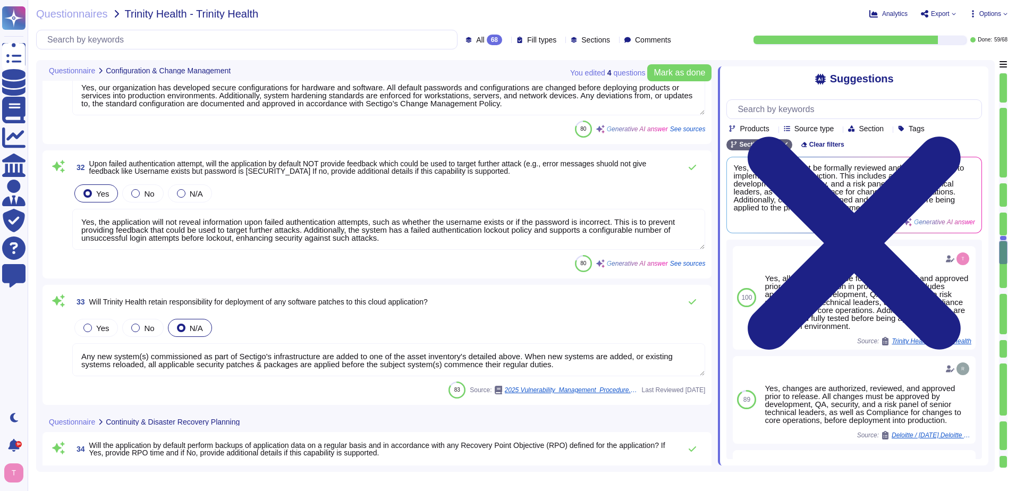
scroll to position [4244, 0]
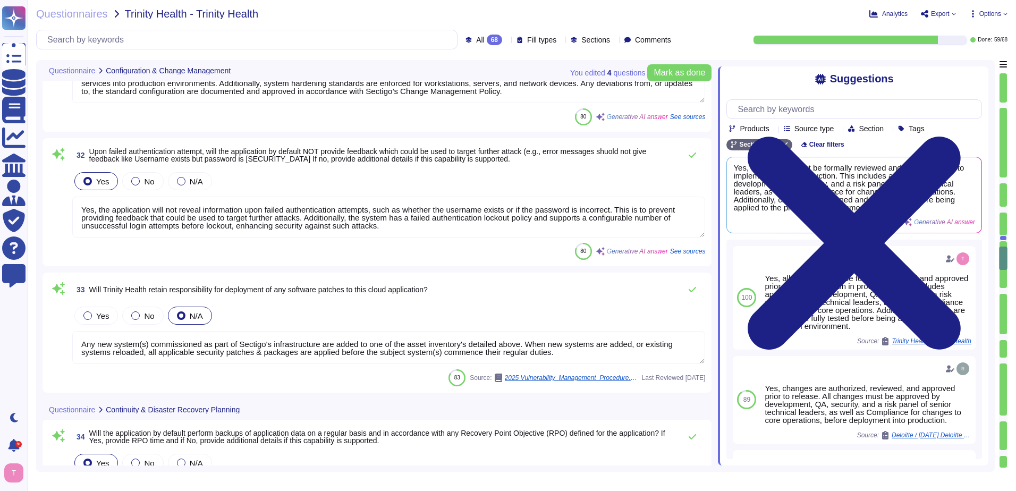
type textarea "Backups are tested monthly, and the restoration of backups is tested approximat…"
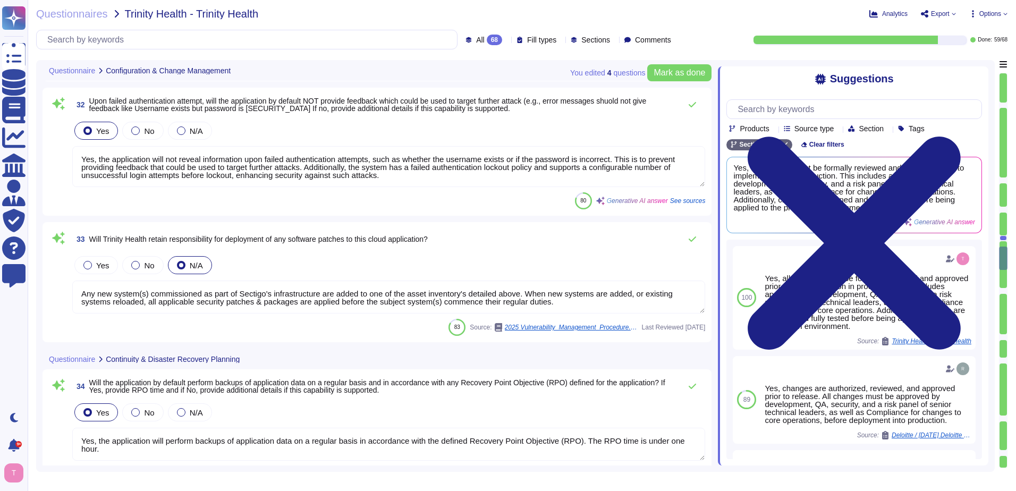
scroll to position [4350, 0]
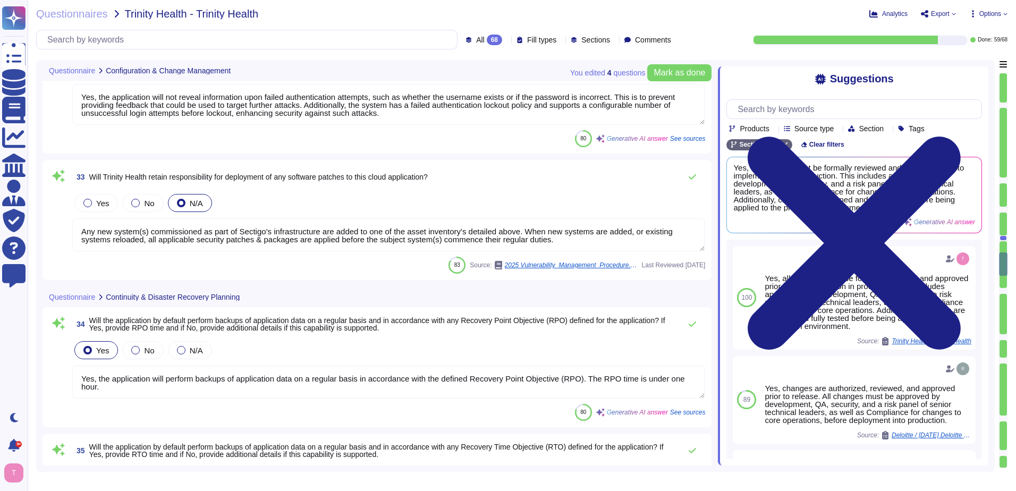
type textarea "Backup data is retained for the last 14 backups, with backups taken daily. Ther…"
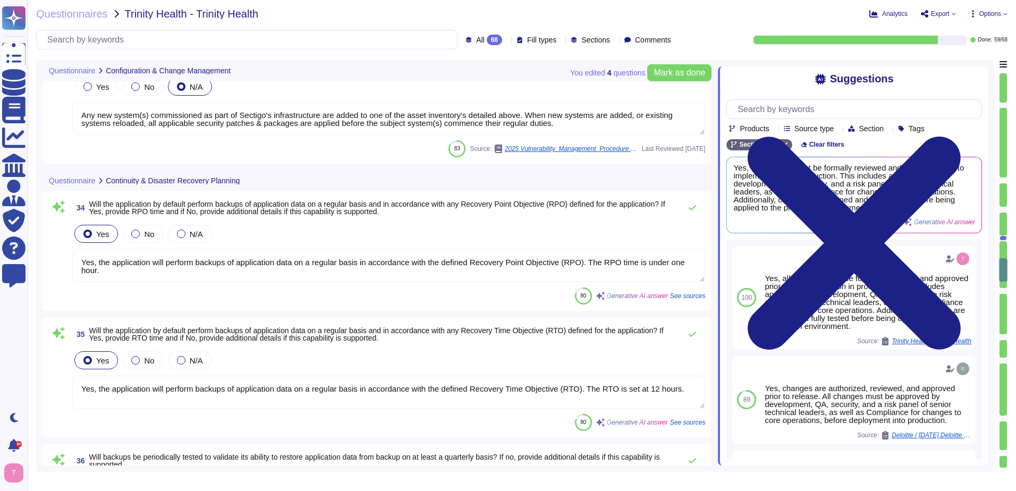
scroll to position [4509, 0]
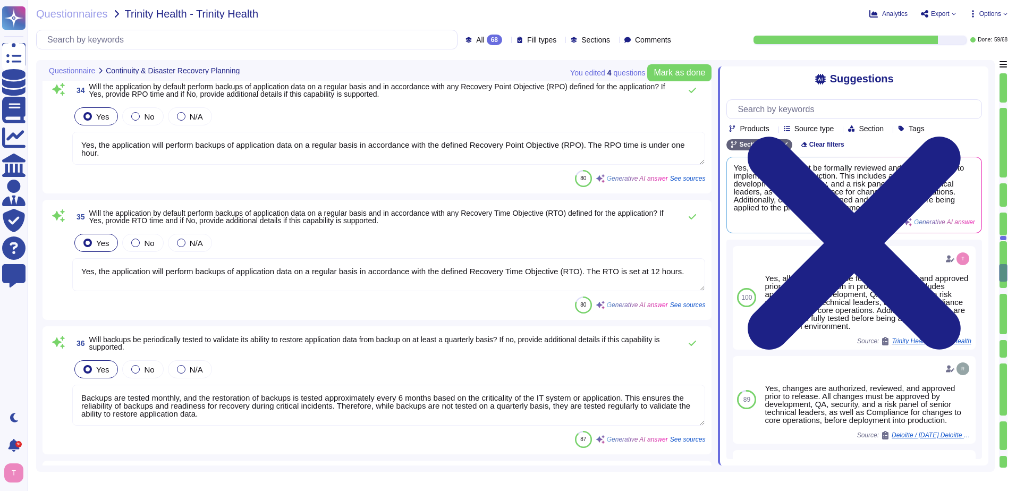
type textarea "Yes, backup data will be encrypted with AES-256 standard. All backups are encry…"
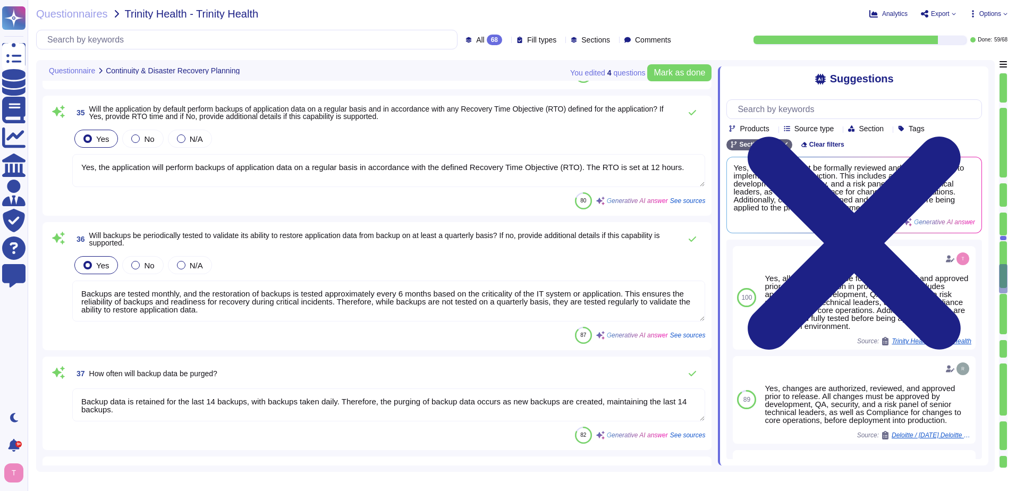
type textarea "Yes, the application supports SAML2 for single sign-on (SSO) and integrates wit…"
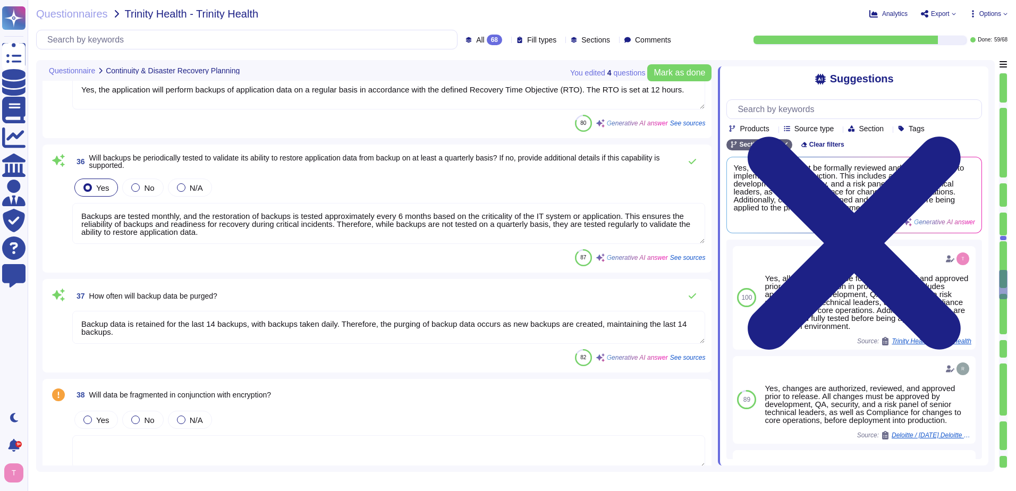
scroll to position [4775, 0]
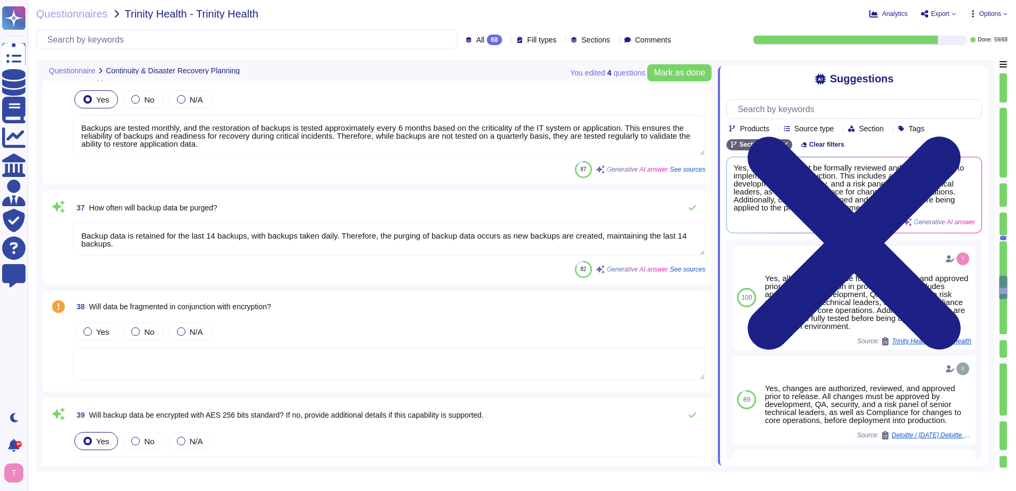
type textarea "Yes, the application supports SAML2 for single sign-on (SSO) and integrates wit…"
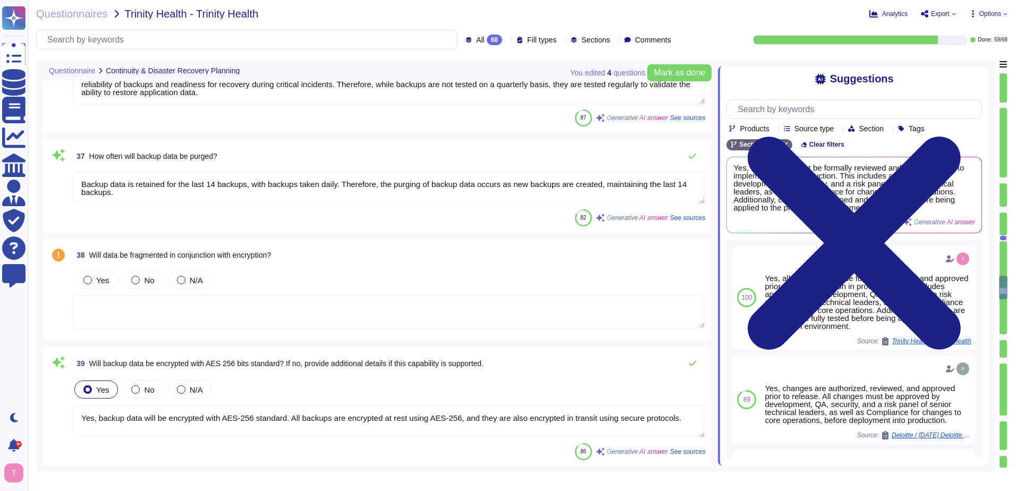
scroll to position [4881, 0]
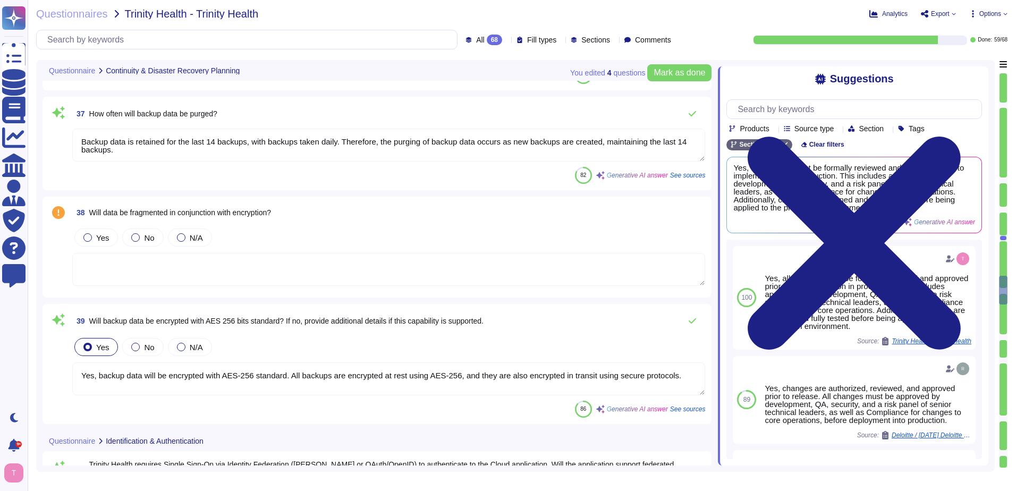
type textarea "Yes, the application allows for the specification of password parameters that a…"
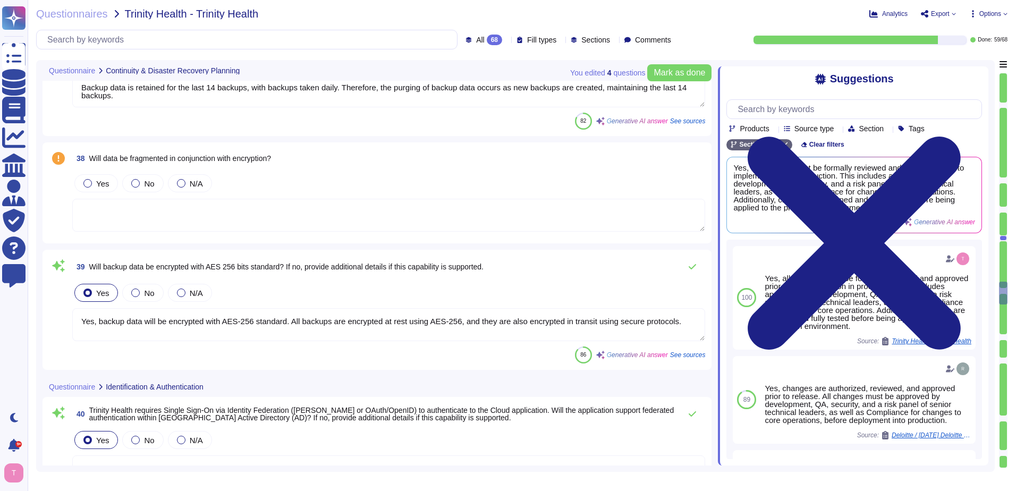
scroll to position [4988, 0]
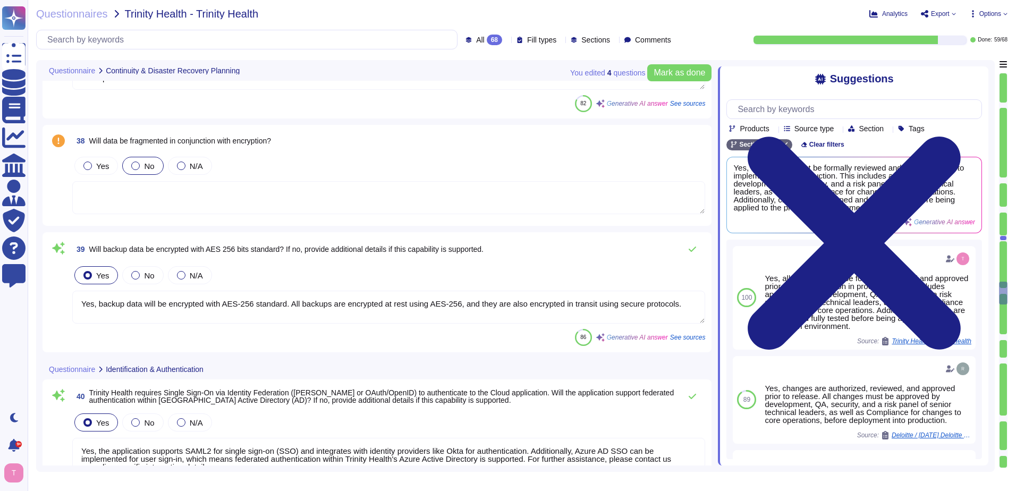
click at [133, 165] on div at bounding box center [135, 166] width 9 height 9
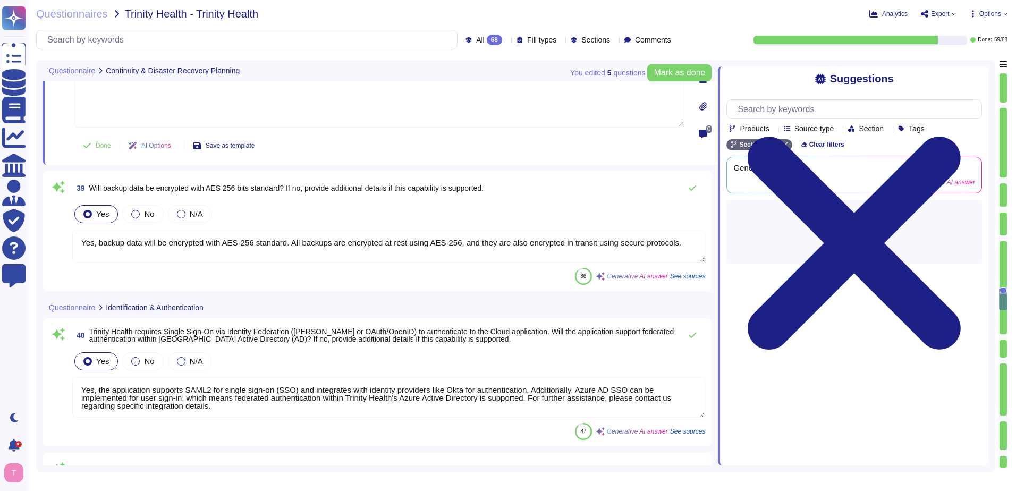
type textarea "Yes, the application by default requires a minimum password length of at least …"
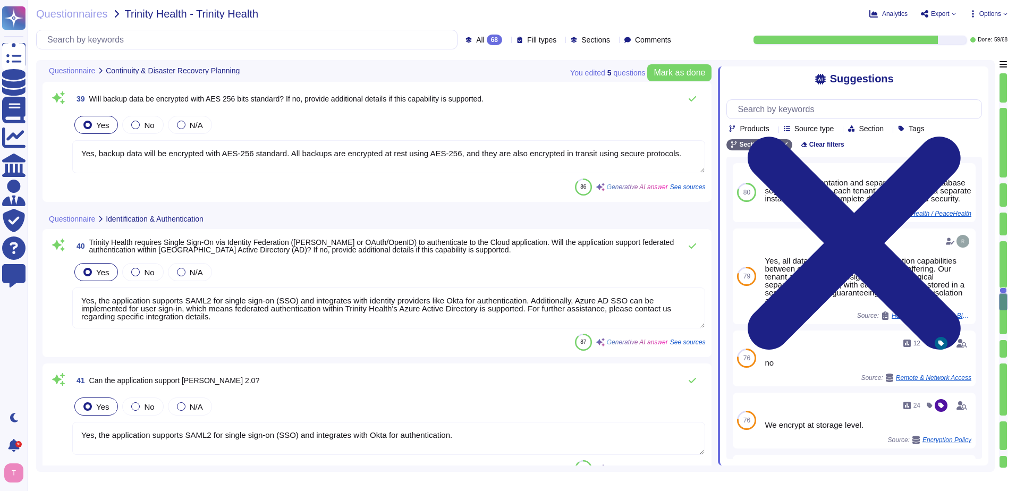
type textarea "Yes. Passwords must include an upper case letter, lower case letter, number, an…"
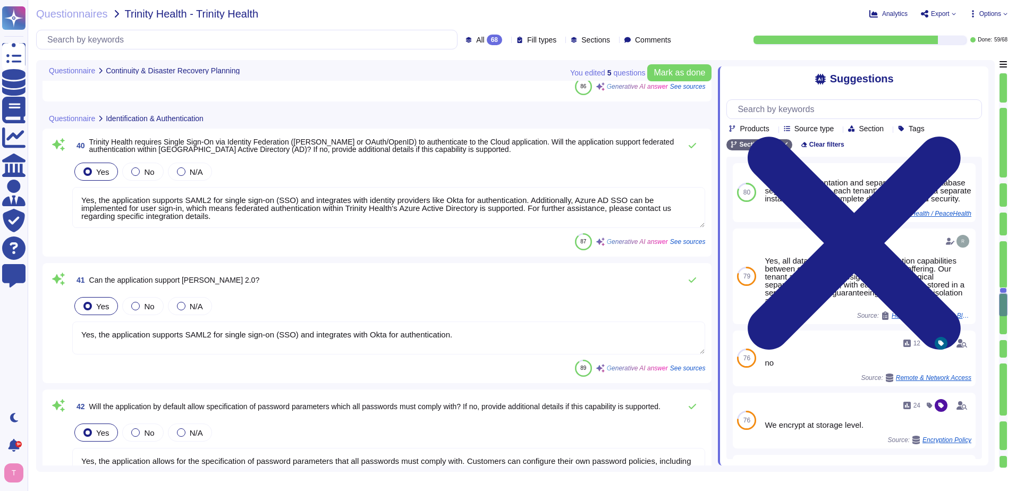
scroll to position [5306, 0]
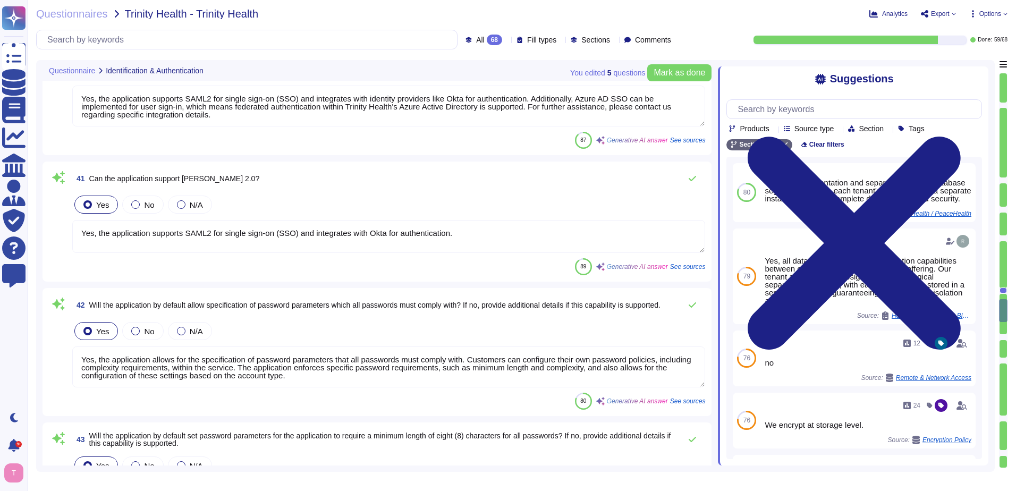
type textarea "No, the application will not set password parameters to expire passwords every …"
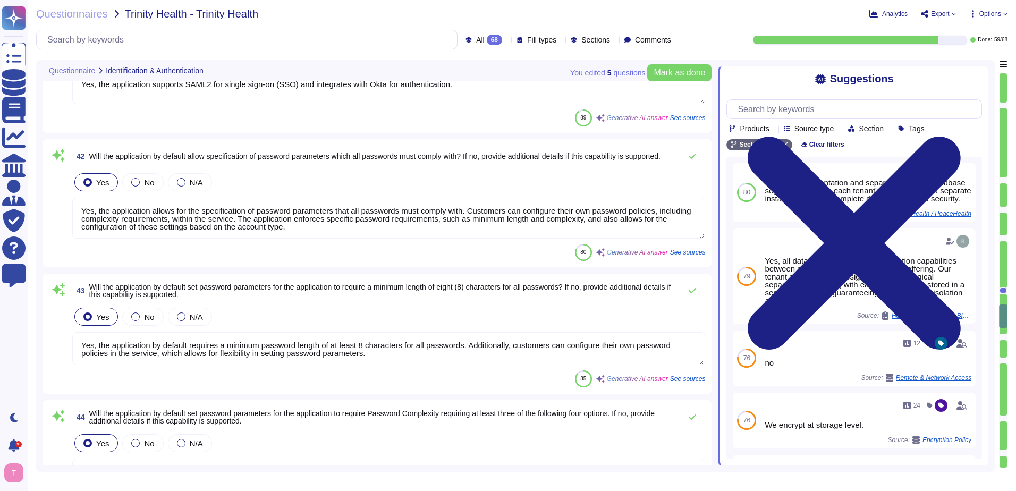
scroll to position [5519, 0]
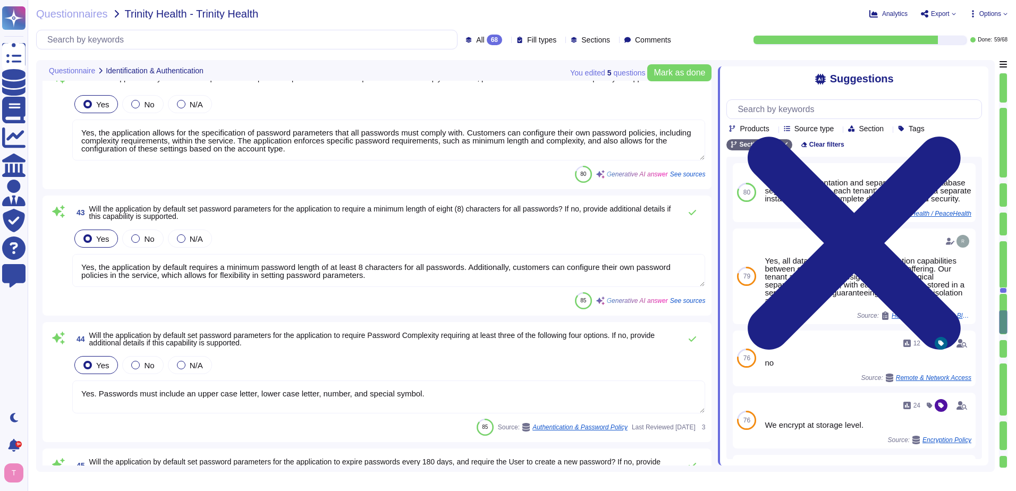
type textarea "Yes, the application supports multi-factor authentication (MFA) and it is requi…"
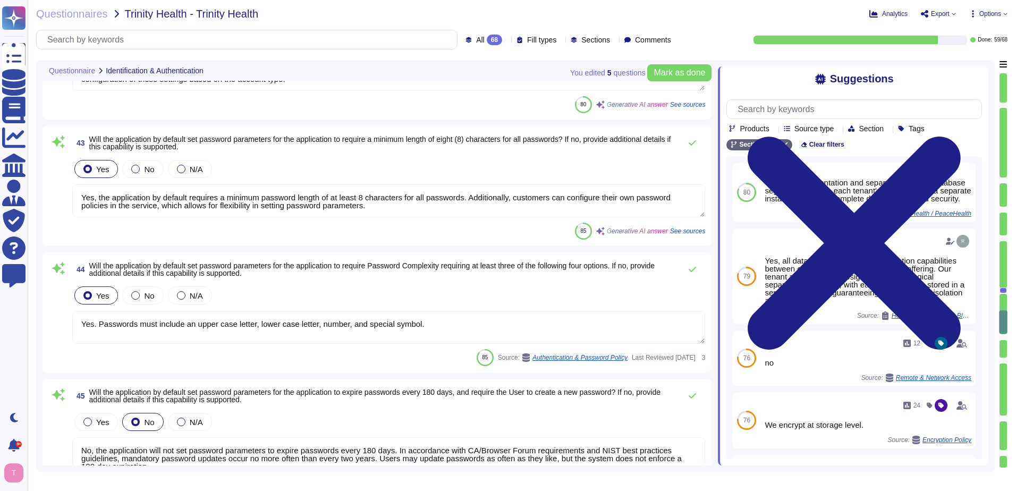
scroll to position [5678, 0]
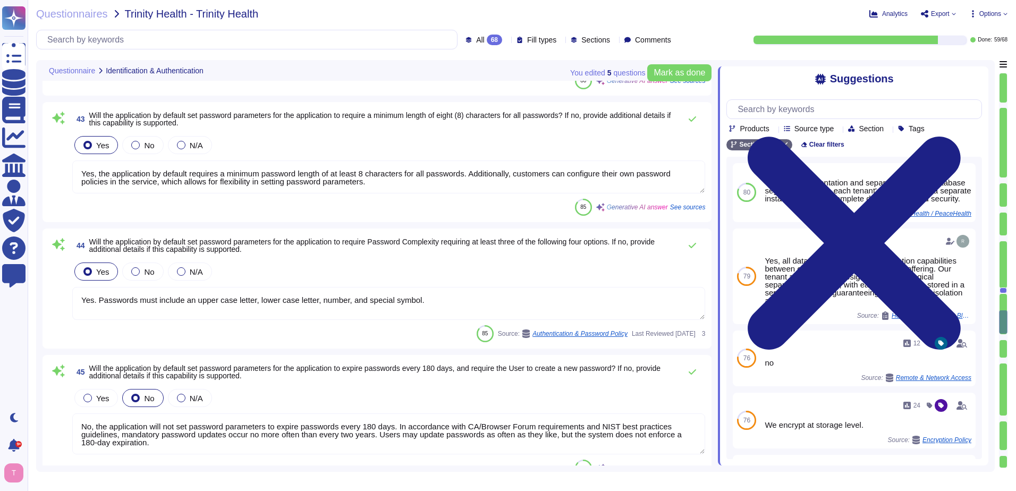
type textarea "Yes, default passwords are removed, disabled, or changed prior to placing any d…"
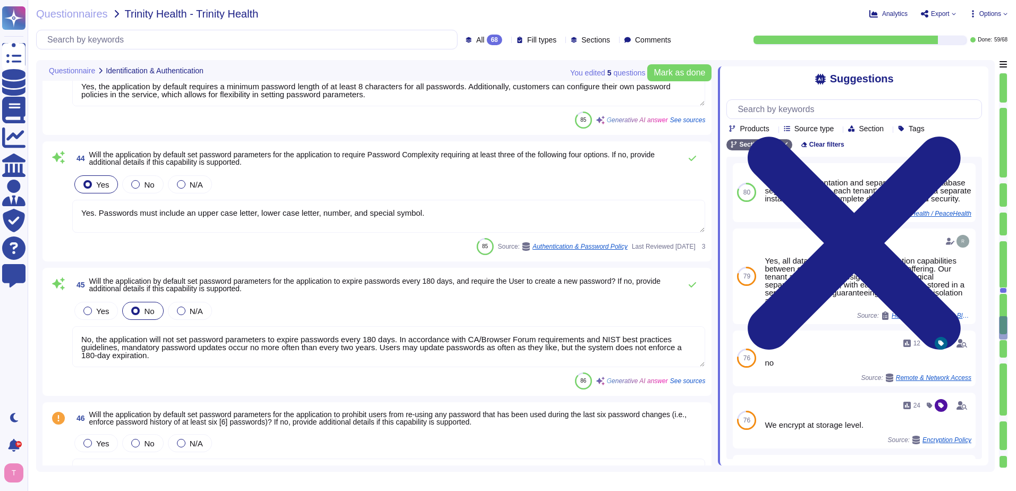
scroll to position [5785, 0]
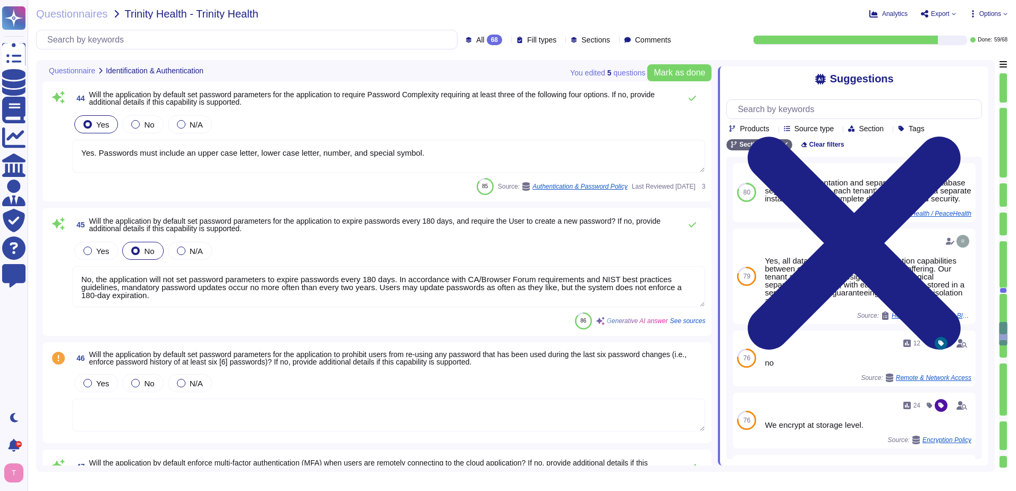
type textarea "Yes, the application will encrypt passwords in transit using TLS 1.2 or higher …"
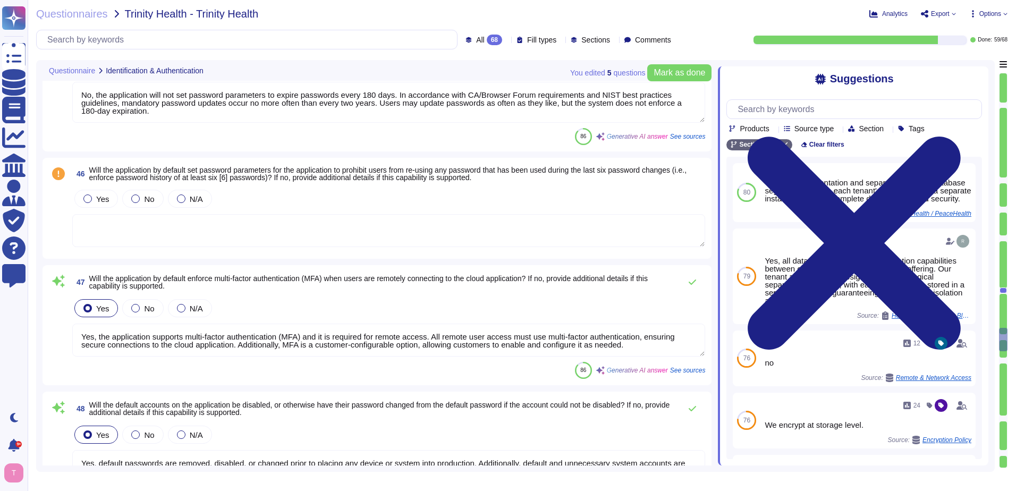
scroll to position [6050, 0]
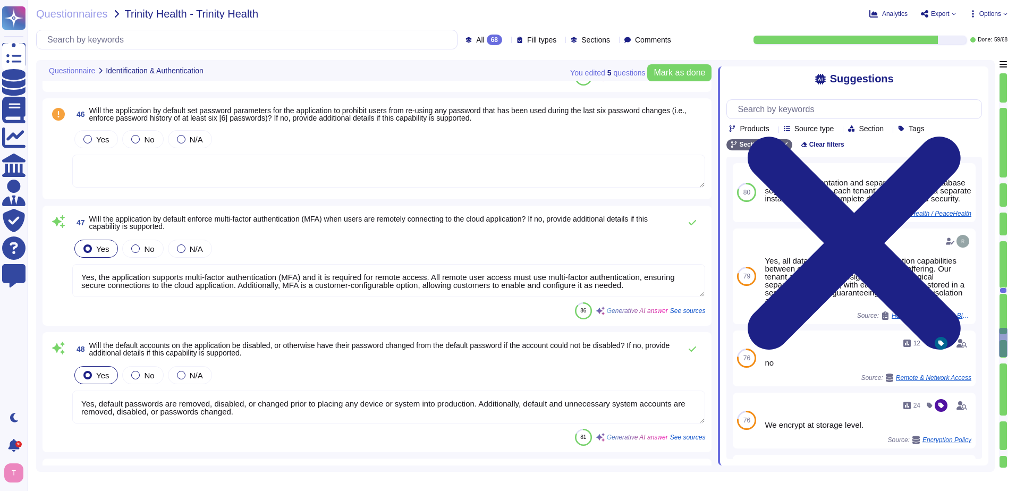
type textarea "All network traffic is denied and/or dropped unless it is required and authoriz…"
click at [89, 138] on div at bounding box center [87, 139] width 9 height 9
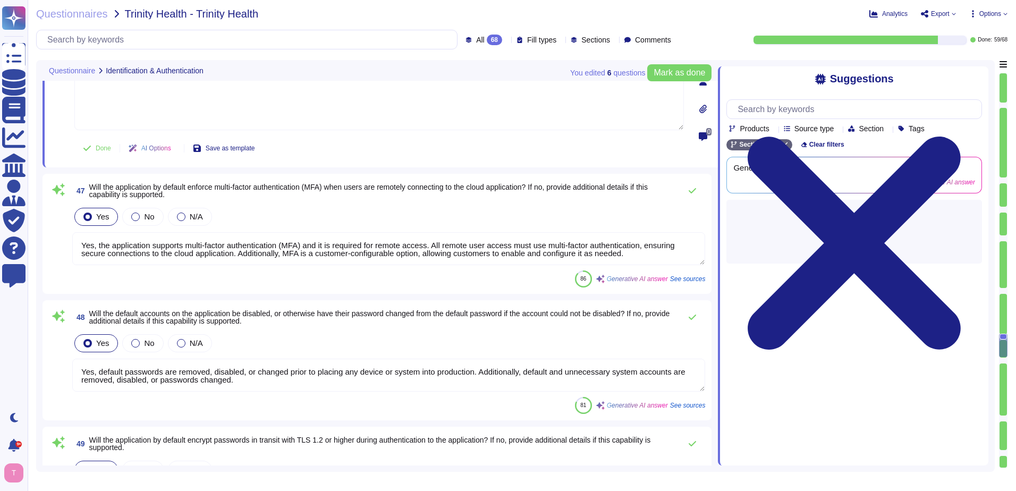
type textarea "All network traffic is denied and/or dropped unless it is required and authoriz…"
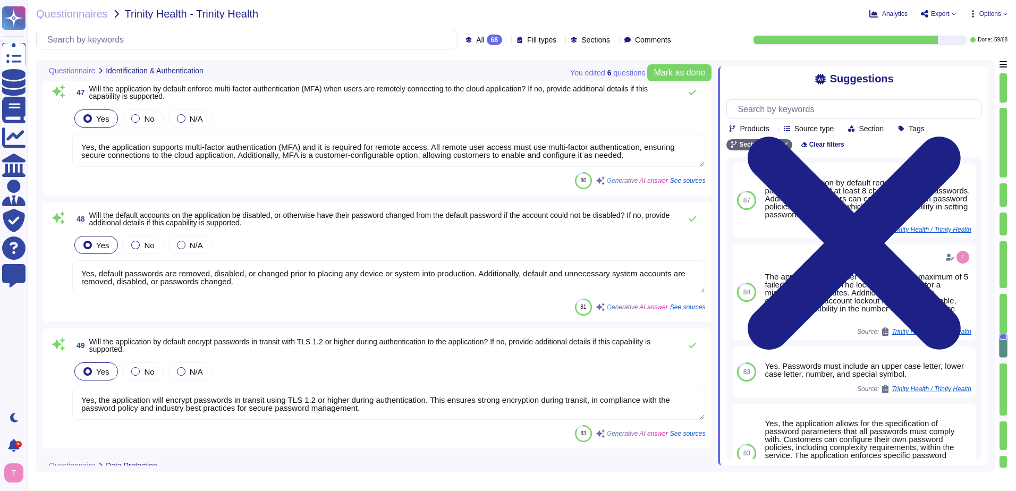
scroll to position [6263, 0]
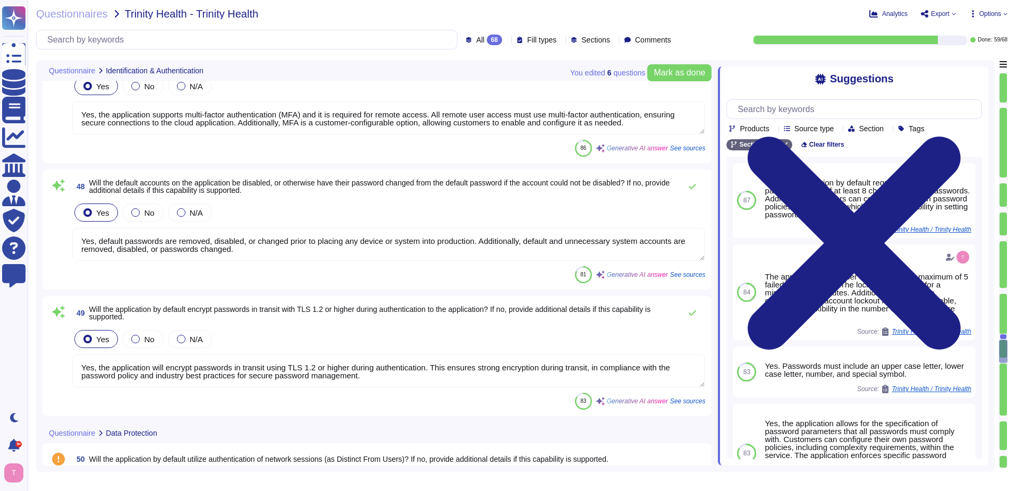
type textarea "Yes, the application will transmit all data to and from the cloud application e…"
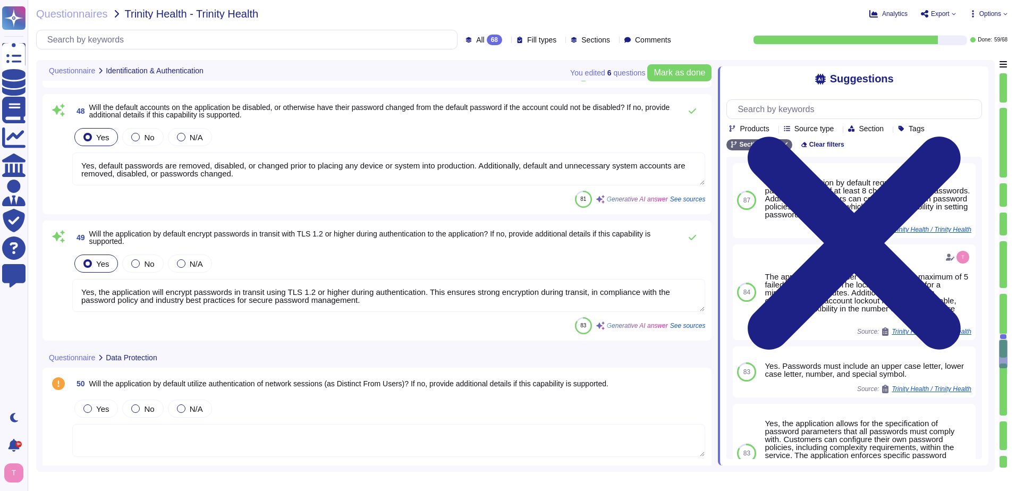
type textarea "Yes, the application will deploy the encryption mechanism for information stora…"
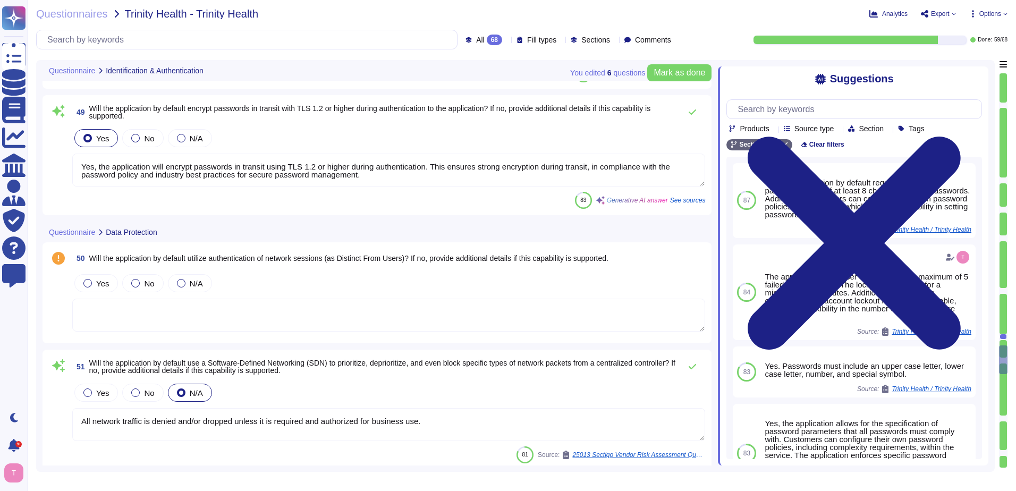
type textarea "Penetration tests are performed periodically, with internal penetration testing…"
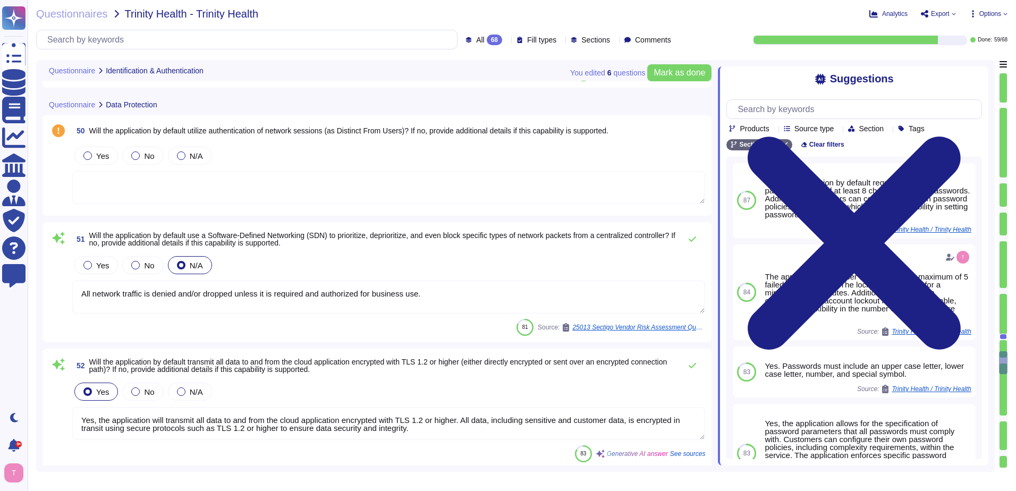
scroll to position [6582, 0]
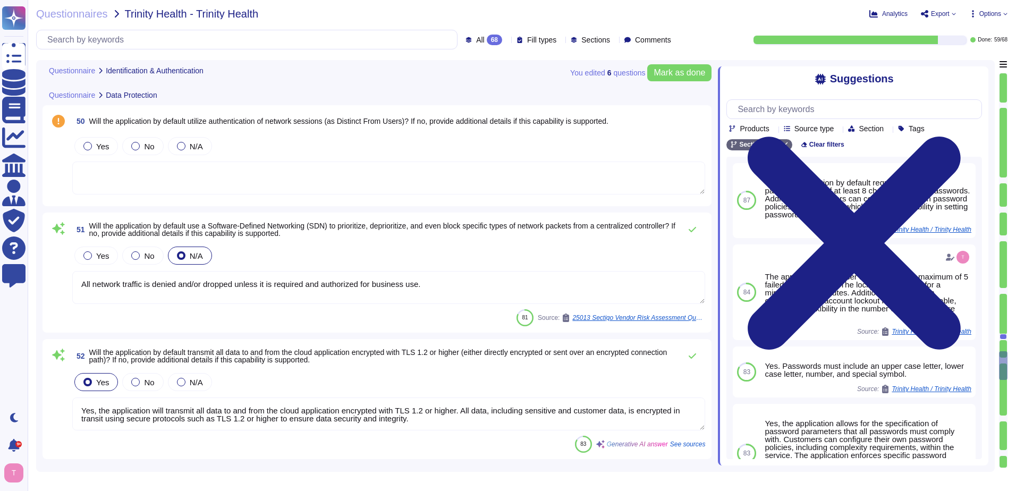
type textarea "Yes, we operate an Endpoint Detection & Response (EDR) solution using CrowdStri…"
click at [89, 146] on div at bounding box center [87, 146] width 9 height 9
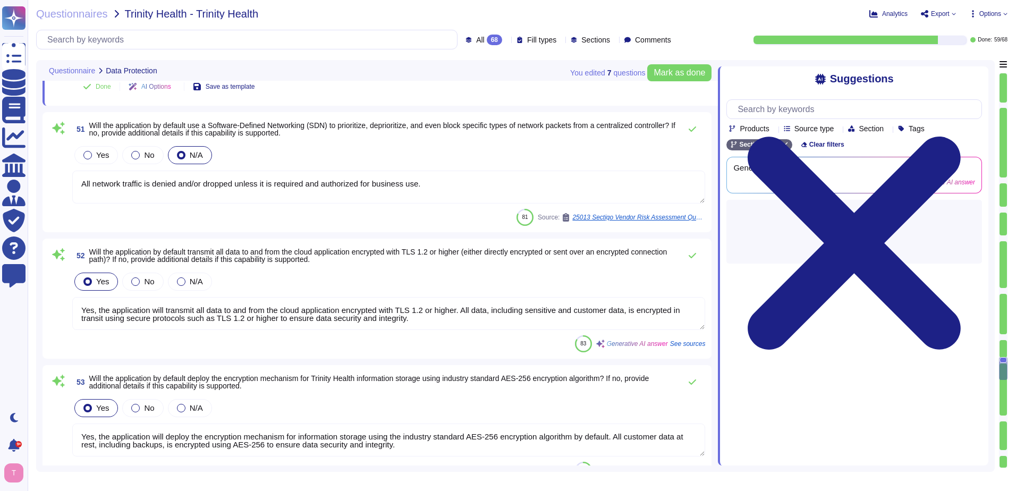
type textarea "Yes, we operate an Endpoint Detection & Response (EDR) solution using CrowdStri…"
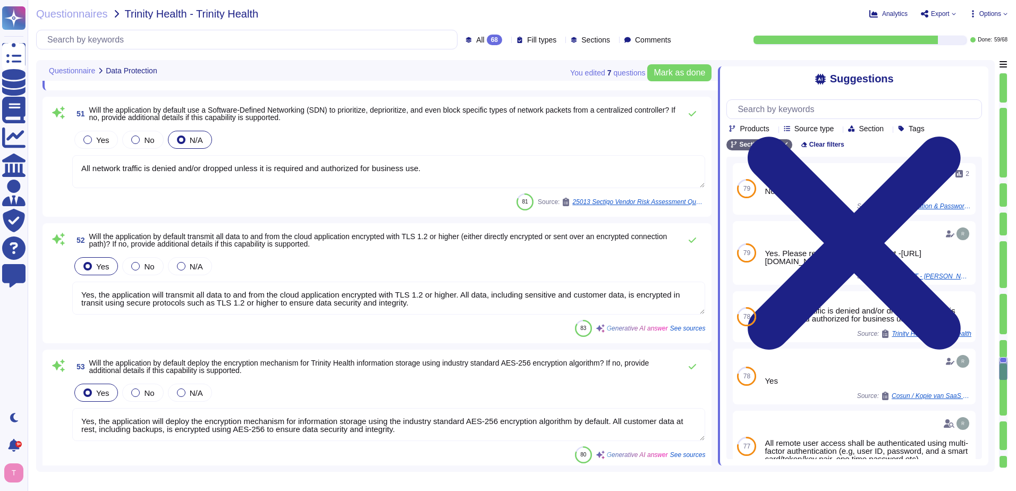
drag, startPoint x: 424, startPoint y: 165, endPoint x: 64, endPoint y: 163, distance: 359.8
click at [64, 163] on div "51 Will the application by default use a Software-Defined Networking (SDN) to p…" at bounding box center [377, 156] width 656 height 107
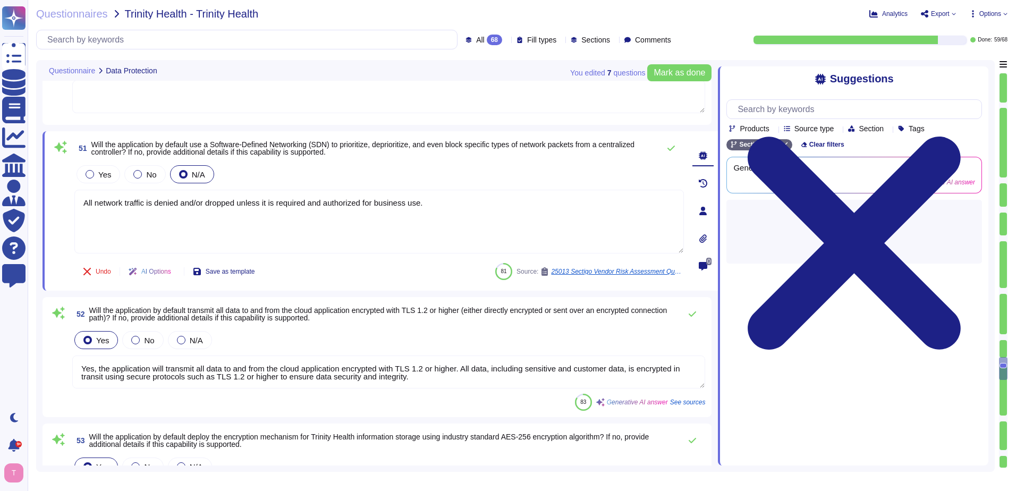
scroll to position [6635, 0]
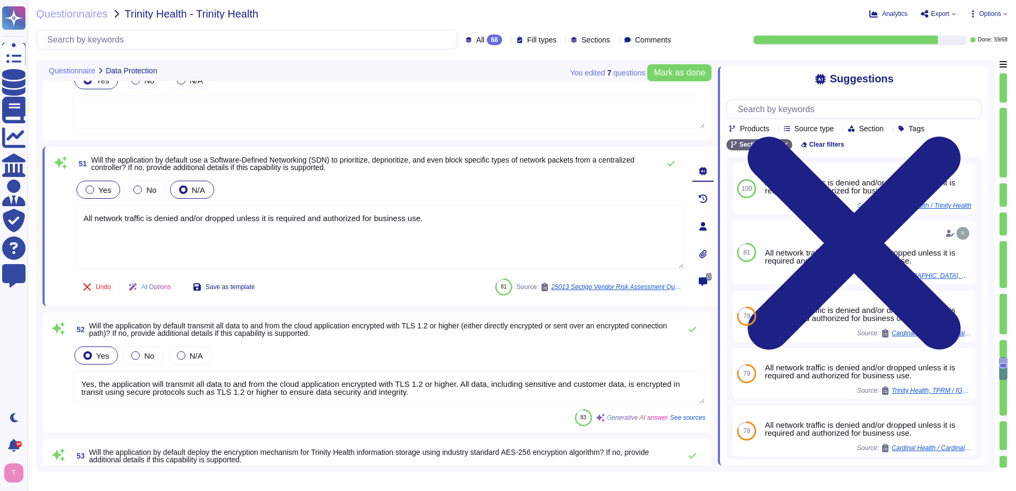
click at [90, 190] on div at bounding box center [90, 189] width 9 height 9
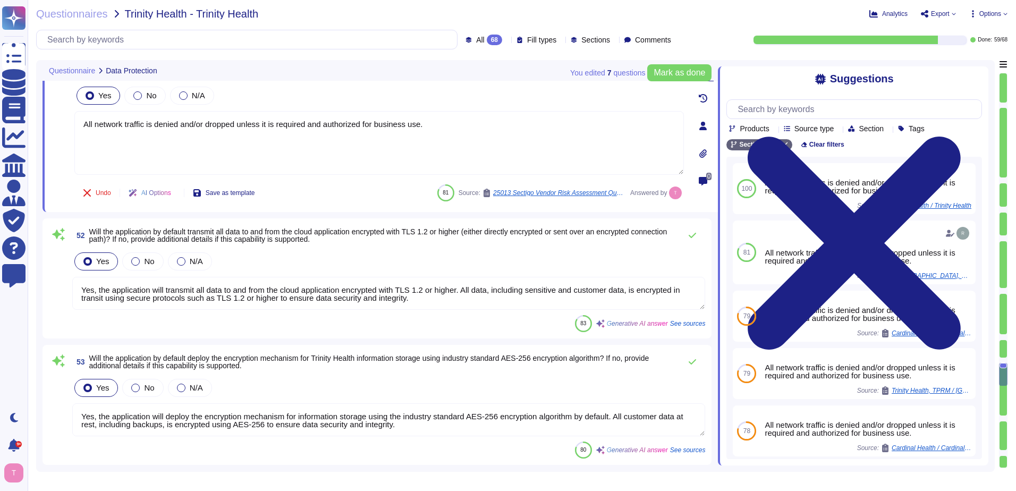
type textarea "Yes, our organization conducts regular monitoring and scanning for vulnerabilit…"
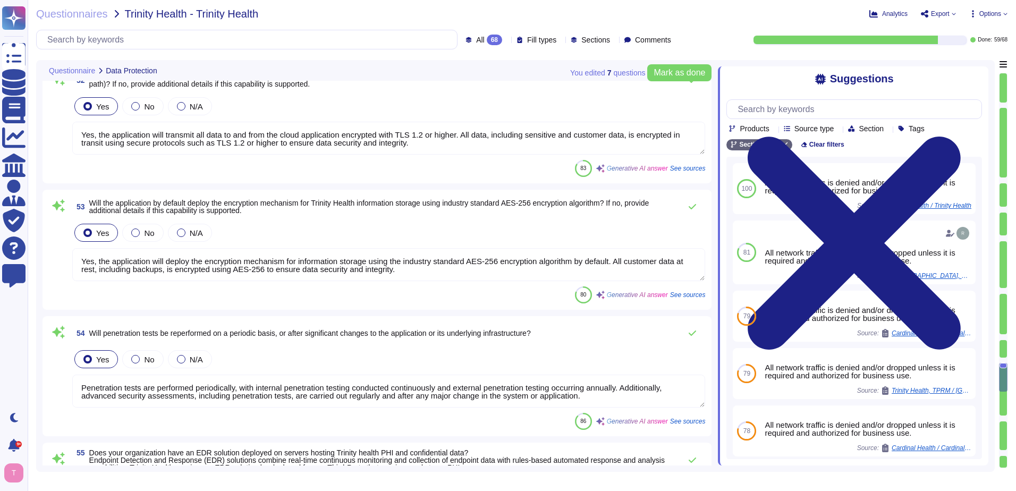
scroll to position [6901, 0]
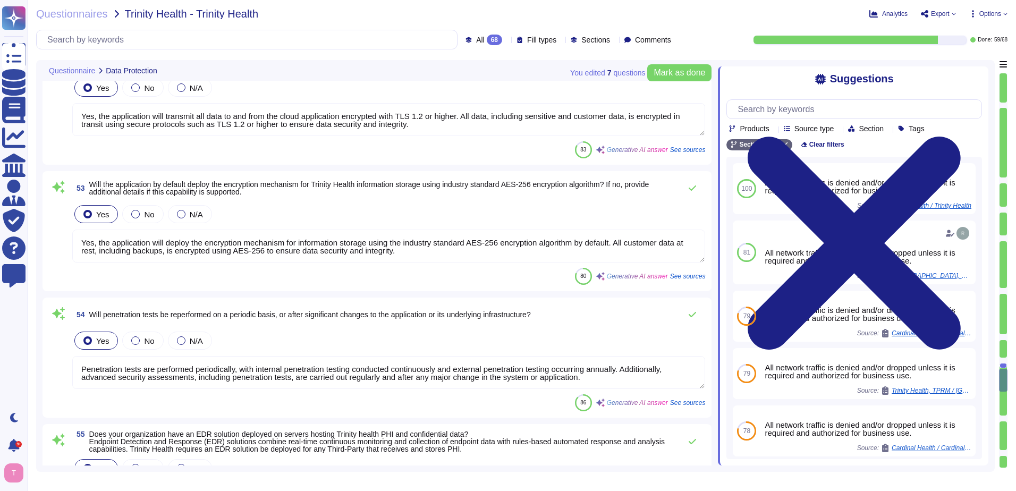
type textarea "Yes, the application includes data validation checks for information entered in…"
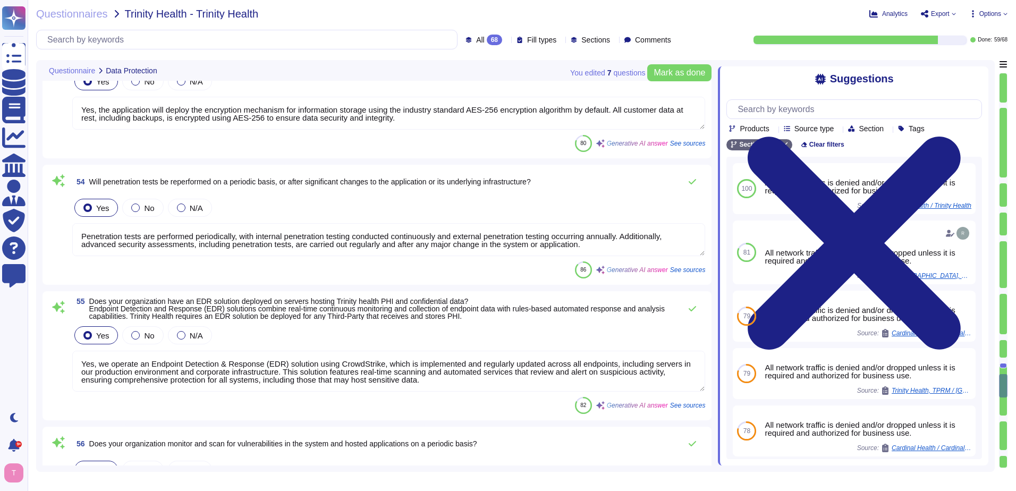
scroll to position [7060, 0]
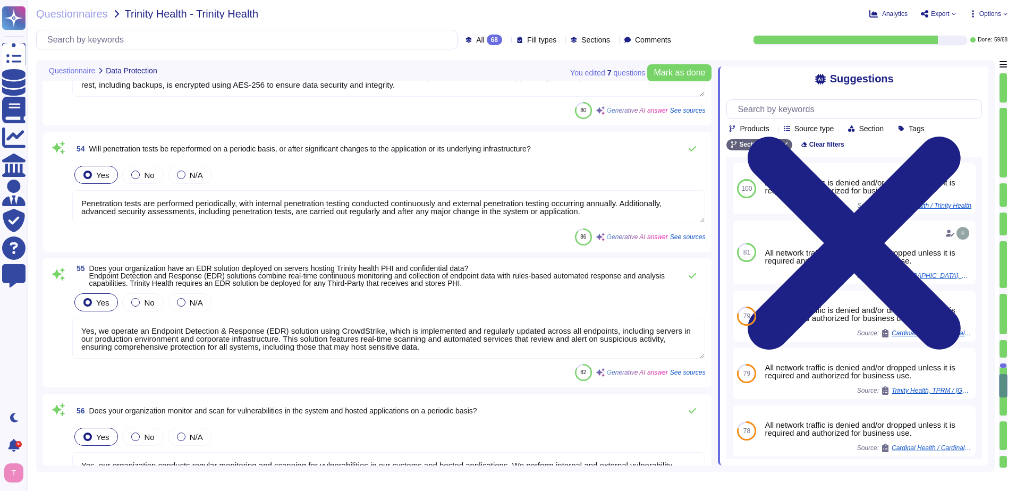
type textarea "We never receive nor handle PHI and have nothing to do with patient information…"
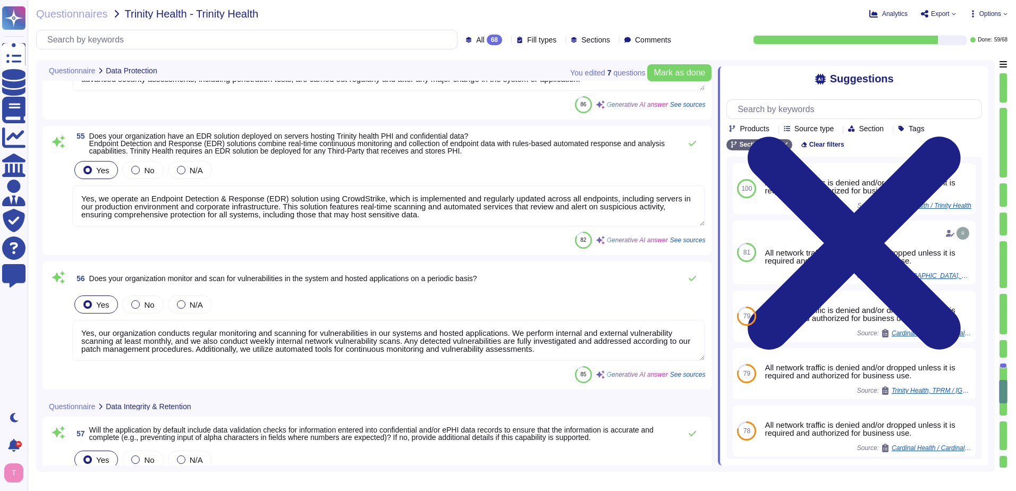
scroll to position [7220, 0]
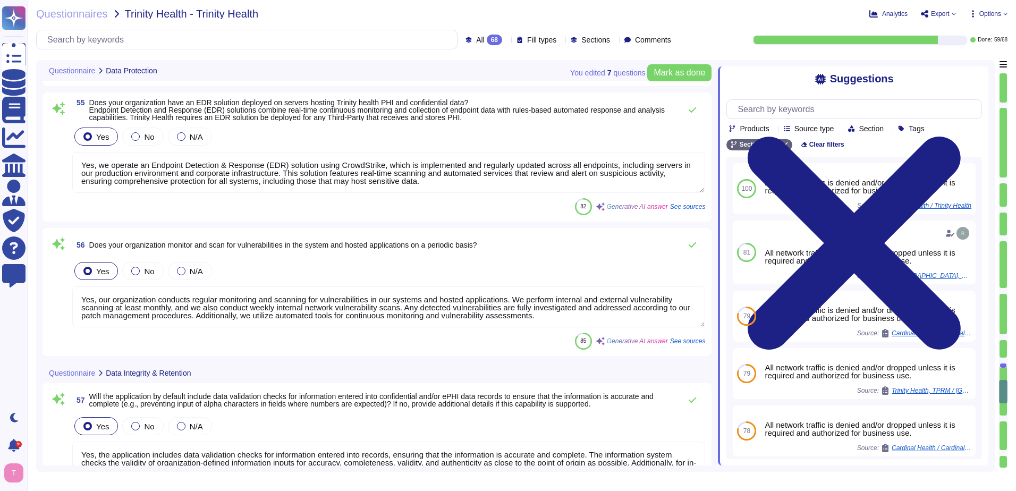
type textarea "Service does not store HIPAA data."
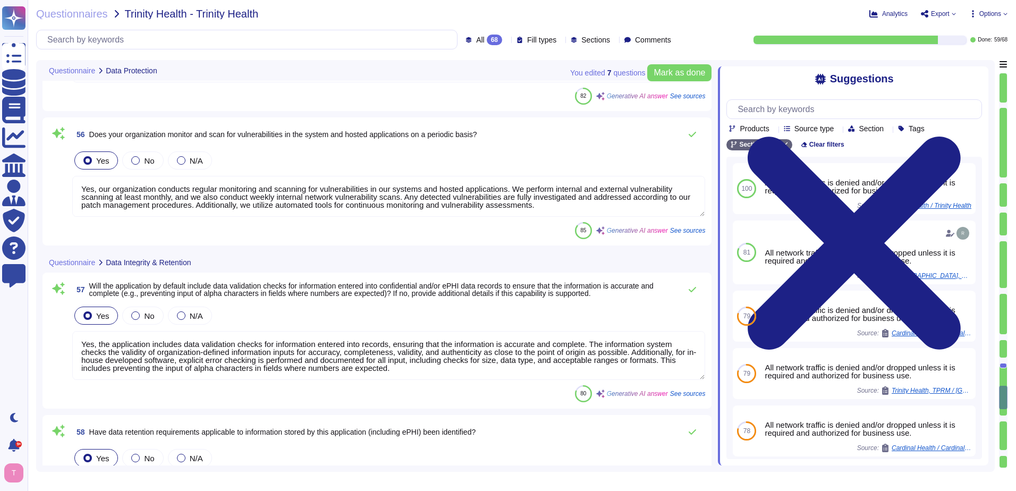
scroll to position [7326, 0]
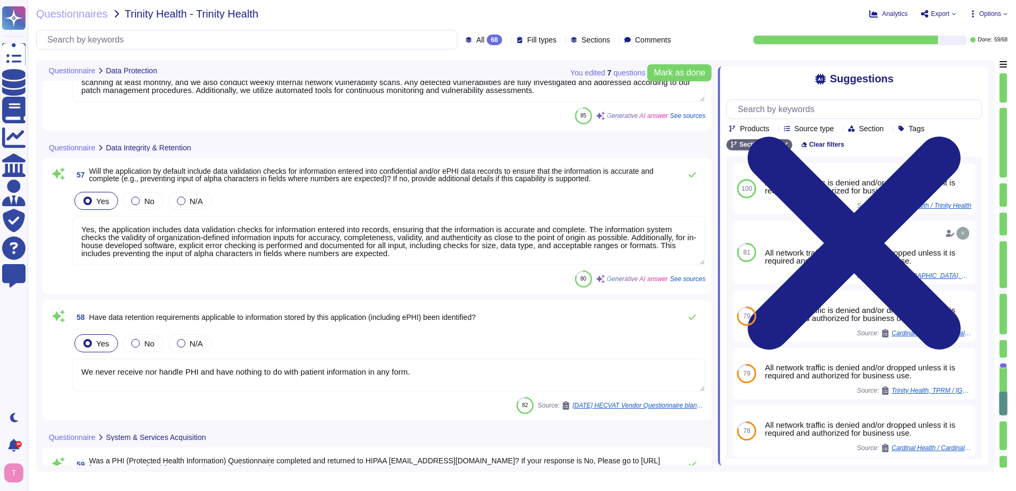
type textarea "No integration will be required for the services; however, certain integrations…"
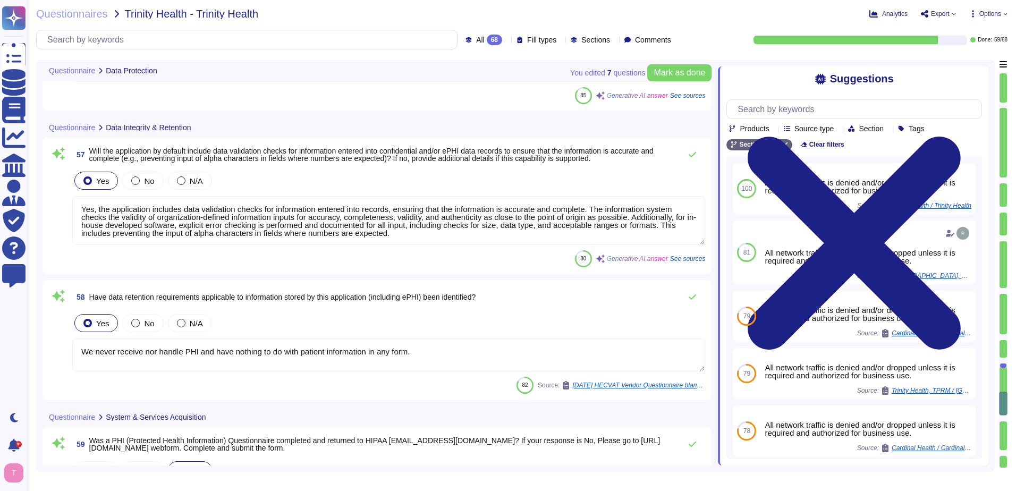
scroll to position [7485, 0]
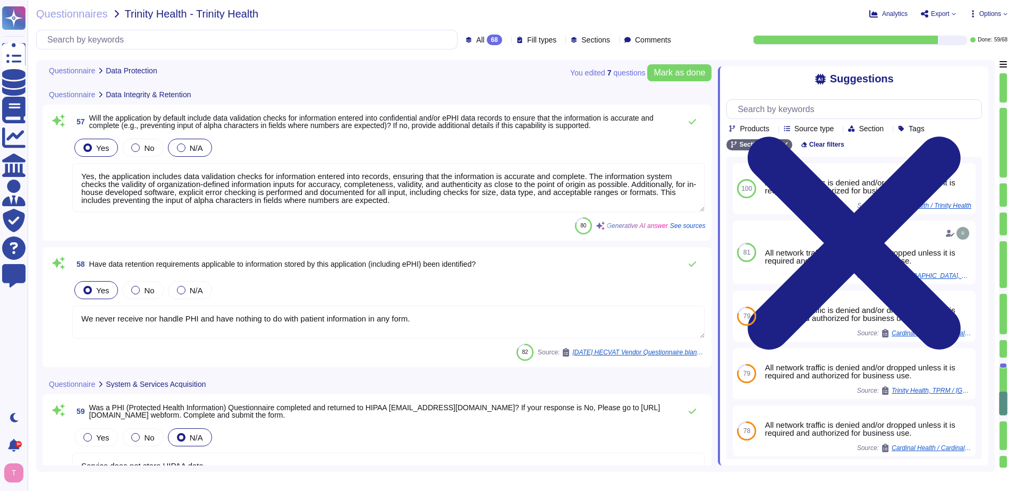
click at [182, 147] on div at bounding box center [181, 147] width 9 height 9
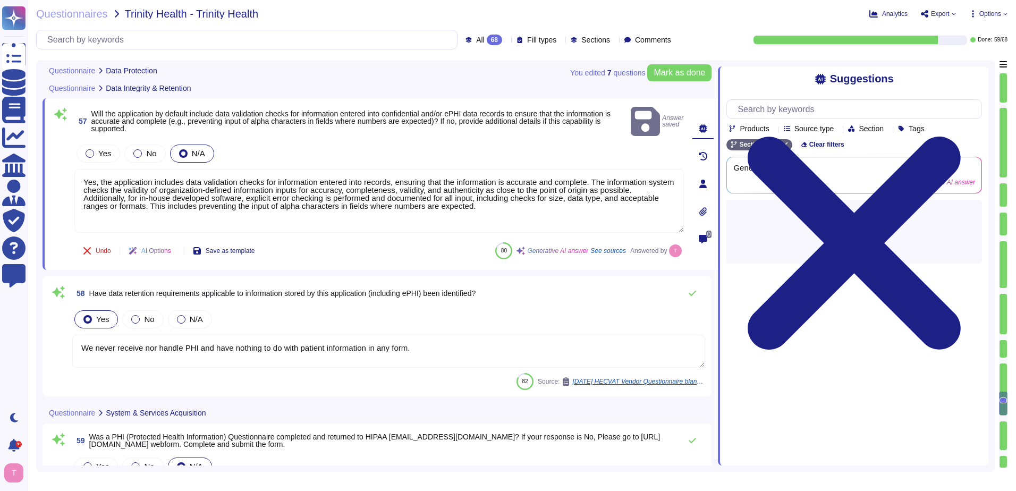
drag, startPoint x: 506, startPoint y: 192, endPoint x: 41, endPoint y: 169, distance: 466.1
click at [41, 168] on div "You edited 7 question s [PERSON_NAME] as done Questionnaire Data Protection 55 …" at bounding box center [515, 266] width 959 height 412
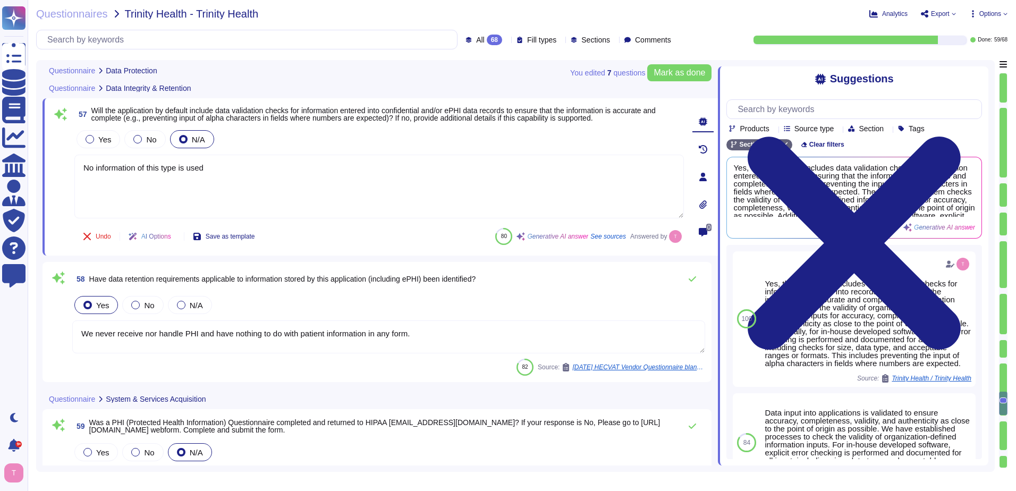
type textarea "No information of this type is used."
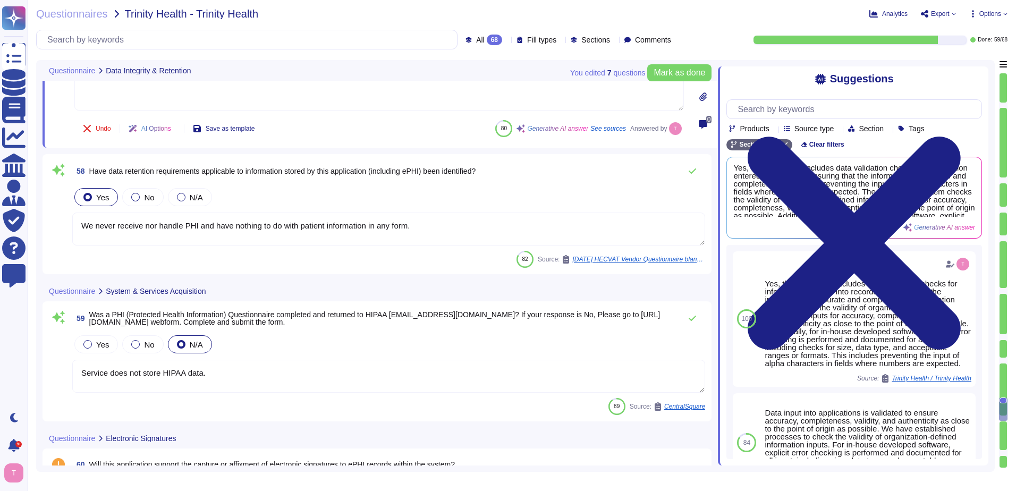
type textarea "Access to the application will be managed by the customers themselves, using th…"
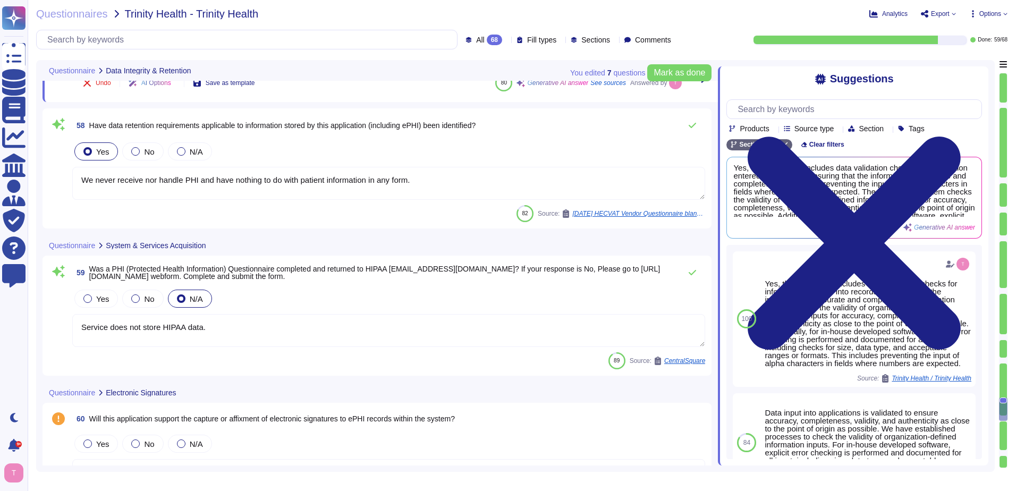
scroll to position [7645, 0]
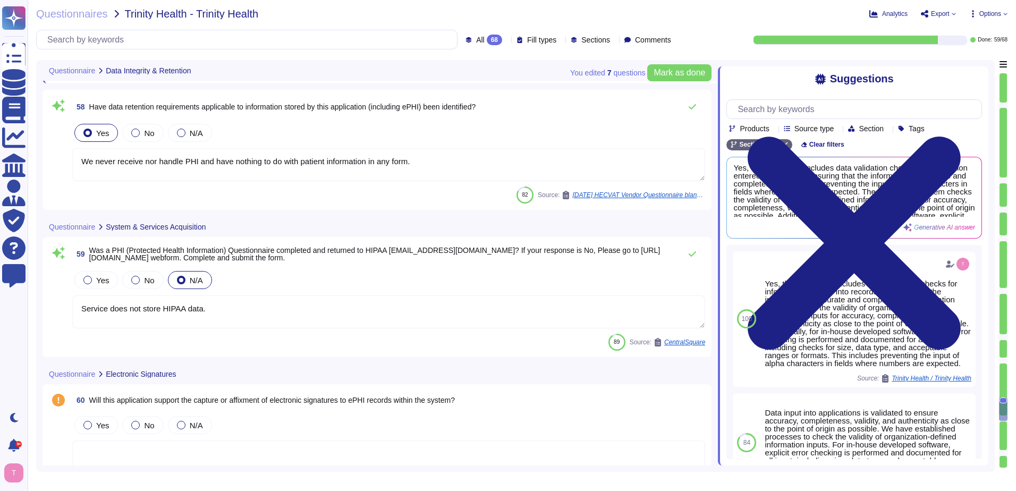
type textarea "No information of this type is used."
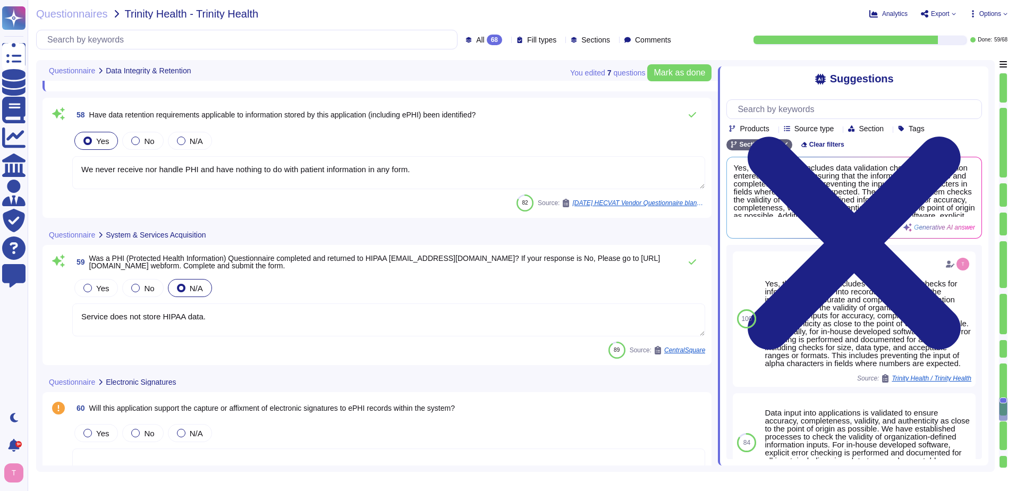
drag, startPoint x: 421, startPoint y: 158, endPoint x: 40, endPoint y: 167, distance: 381.6
click at [40, 167] on div "You edited 7 question s [PERSON_NAME] as done Questionnaire Data Integrity & Re…" at bounding box center [515, 266] width 959 height 412
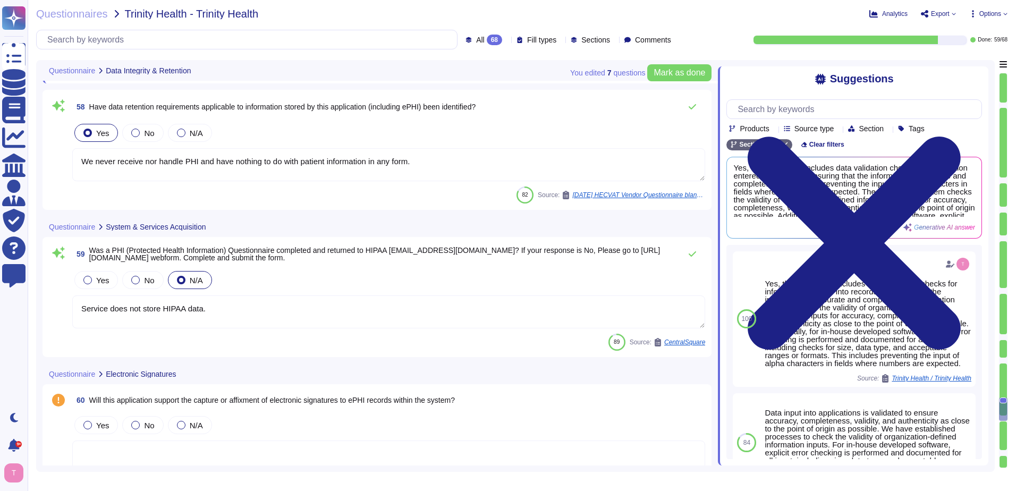
click at [429, 160] on textarea "We never receive nor handle PHI and have nothing to do with patient information…" at bounding box center [388, 164] width 633 height 33
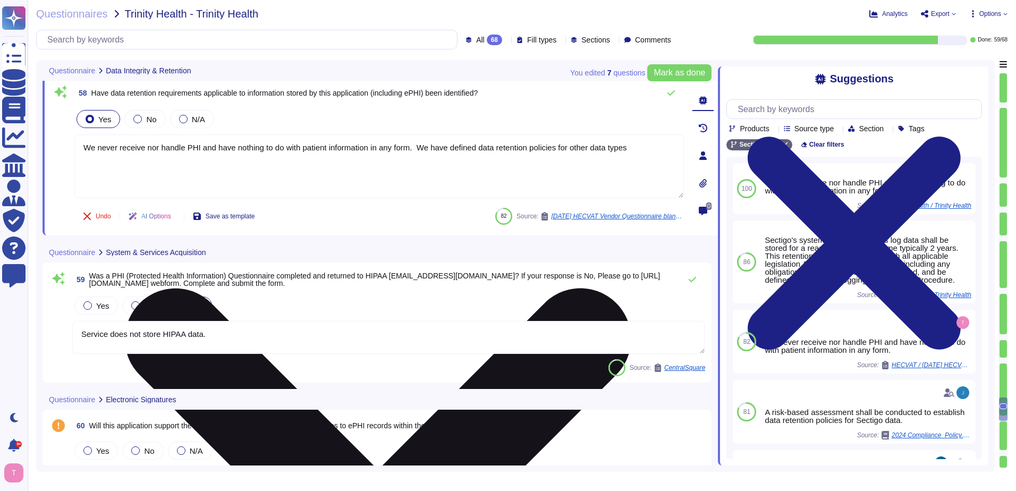
type textarea "We never receive nor handle PHI and have nothing to do with patient information…"
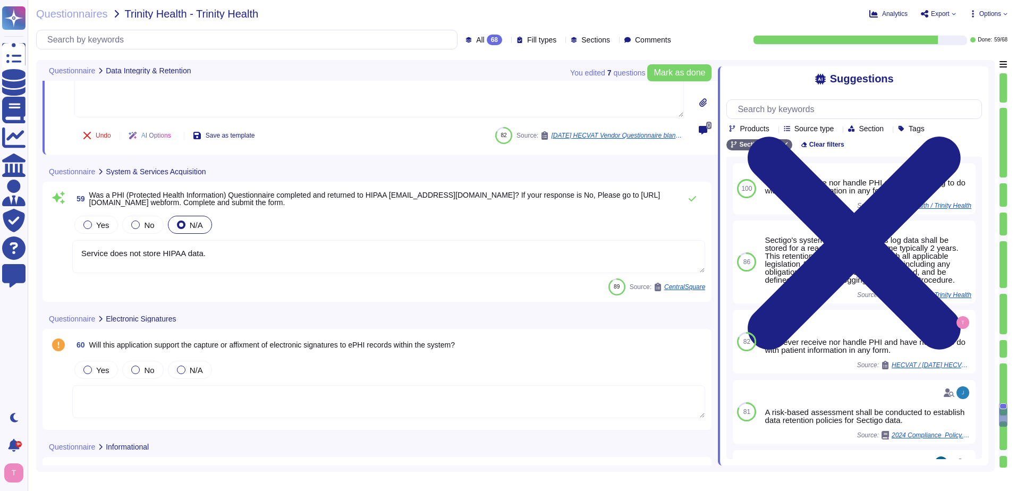
type textarea "No integration will be required for the services; however, certain integrations…"
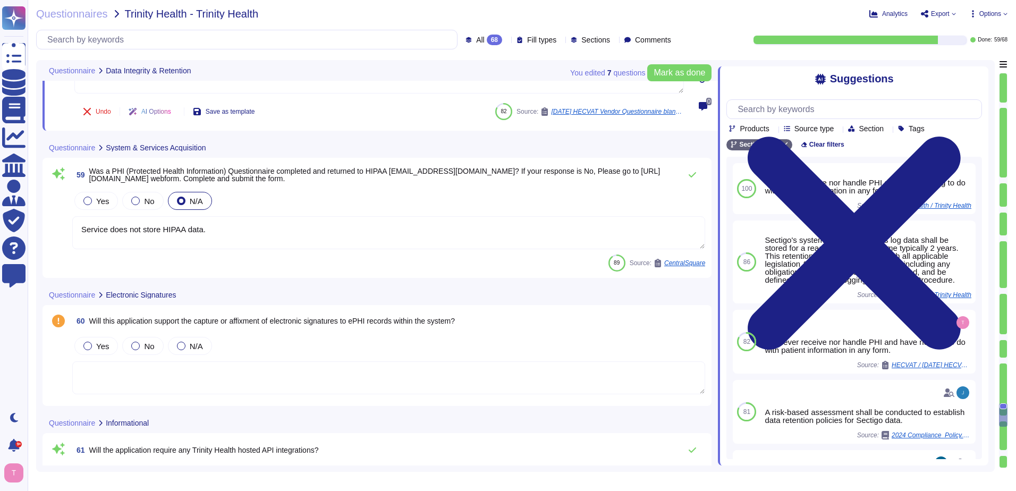
scroll to position [7751, 0]
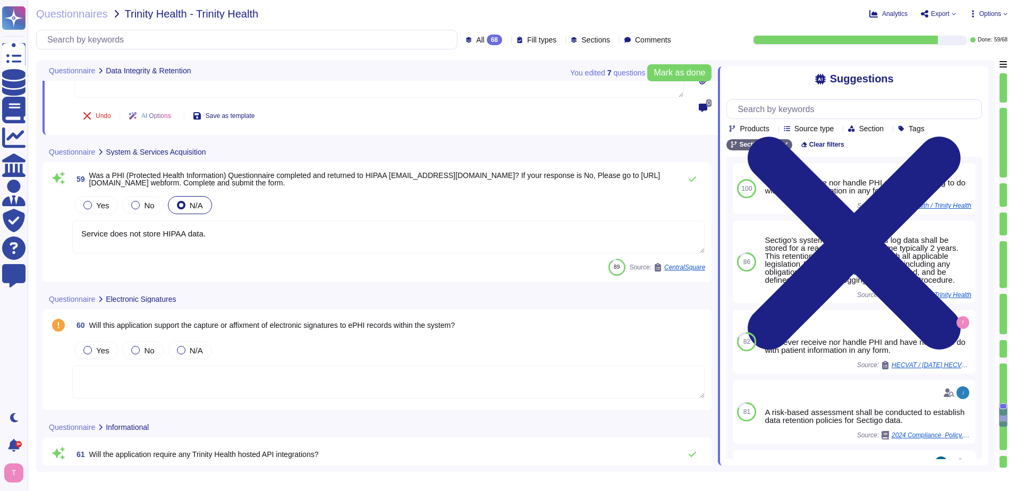
type textarea "We never receive nor handle PHI and have nothing to do with patient information…"
click at [244, 225] on textarea "Service does not store HIPAA data." at bounding box center [388, 237] width 633 height 33
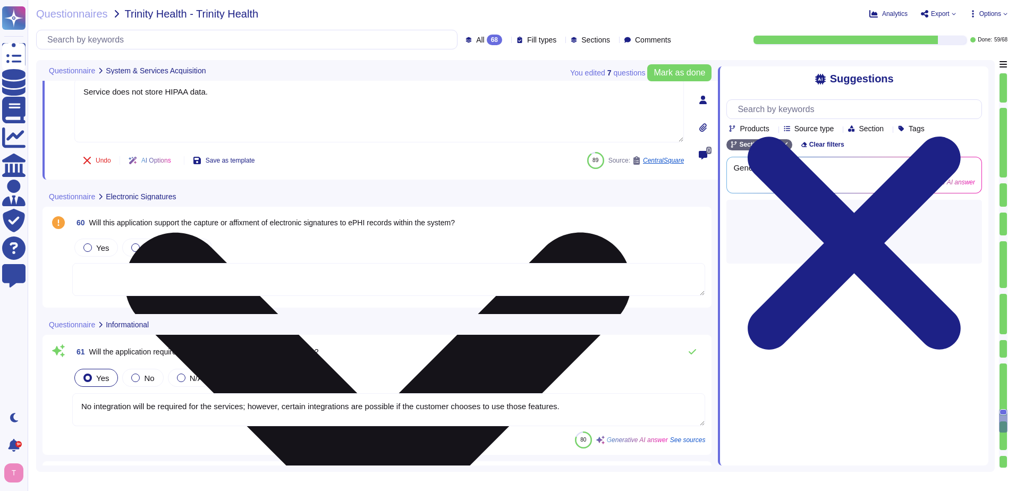
scroll to position [7910, 0]
type textarea "API access is provisioned through the generation of credentials or tokens from …"
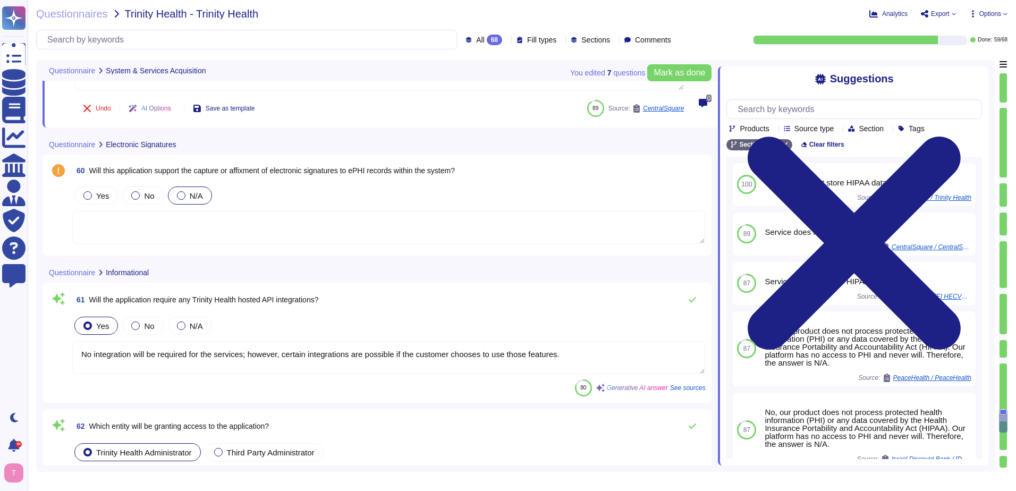
click at [180, 194] on div at bounding box center [181, 195] width 9 height 9
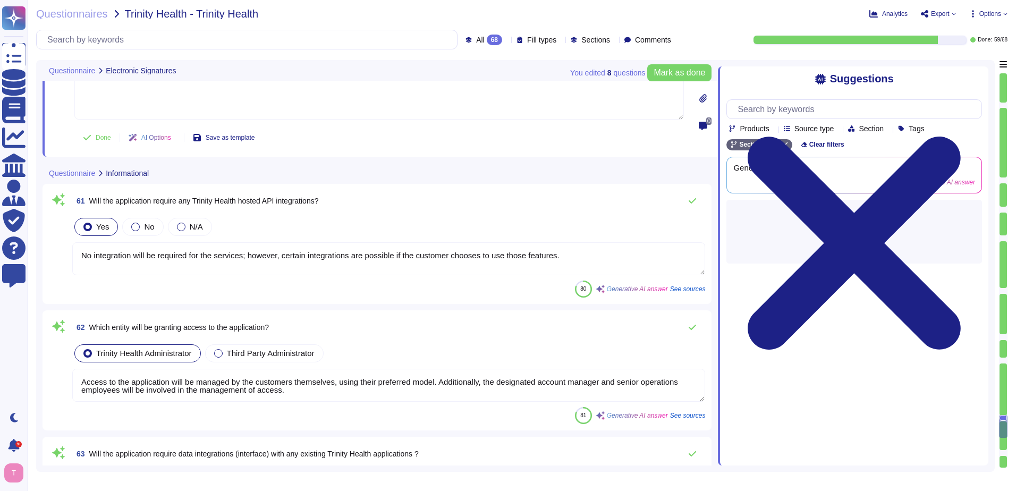
scroll to position [8070, 0]
type textarea "No, It is not required."
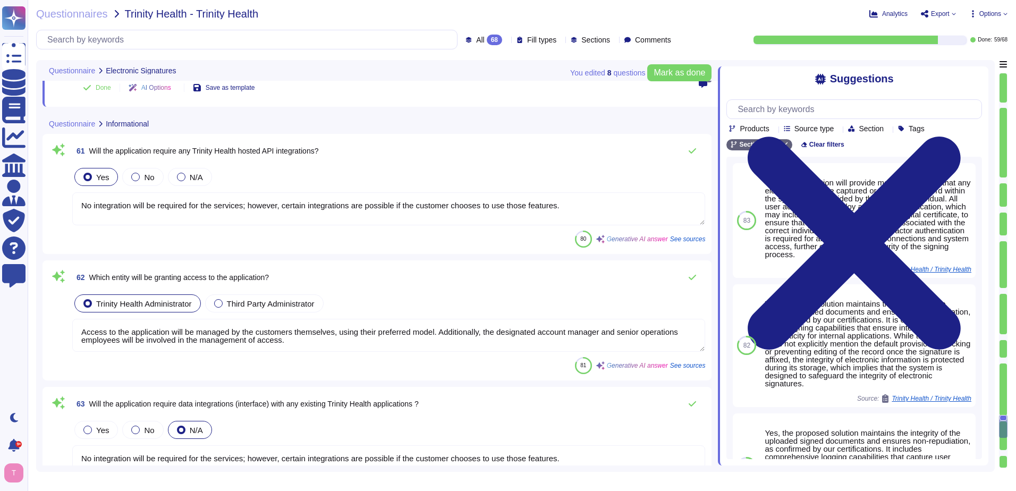
click at [131, 176] on div at bounding box center [135, 177] width 9 height 9
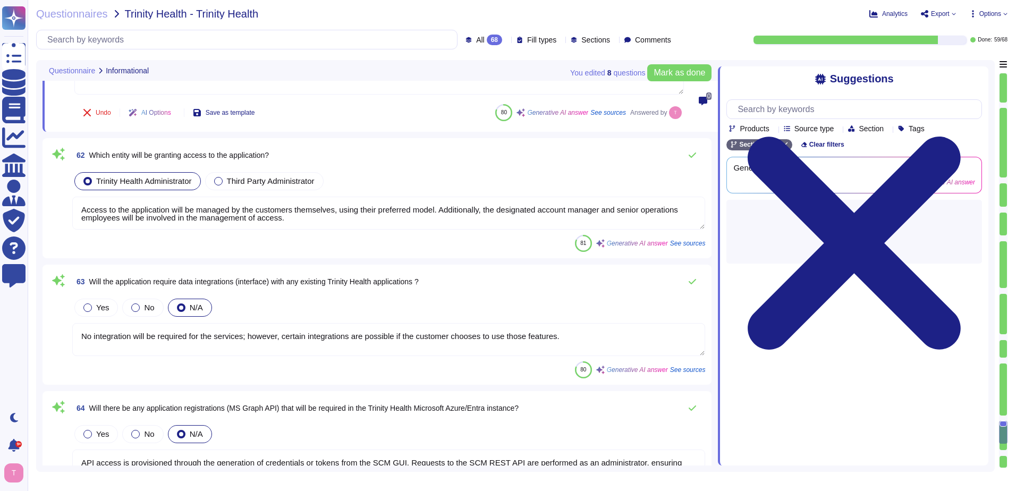
type textarea "no"
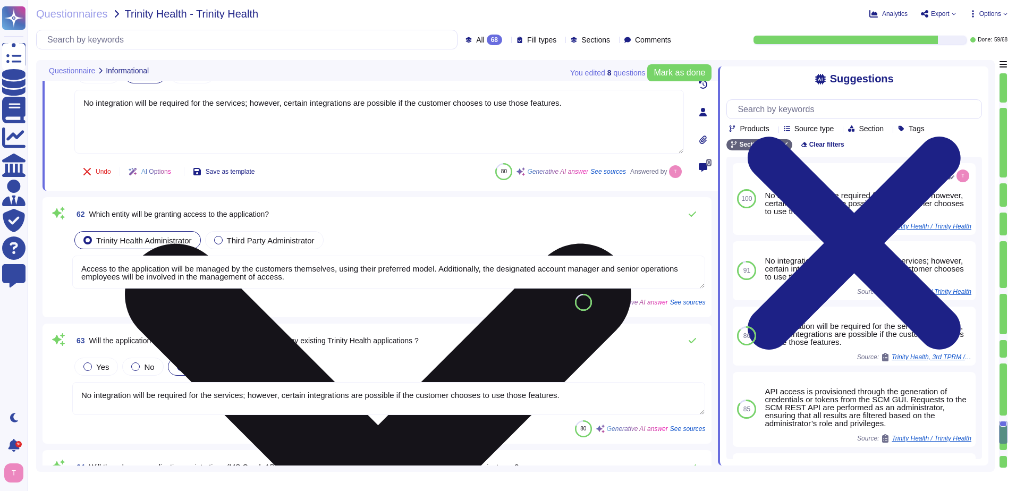
scroll to position [8123, 0]
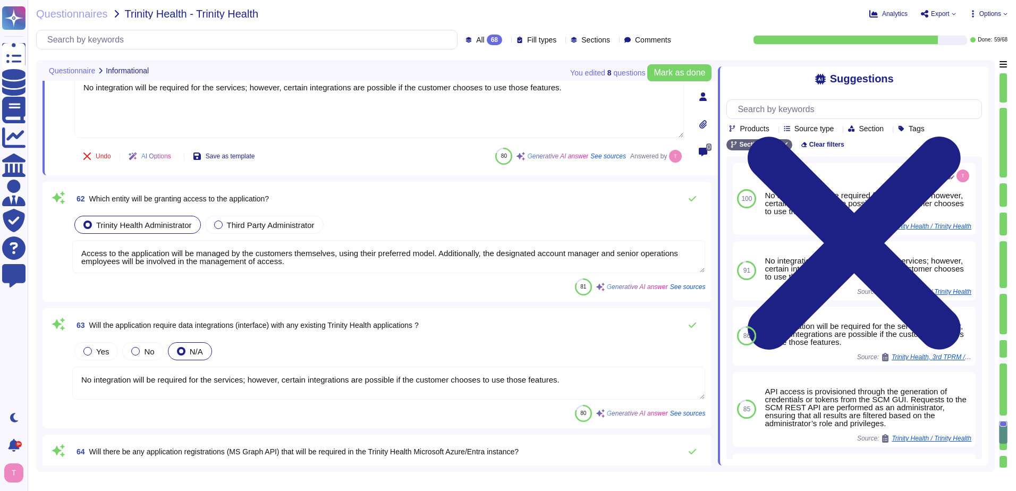
drag, startPoint x: 294, startPoint y: 260, endPoint x: 58, endPoint y: 252, distance: 235.5
click at [58, 252] on div "62 Which entity will be granting access to the application? Trinity Health Admi…" at bounding box center [377, 241] width 656 height 107
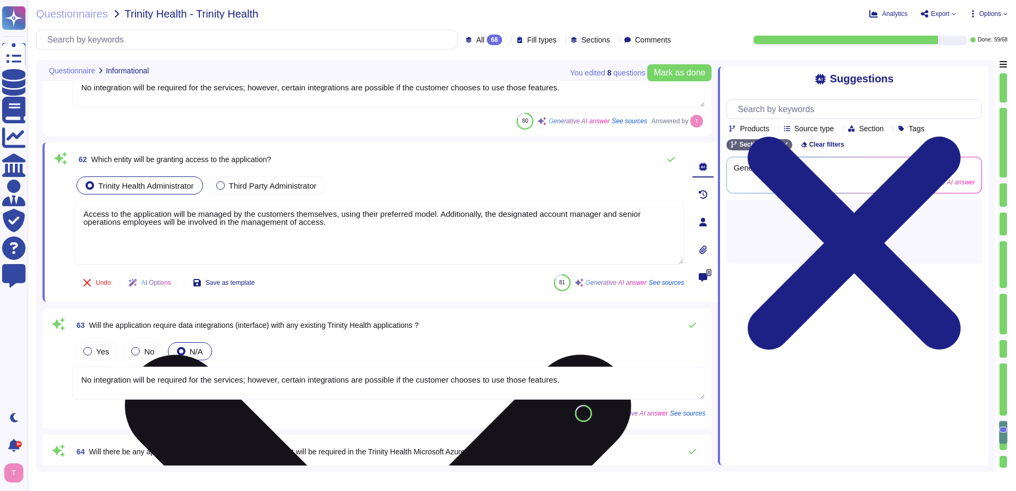
click at [394, 228] on textarea "Access to the application will be managed by the customers themselves, using th…" at bounding box center [379, 233] width 610 height 64
click at [376, 226] on textarea "Access to the application will be managed by the customers themselves, using th…" at bounding box center [379, 233] width 610 height 64
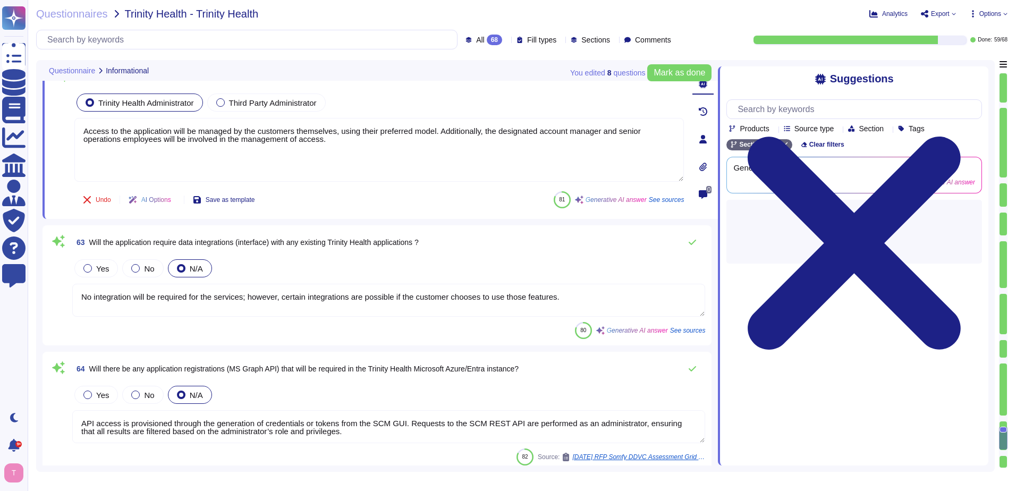
type textarea "no"
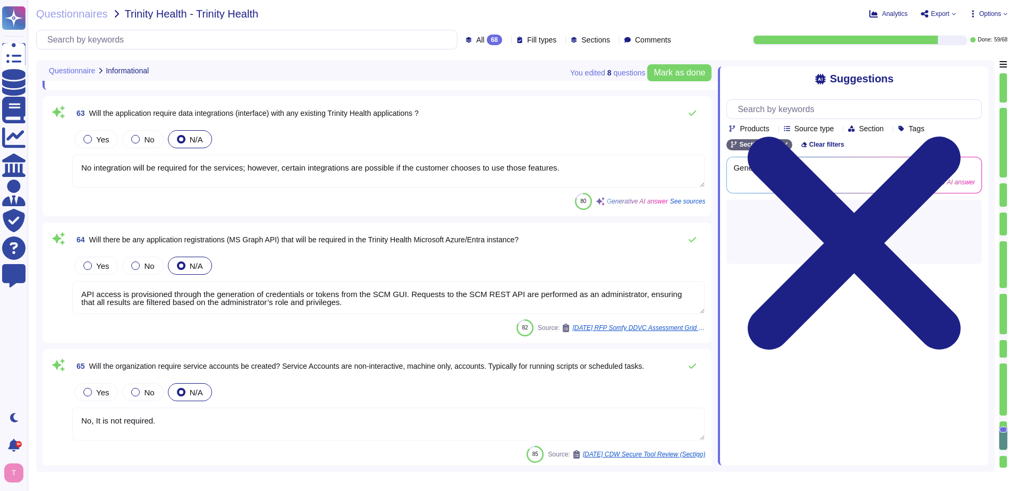
scroll to position [8335, 0]
type textarea "no"
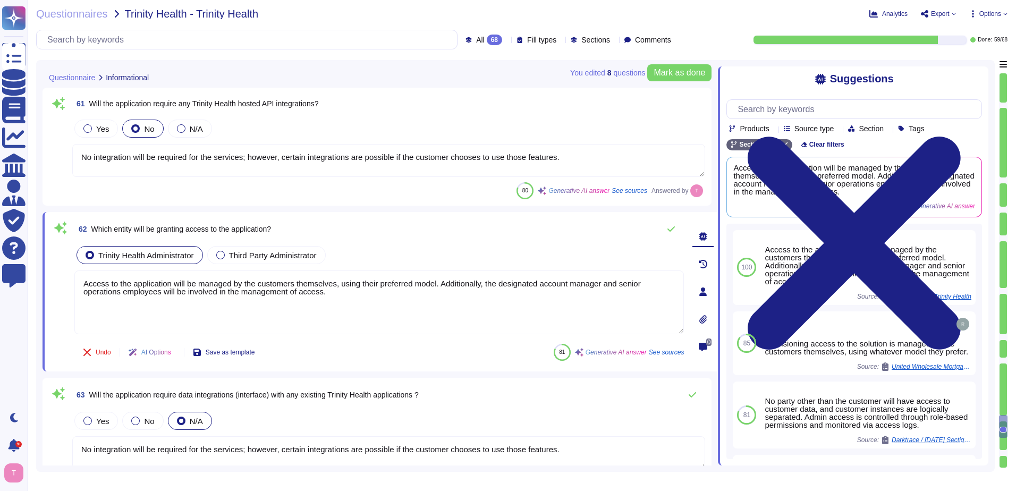
scroll to position [8058, 0]
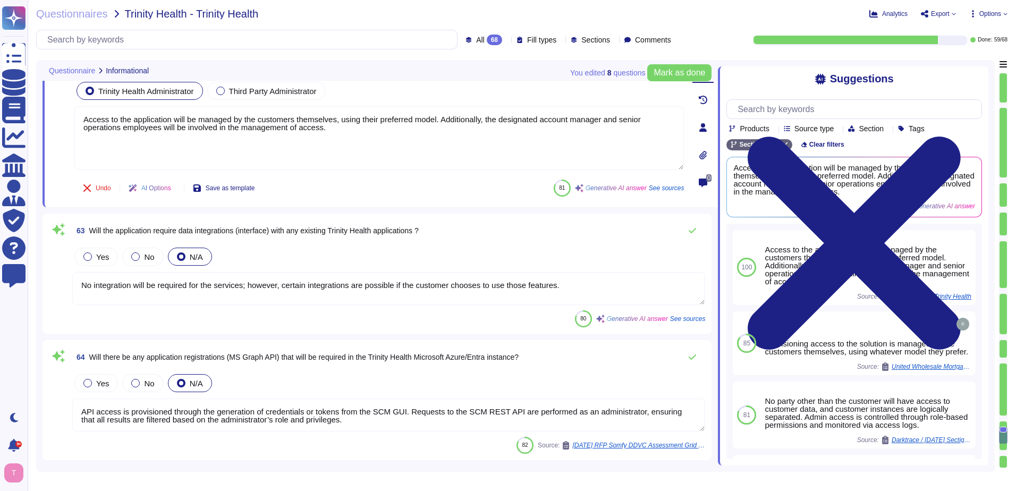
type textarea "no"
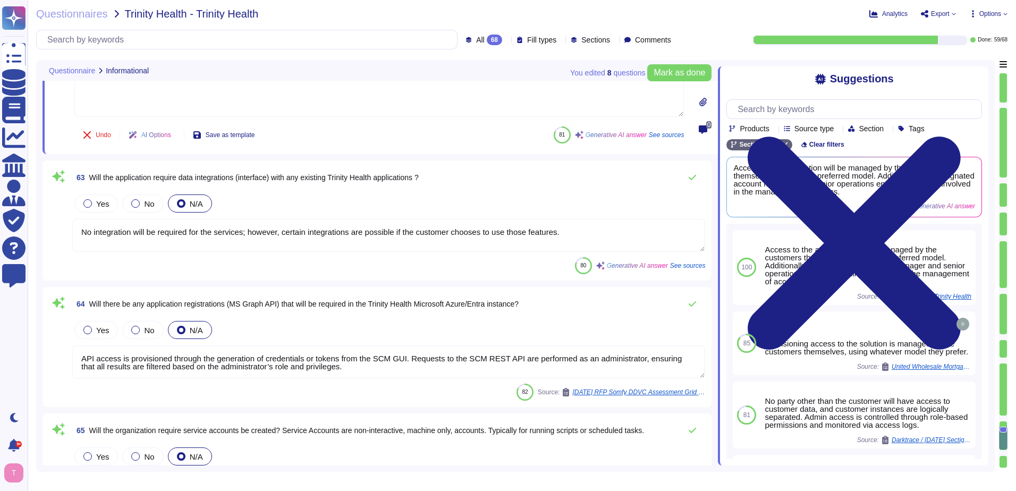
click at [132, 204] on div at bounding box center [135, 203] width 9 height 9
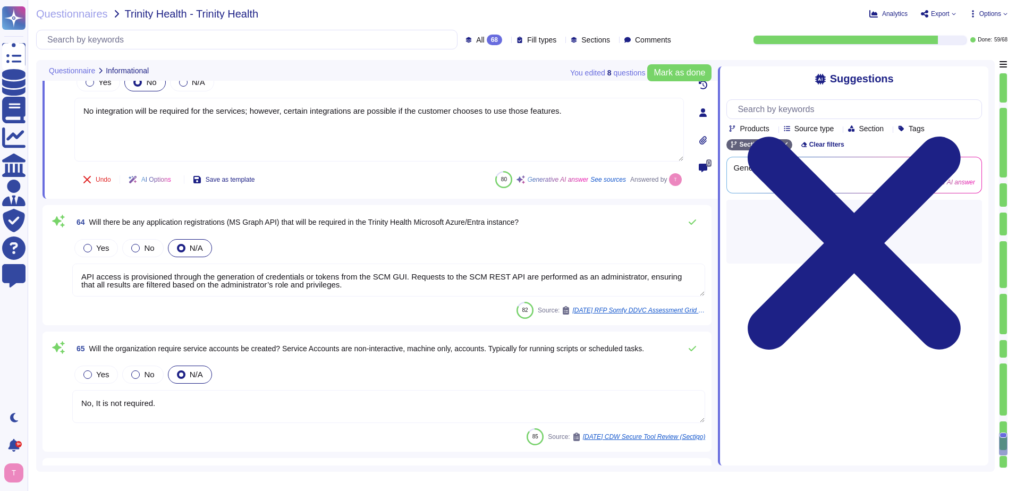
type textarea "no"
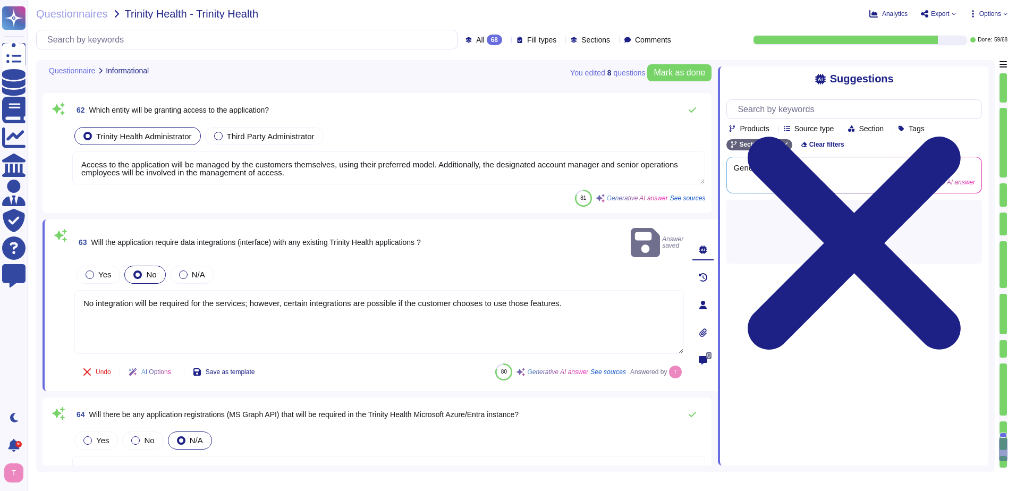
scroll to position [8139, 0]
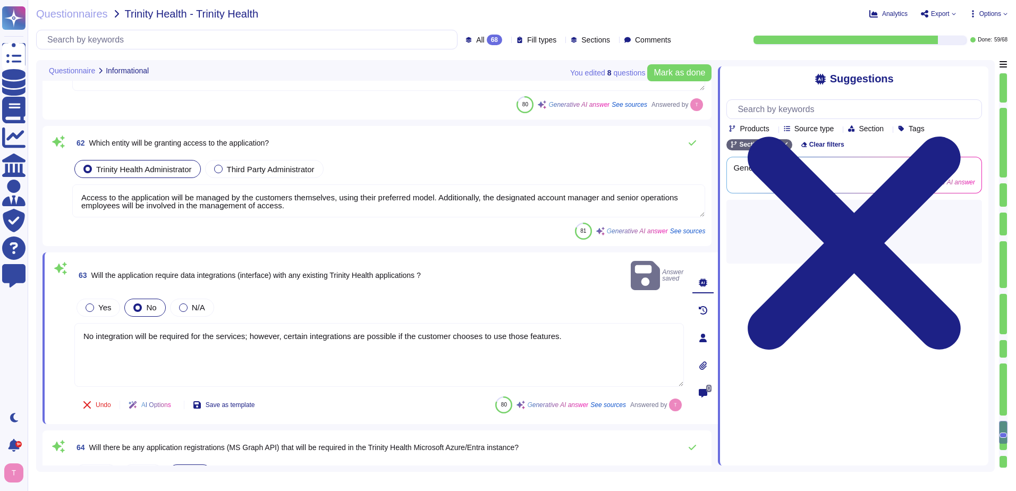
type textarea "No integration will be required for the services; however, certain integrations…"
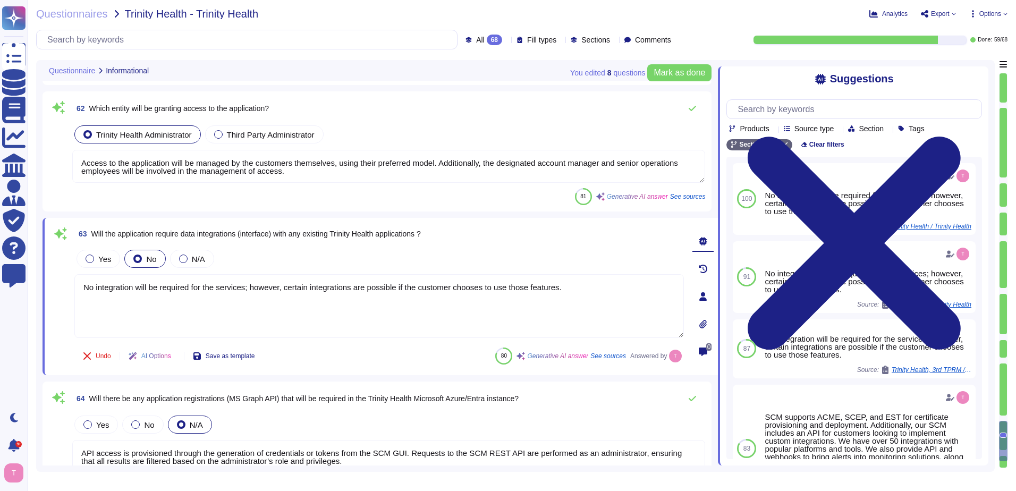
type textarea "no"
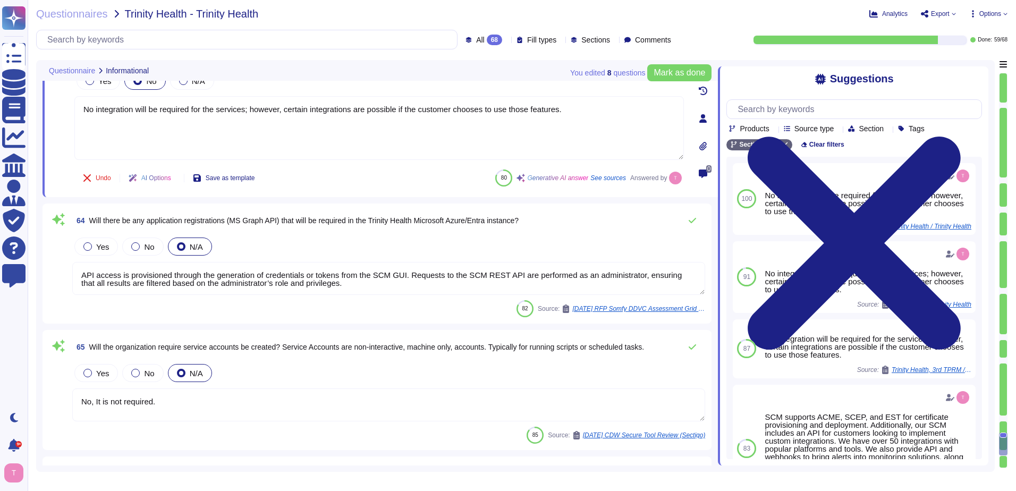
type textarea "no"
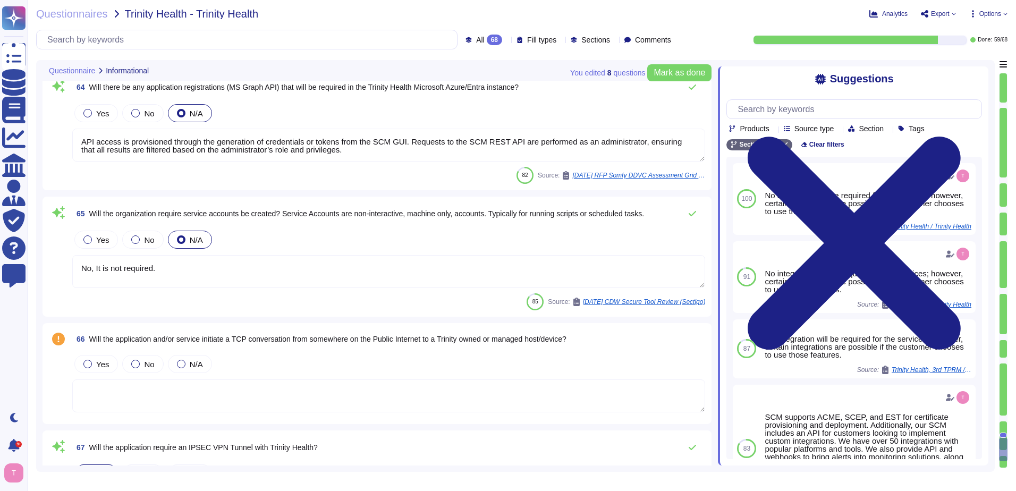
scroll to position [8511, 0]
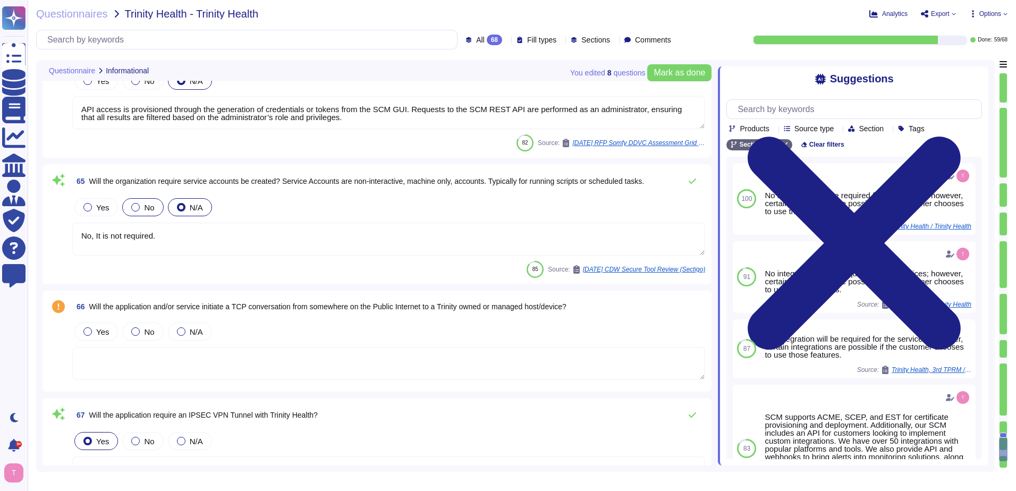
click at [131, 204] on div at bounding box center [135, 207] width 9 height 9
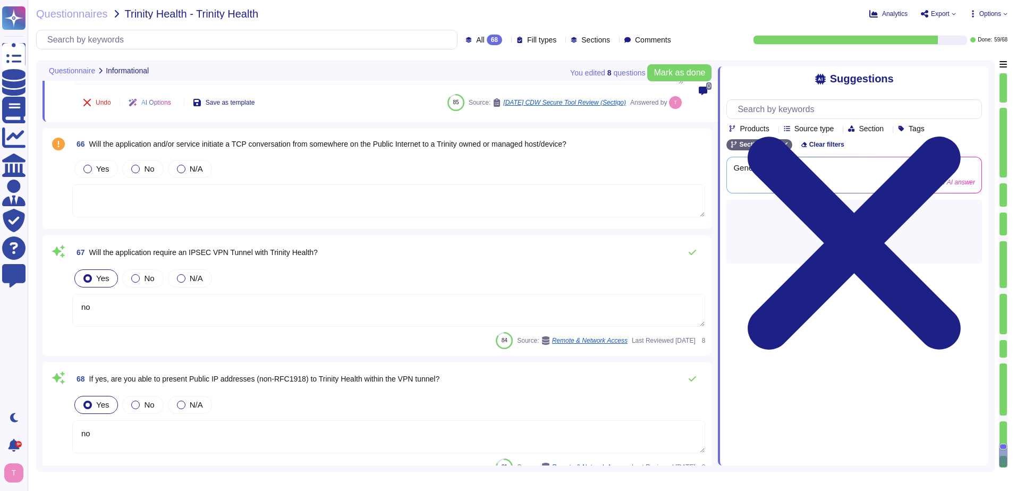
scroll to position [8676, 0]
